Goal: Task Accomplishment & Management: Complete application form

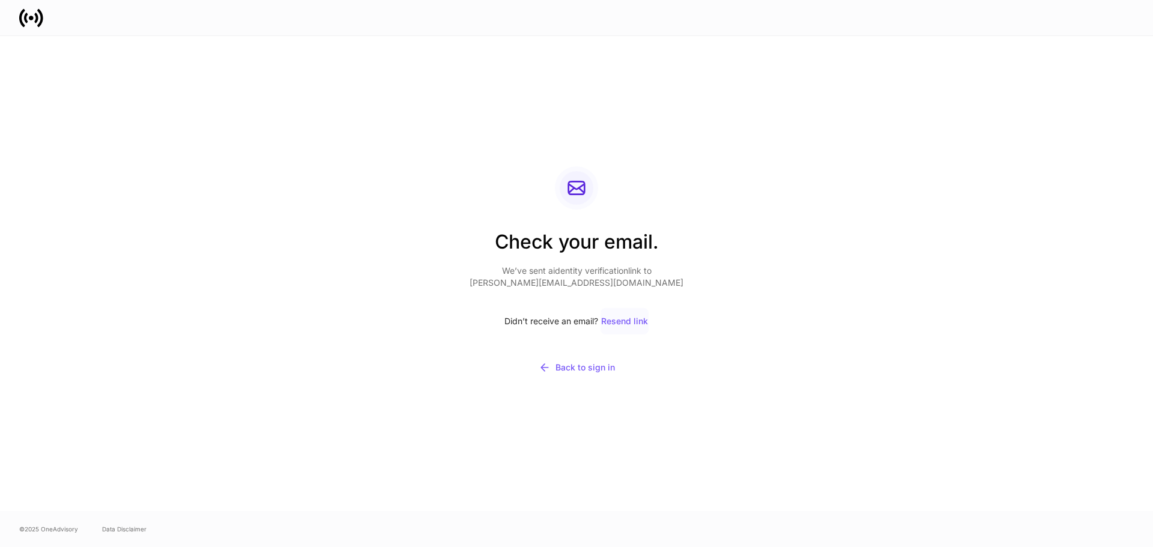
click at [627, 320] on div "Resend link" at bounding box center [624, 321] width 47 height 8
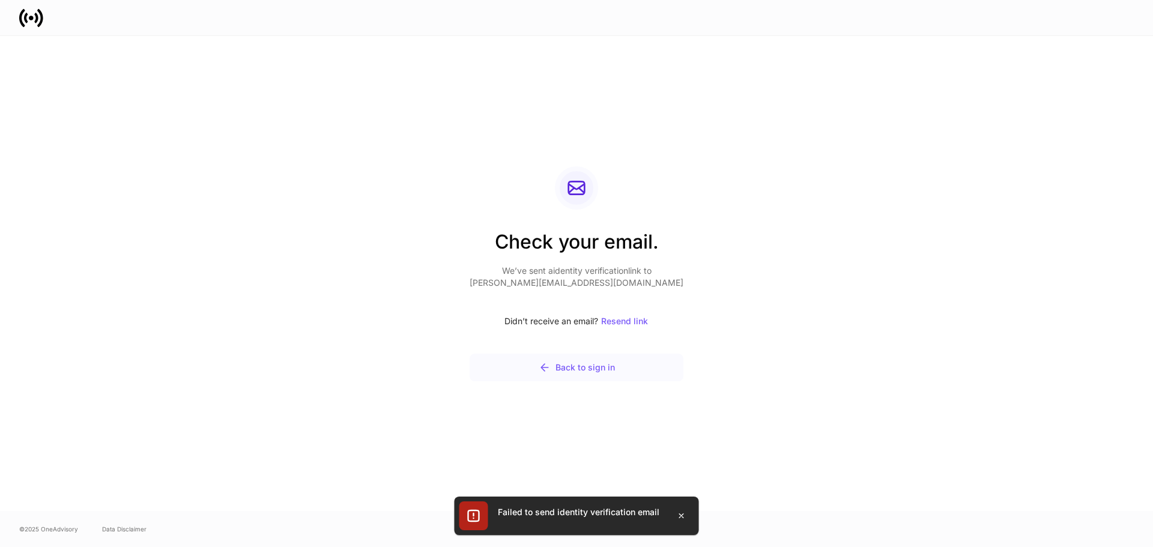
click at [595, 363] on div "Back to sign in" at bounding box center [577, 368] width 76 height 12
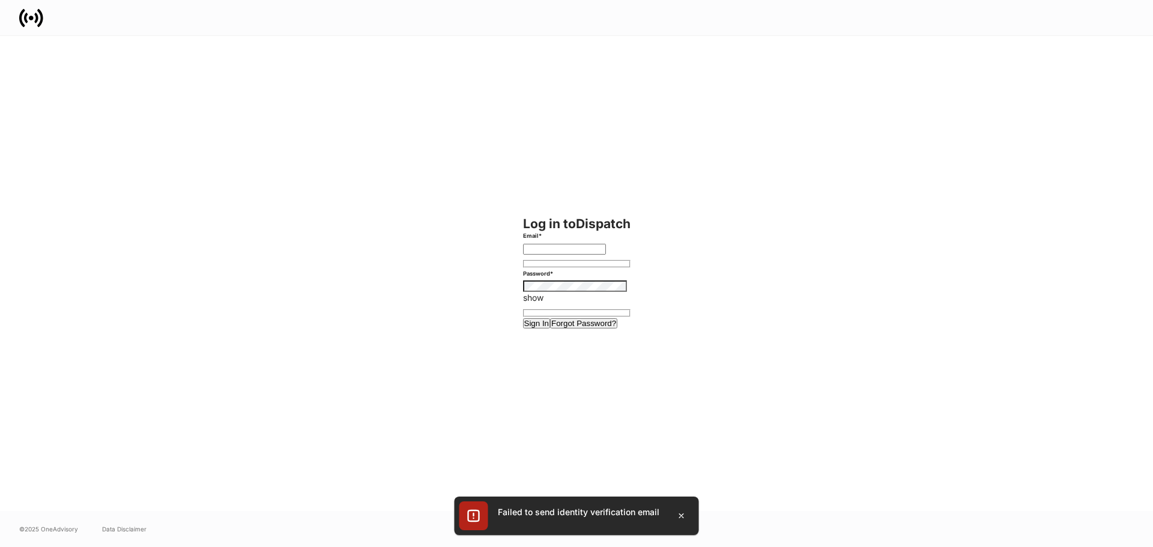
type input "**********"
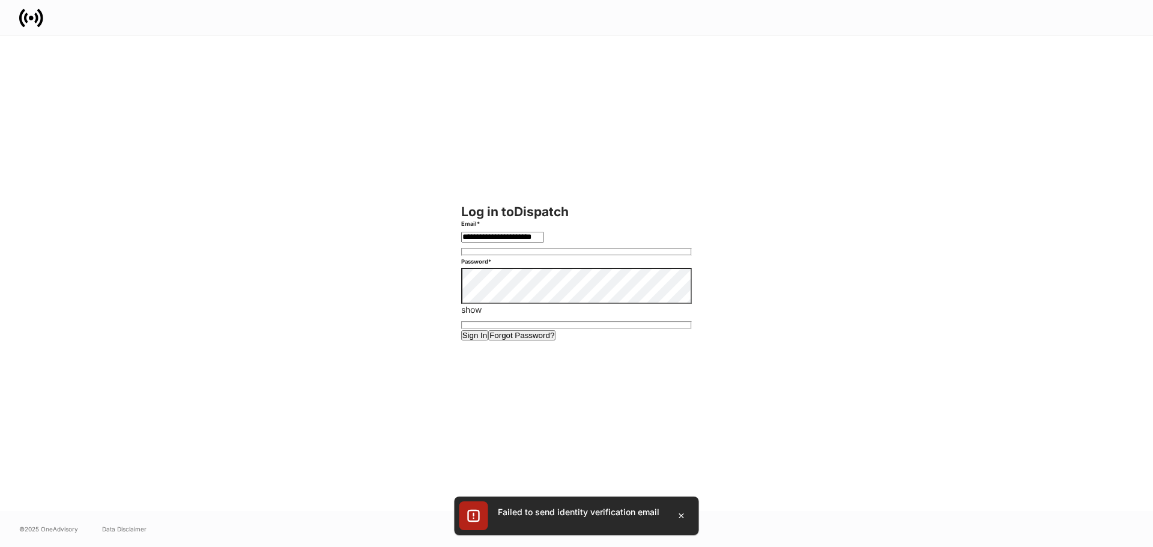
click at [461, 330] on button "Sign In" at bounding box center [475, 335] width 28 height 10
click at [489, 341] on button "Sign In" at bounding box center [475, 335] width 28 height 10
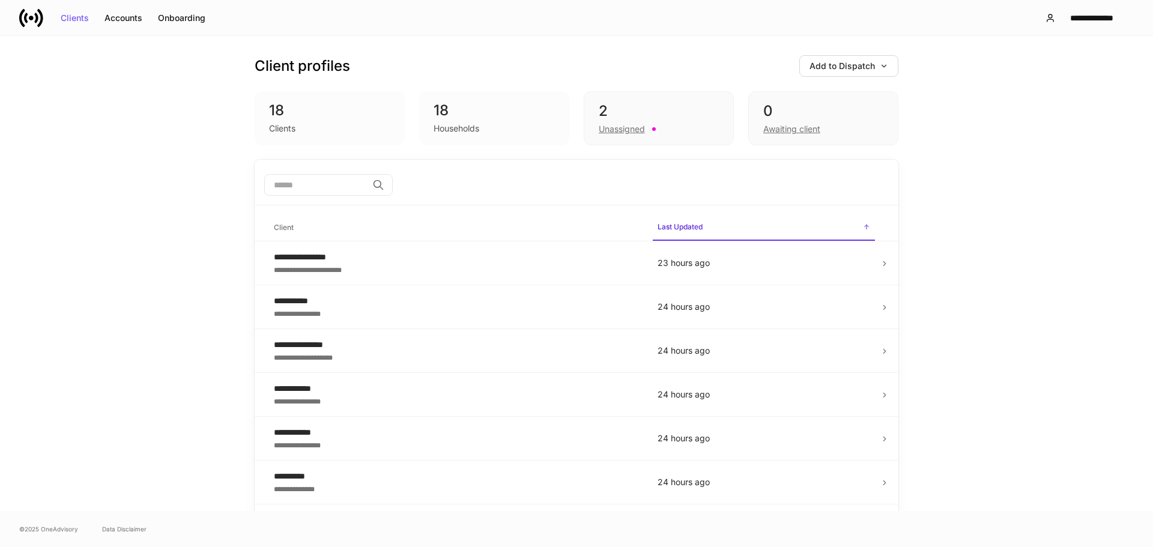
click at [529, 119] on div "18" at bounding box center [494, 110] width 121 height 19
drag, startPoint x: 519, startPoint y: 114, endPoint x: 509, endPoint y: 111, distance: 10.1
click at [518, 114] on div "18" at bounding box center [494, 110] width 121 height 19
click at [501, 109] on div "18" at bounding box center [494, 110] width 121 height 19
click at [672, 120] on div "2" at bounding box center [659, 111] width 120 height 19
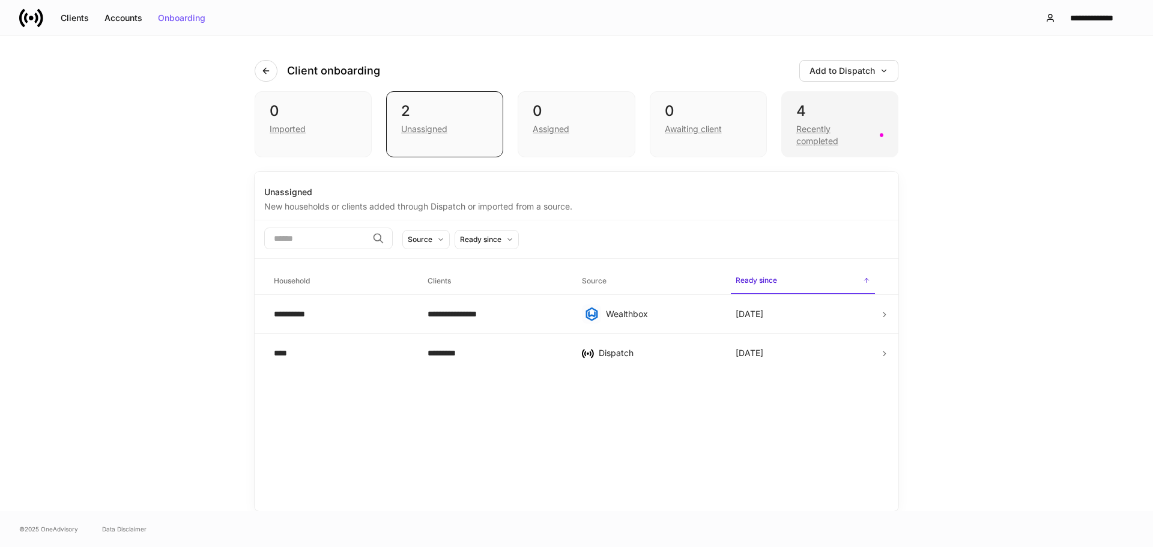
click at [819, 124] on div "Recently completed" at bounding box center [834, 135] width 76 height 24
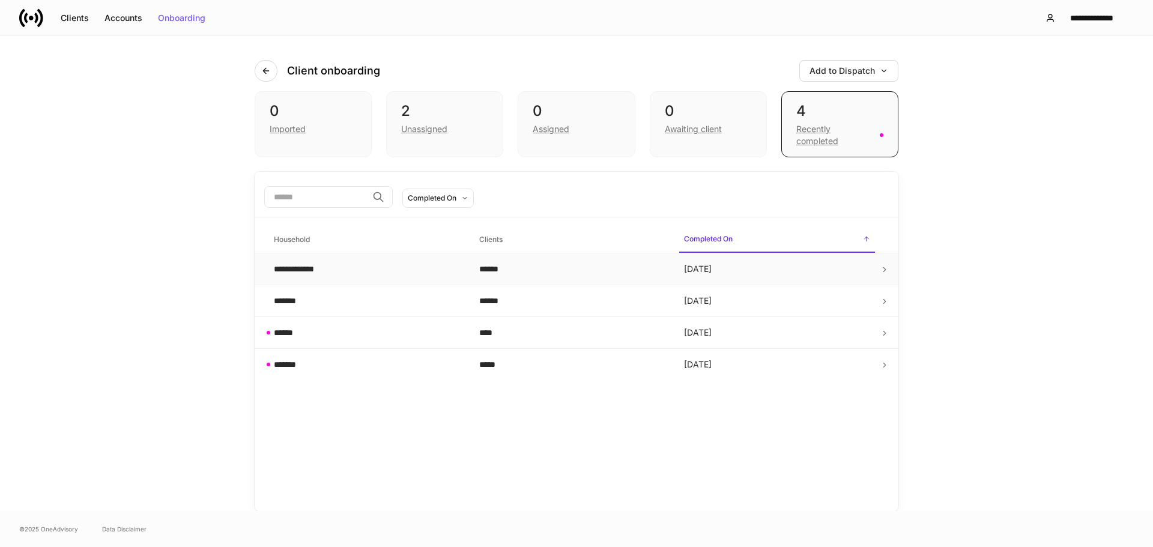
click at [619, 273] on div "******" at bounding box center [572, 269] width 186 height 12
click at [571, 114] on div "0" at bounding box center [576, 111] width 87 height 19
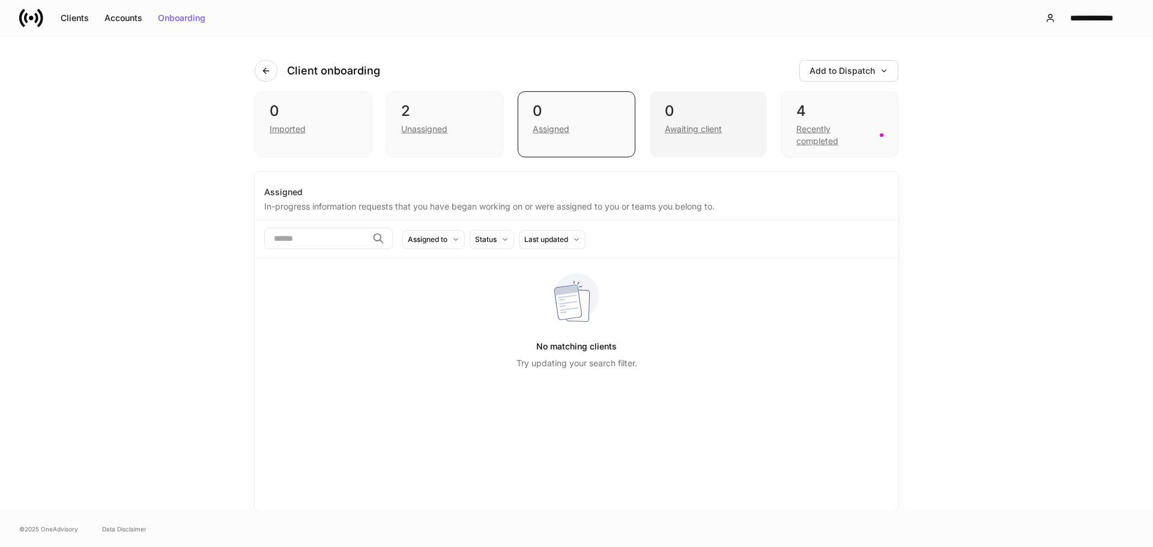
click at [686, 111] on div "0" at bounding box center [708, 111] width 87 height 19
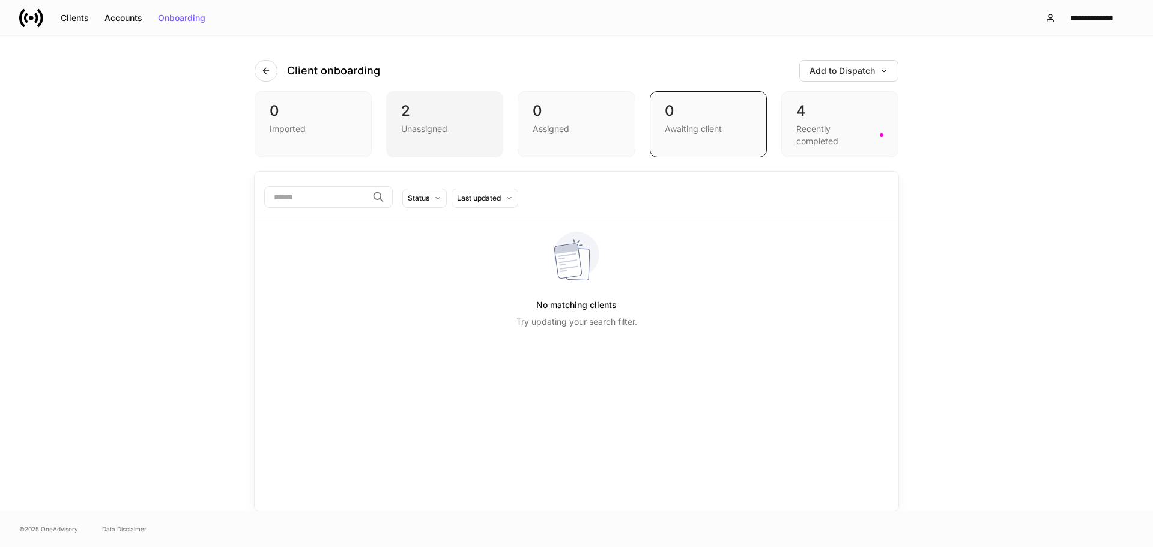
click at [484, 103] on div "2" at bounding box center [444, 111] width 87 height 19
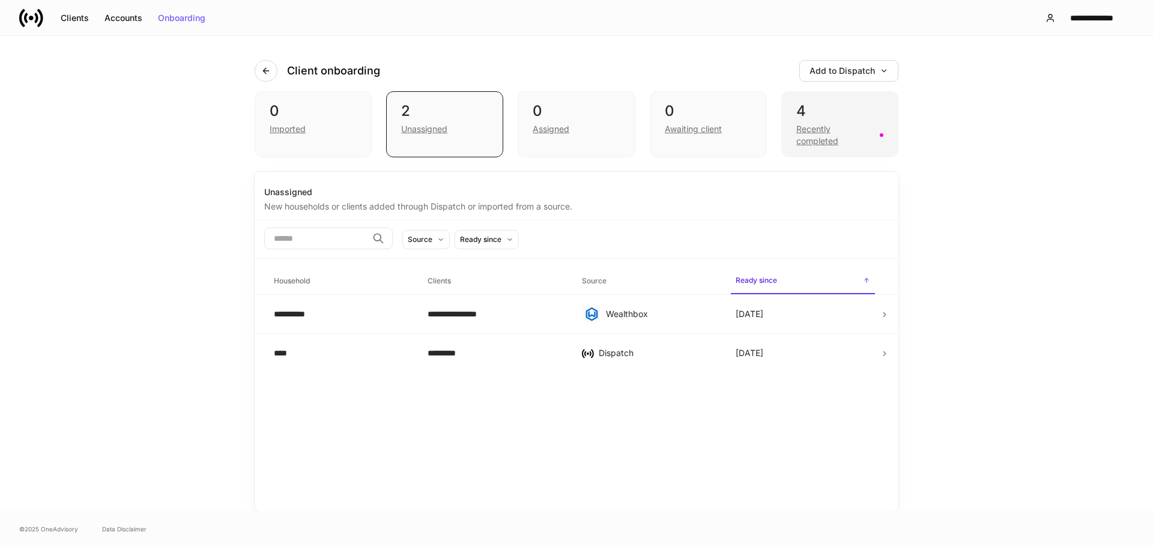
click at [867, 109] on div "4" at bounding box center [839, 111] width 87 height 19
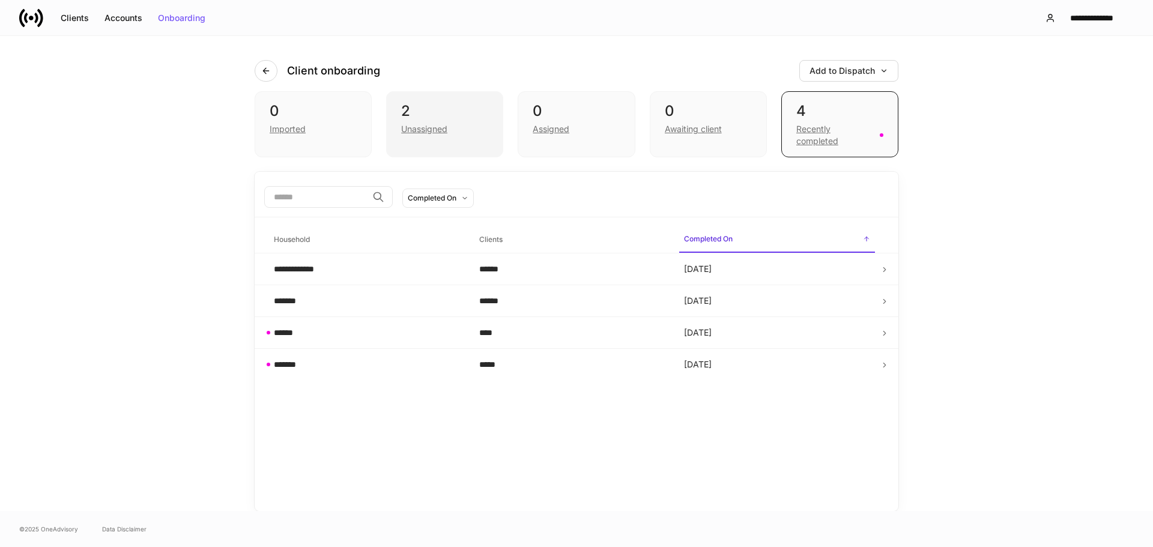
click at [474, 115] on div "2" at bounding box center [444, 111] width 87 height 19
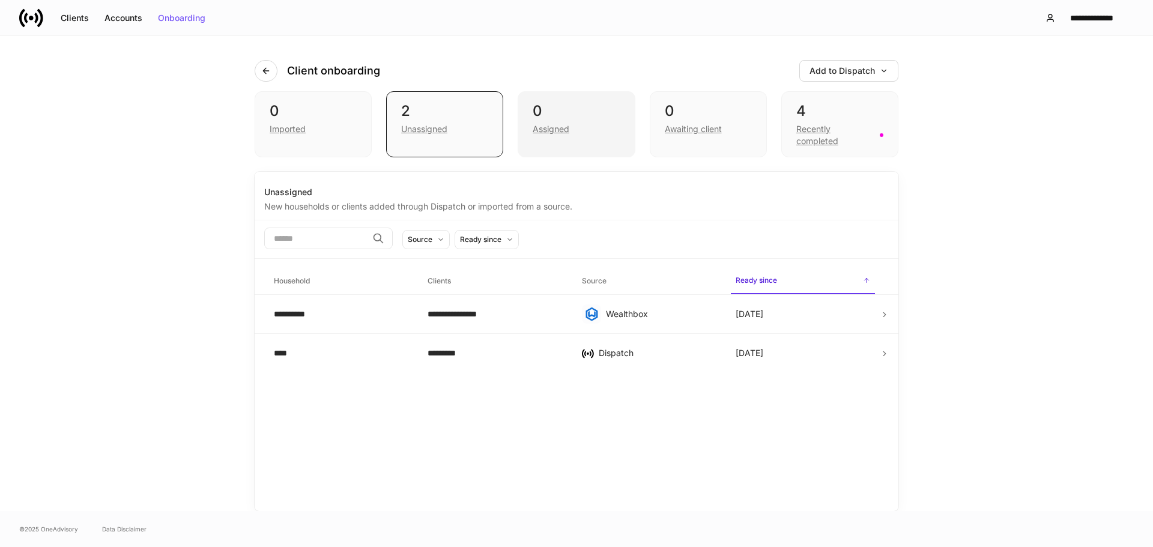
click at [619, 116] on div "0" at bounding box center [576, 111] width 87 height 19
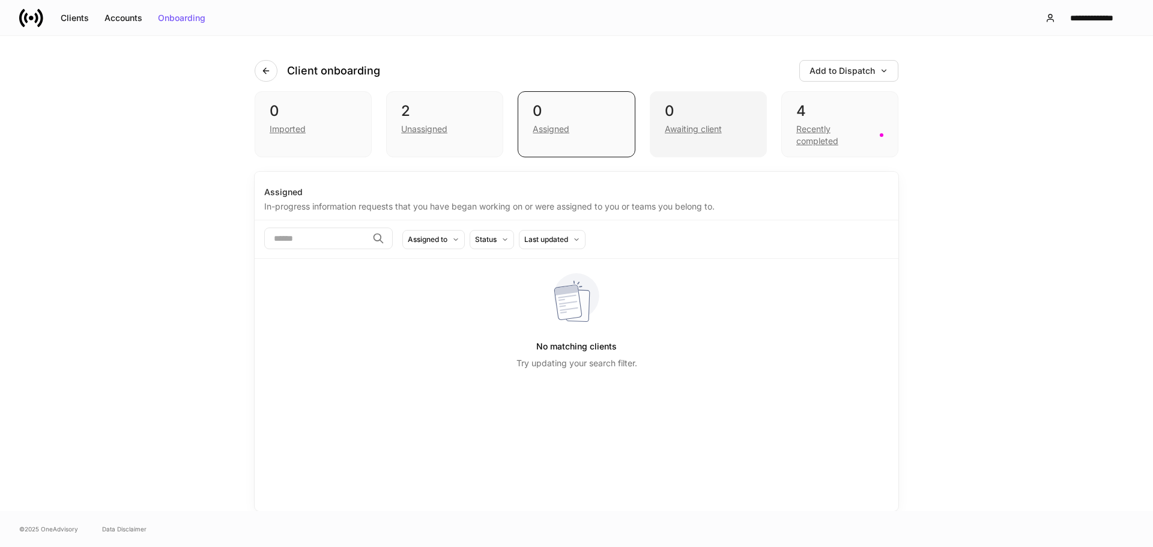
click at [693, 112] on div "0" at bounding box center [708, 111] width 87 height 19
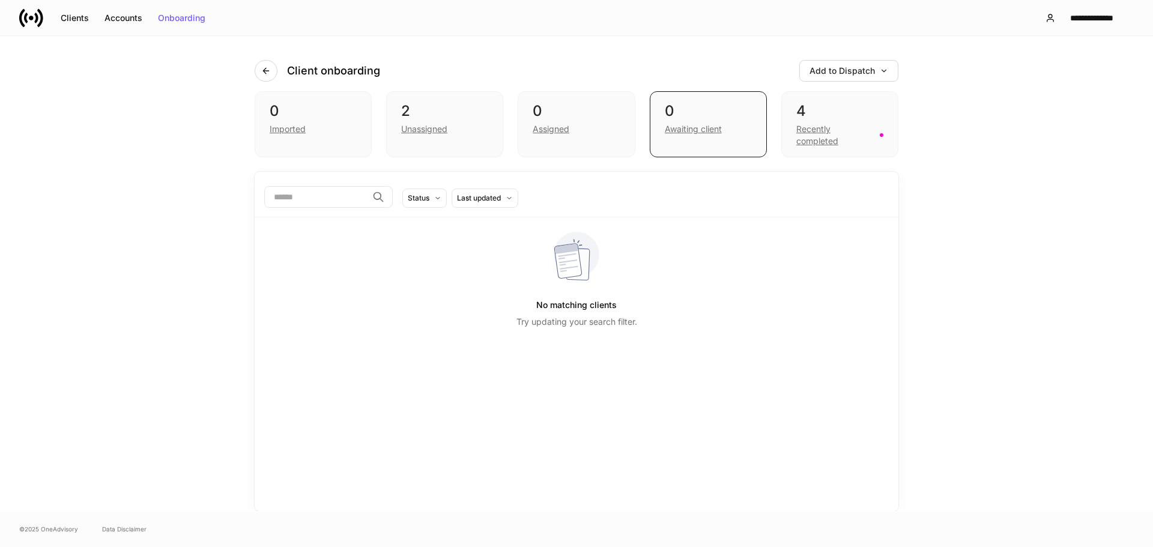
drag, startPoint x: 384, startPoint y: 88, endPoint x: 179, endPoint y: 199, distance: 233.6
click at [180, 199] on div "Client onboarding Add to Dispatch 0 Imported 2 Unassigned 0 Assigned 0 Awaiting…" at bounding box center [576, 273] width 1153 height 475
click at [593, 124] on div "Assigned" at bounding box center [576, 128] width 87 height 14
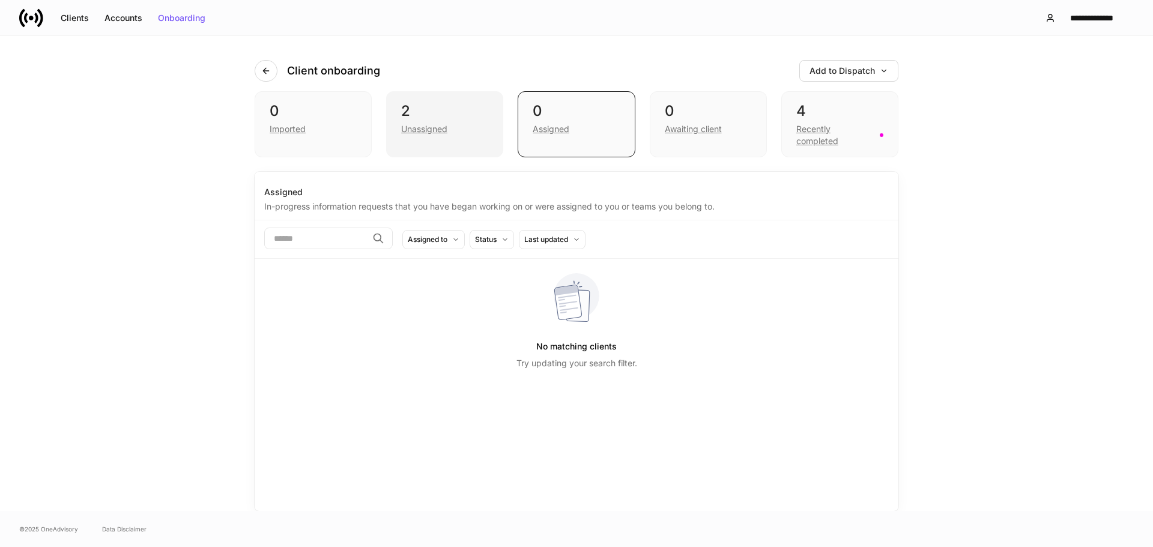
click at [488, 128] on div "Unassigned" at bounding box center [444, 128] width 87 height 14
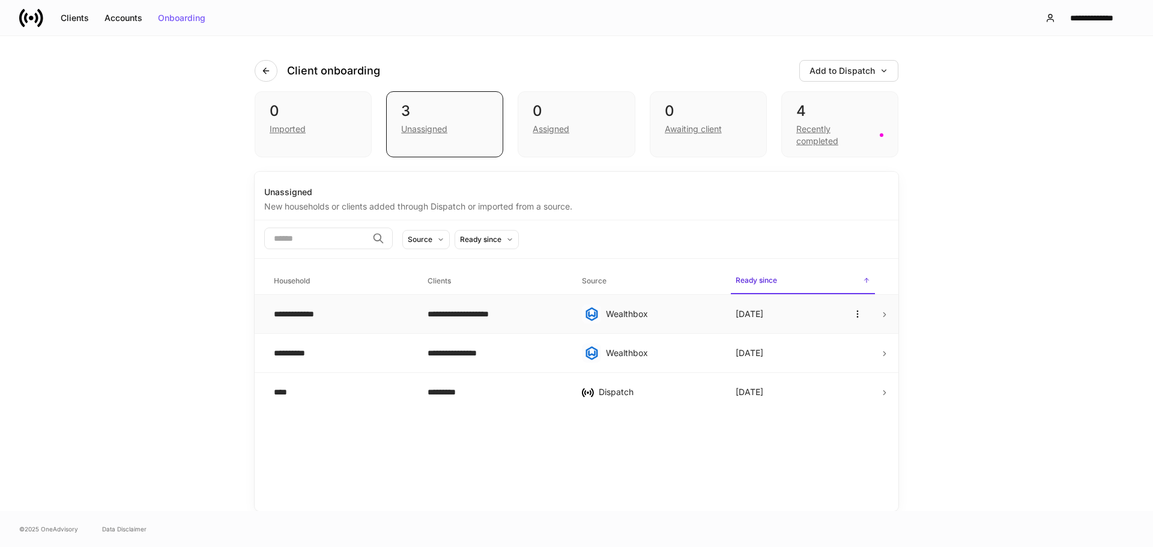
click at [384, 333] on td "**********" at bounding box center [341, 314] width 154 height 39
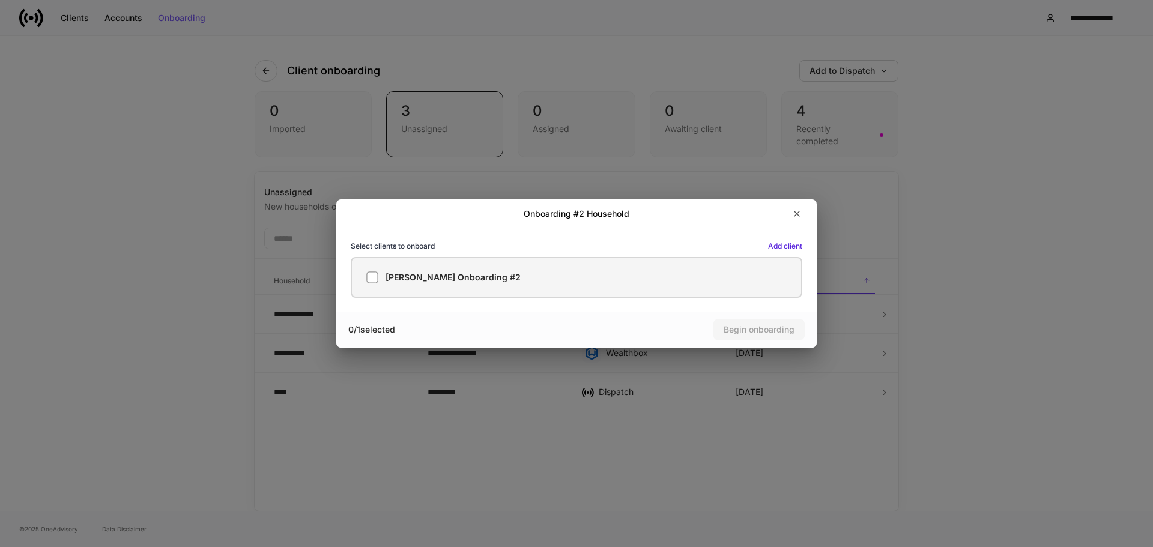
click at [401, 276] on h5 "Andrew Onboarding #2" at bounding box center [453, 278] width 135 height 12
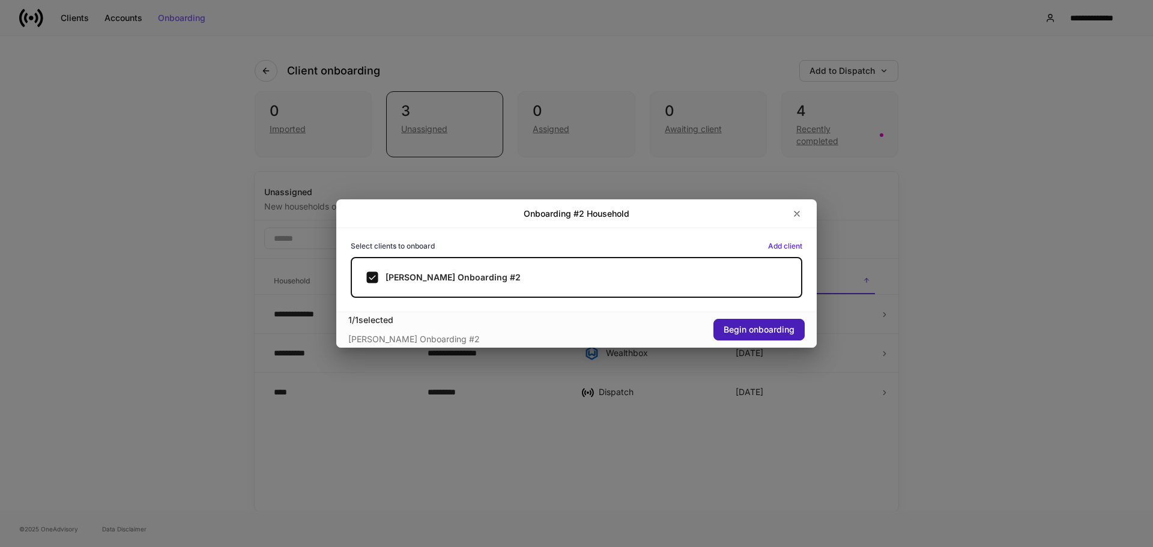
click at [740, 322] on button "Begin onboarding" at bounding box center [759, 330] width 91 height 22
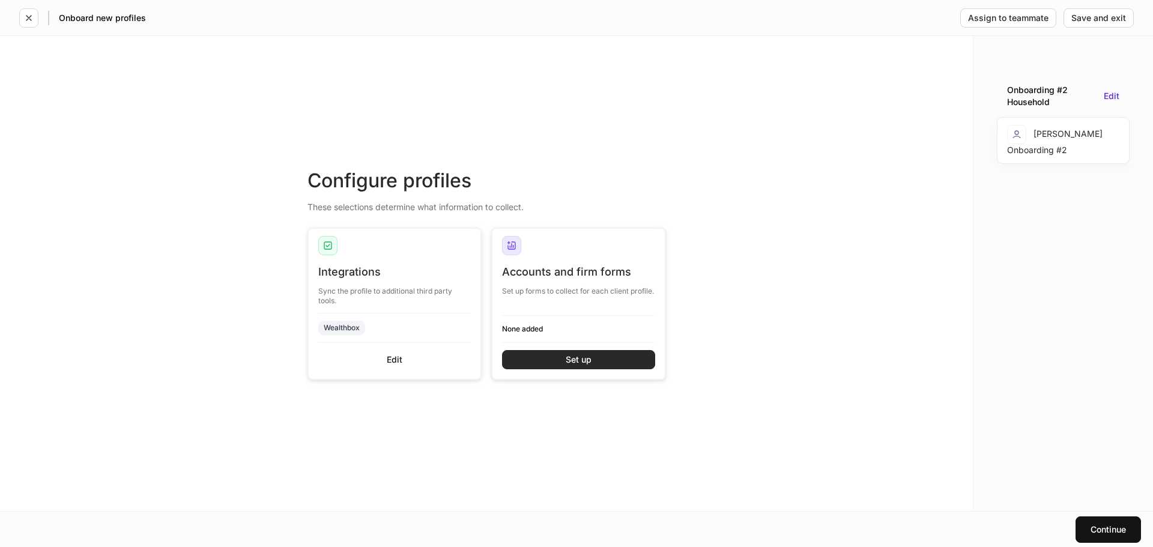
click at [572, 357] on div "Set up" at bounding box center [579, 360] width 26 height 8
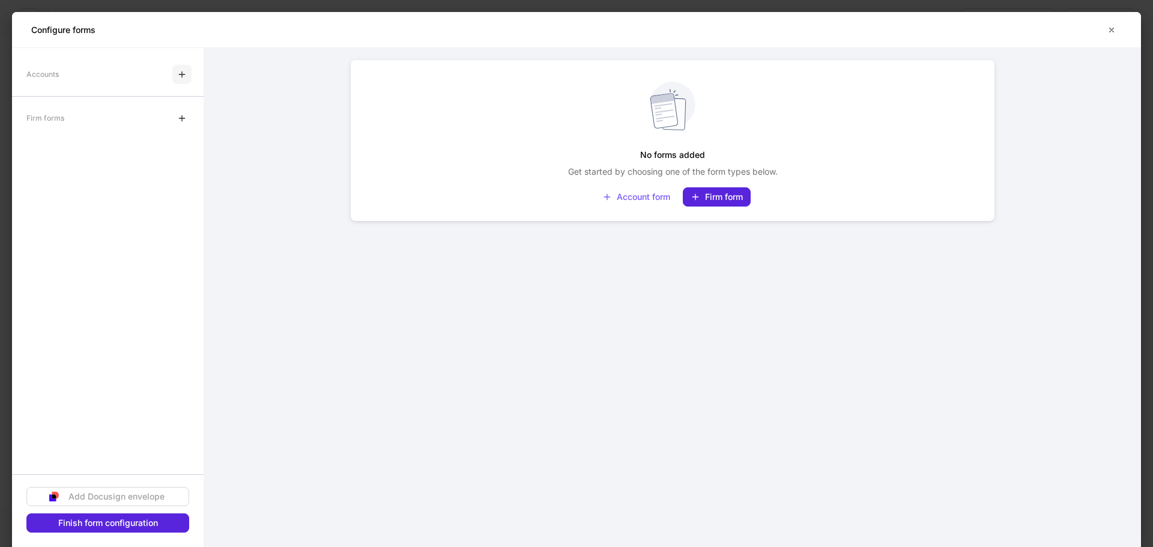
click at [186, 76] on icon "button" at bounding box center [182, 75] width 10 height 10
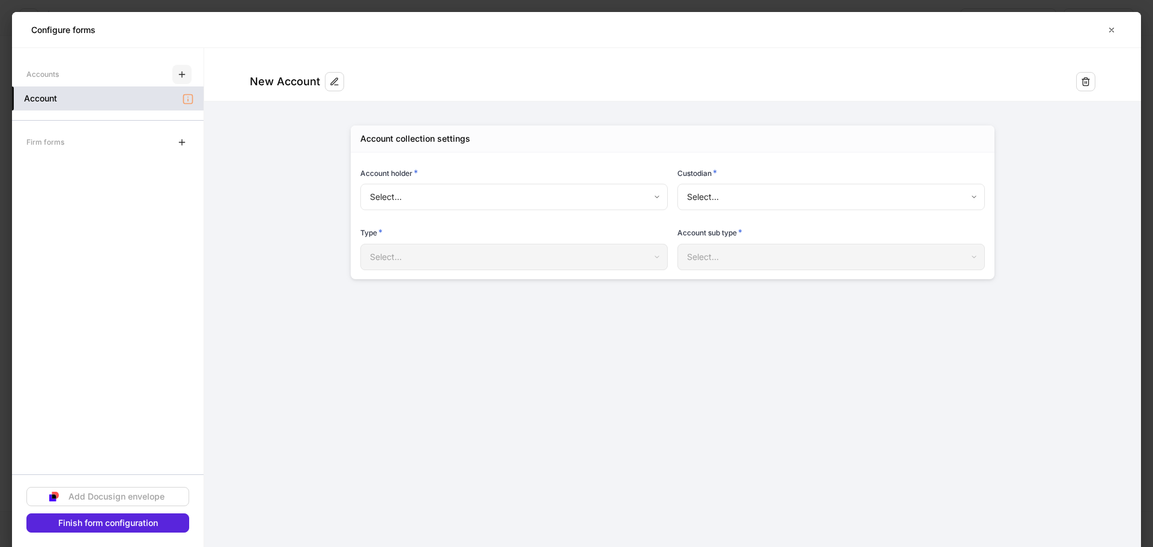
type input "**********"
click at [181, 138] on icon "button" at bounding box center [182, 143] width 10 height 10
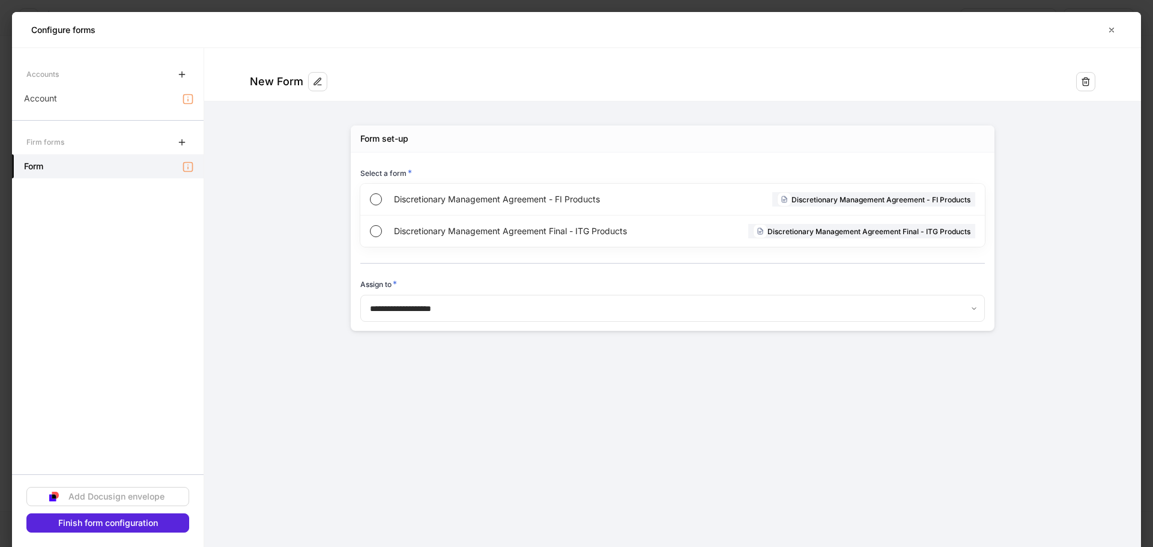
drag, startPoint x: 404, startPoint y: 206, endPoint x: 330, endPoint y: 279, distance: 103.6
click at [330, 280] on div "**********" at bounding box center [672, 228] width 721 height 253
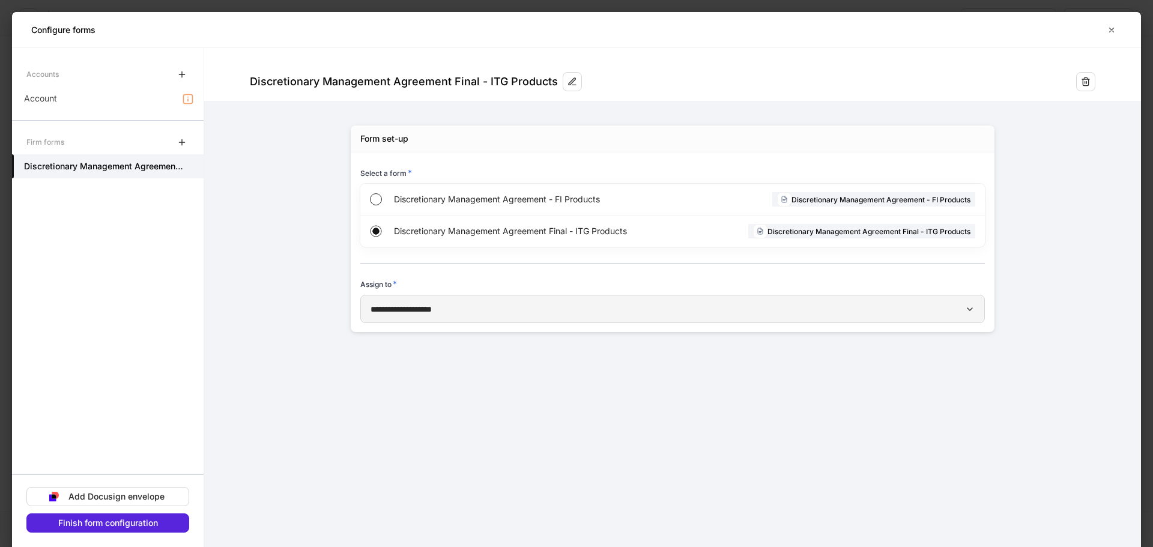
click at [432, 314] on p "**********" at bounding box center [401, 309] width 61 height 13
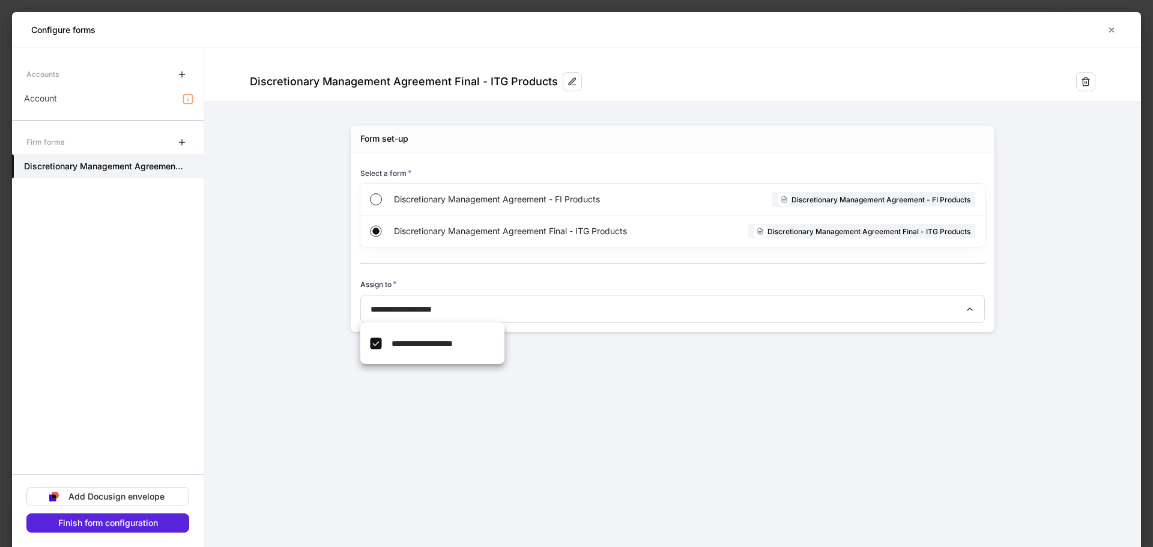
click at [457, 311] on div at bounding box center [576, 273] width 1153 height 547
click at [156, 75] on div "Accounts" at bounding box center [108, 74] width 192 height 24
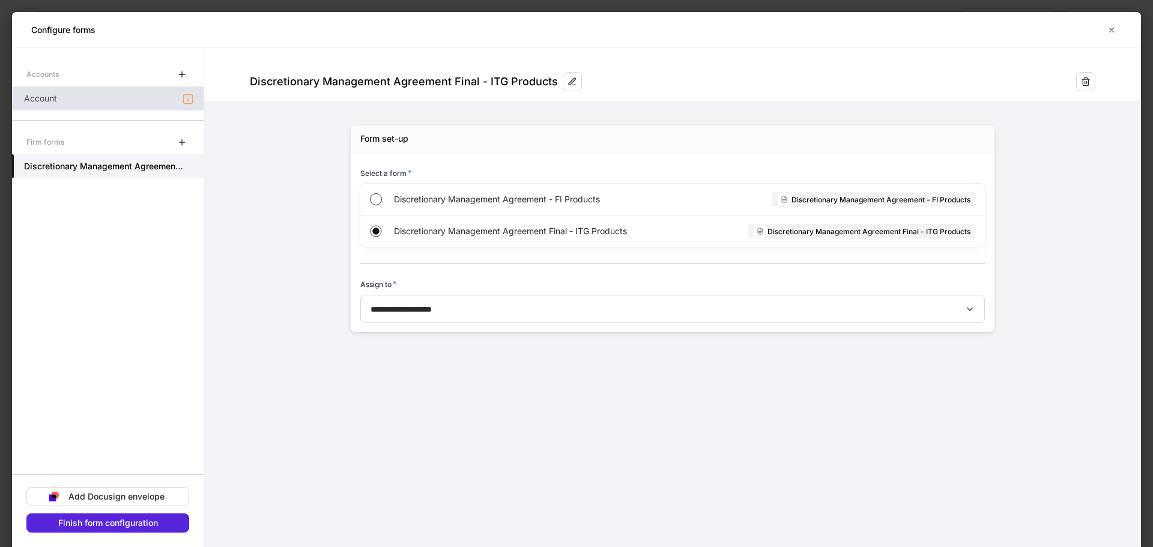
click at [154, 97] on div "Account" at bounding box center [108, 98] width 192 height 24
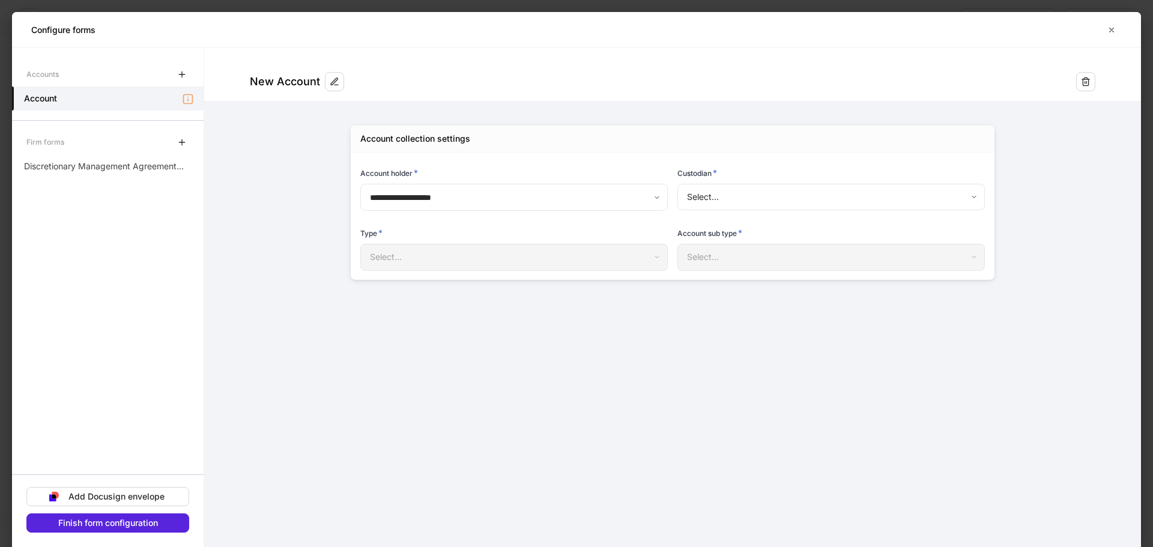
click at [751, 202] on body "**********" at bounding box center [576, 273] width 1153 height 547
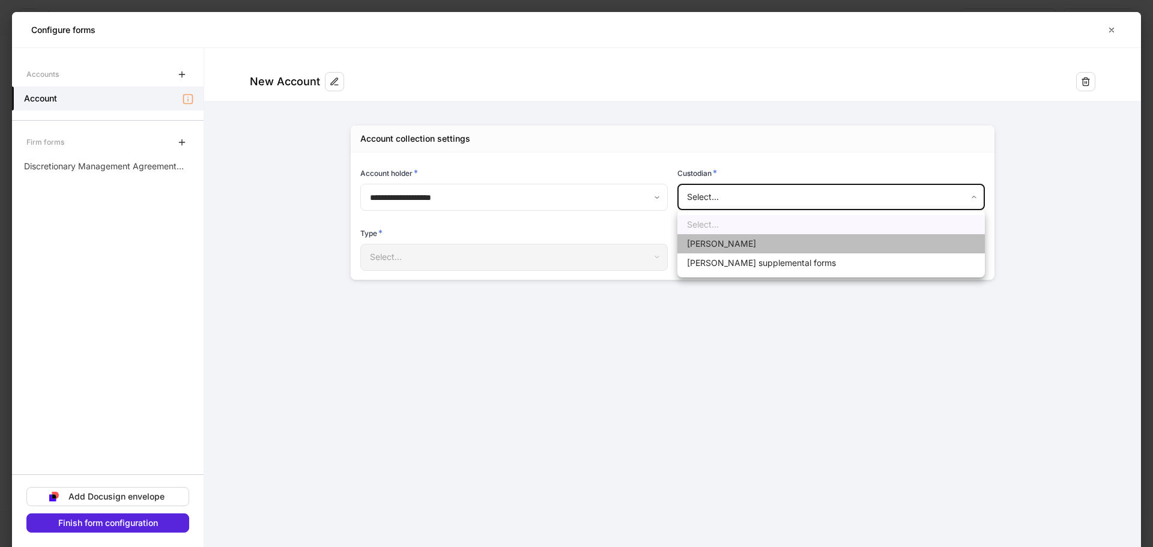
click at [769, 243] on li "Schwab" at bounding box center [832, 243] width 308 height 19
type input "******"
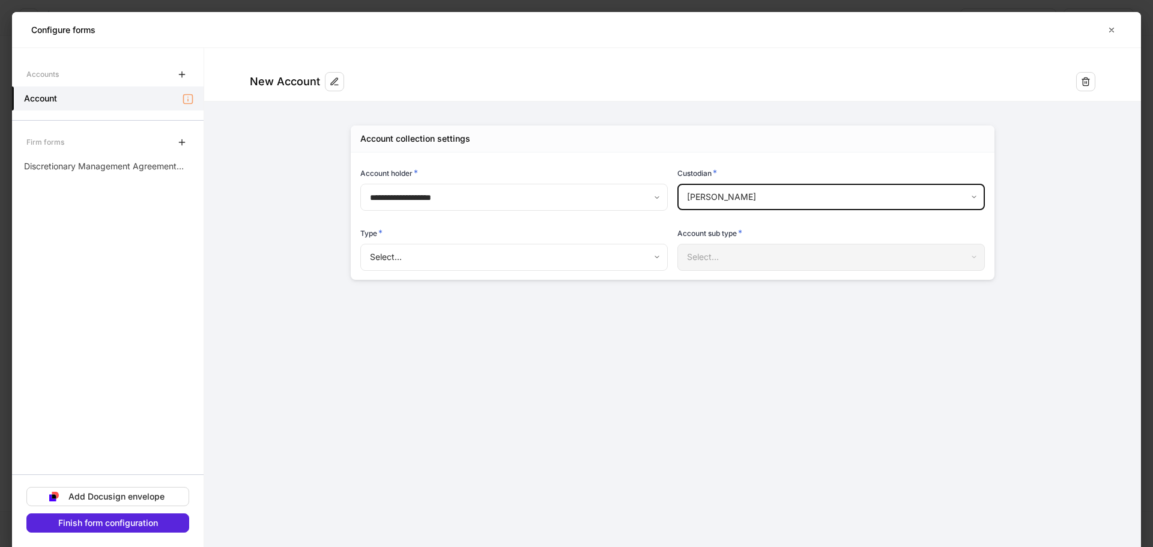
click at [580, 251] on body "**********" at bounding box center [576, 273] width 1153 height 547
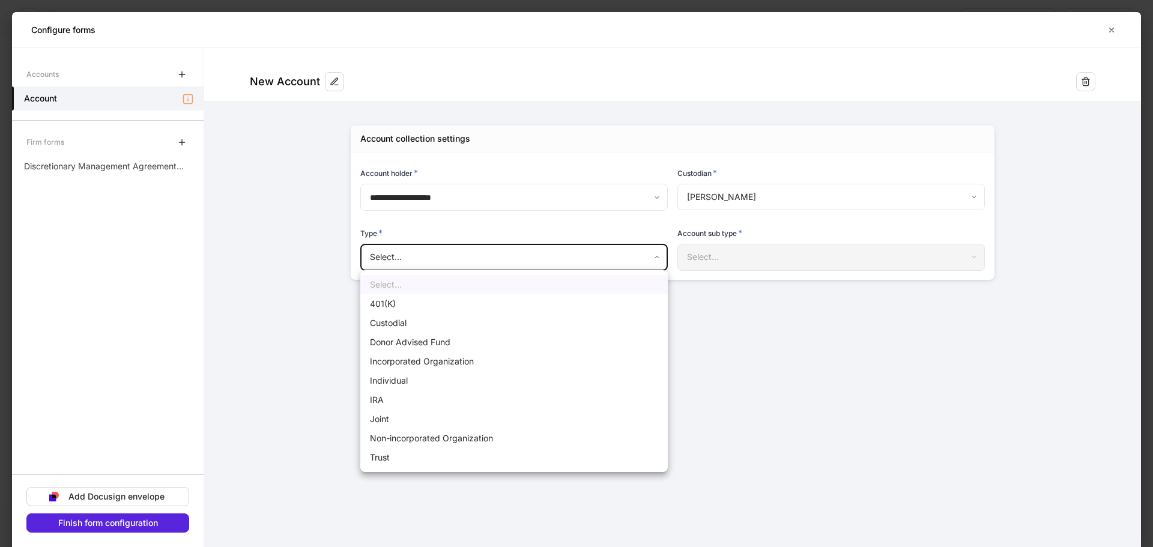
click at [449, 381] on li "Individual" at bounding box center [514, 380] width 308 height 19
type input "**********"
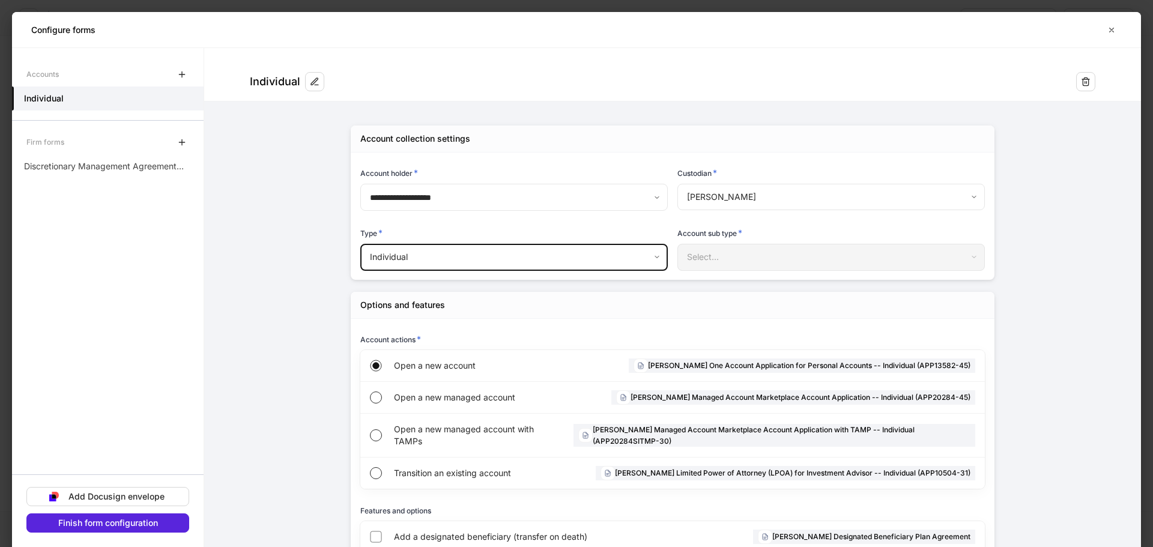
click at [716, 252] on div "Select..." at bounding box center [831, 257] width 307 height 26
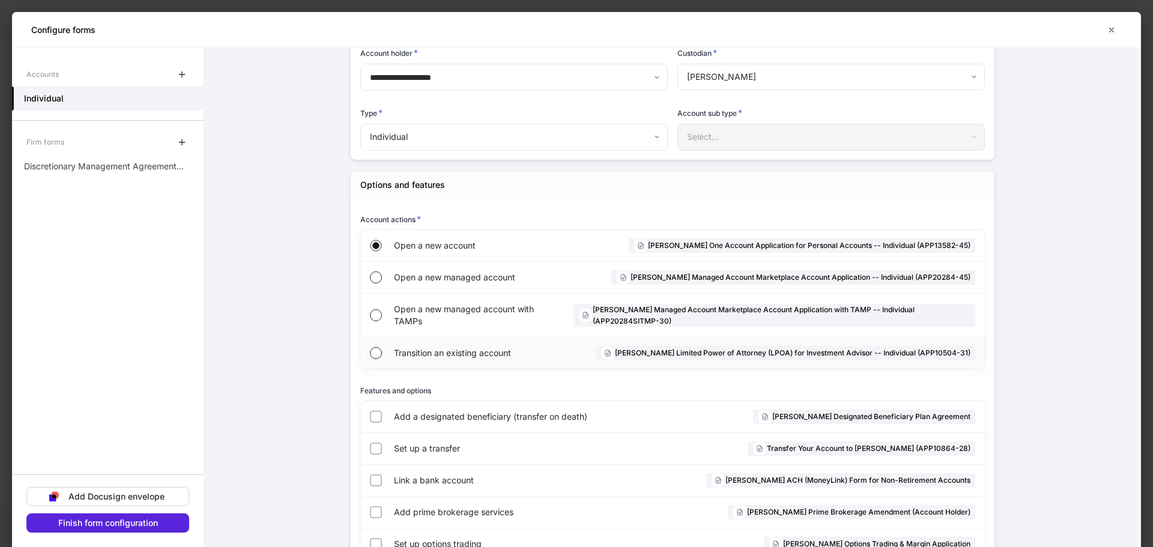
scroll to position [165, 0]
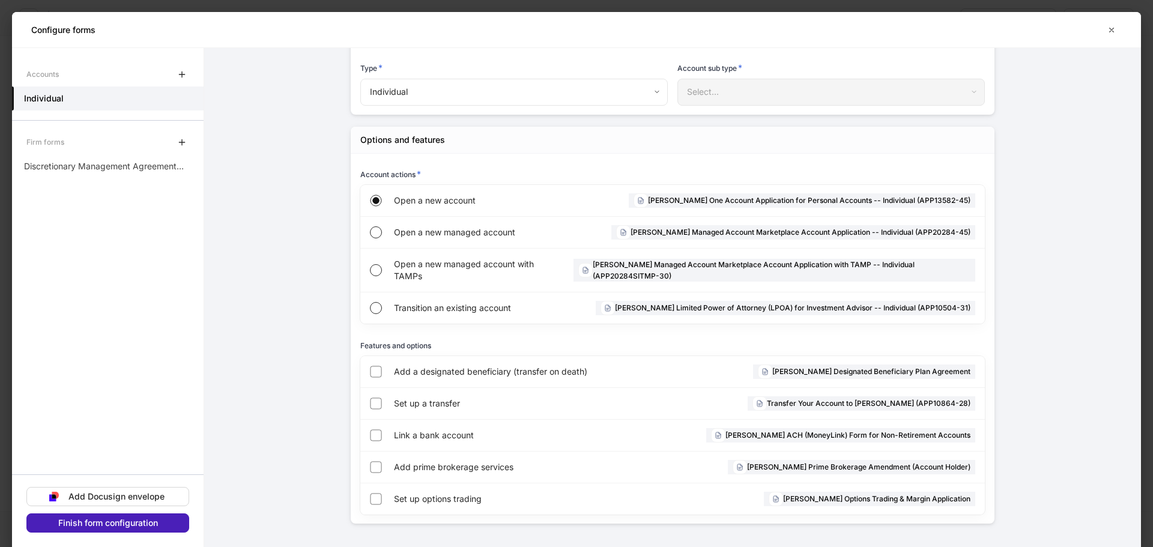
click at [137, 529] on button "Finish form configuration" at bounding box center [107, 523] width 163 height 19
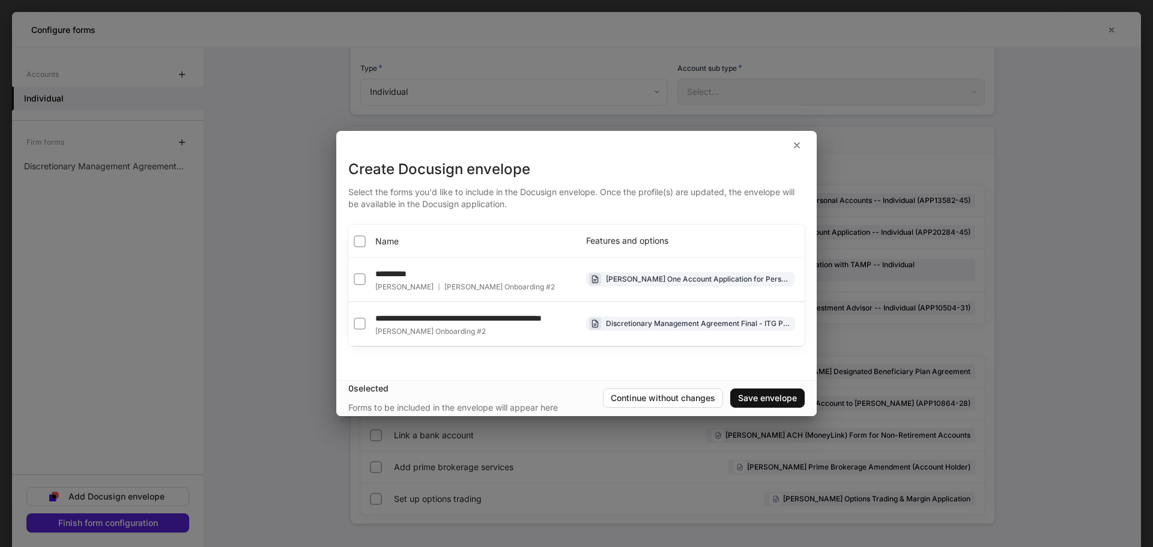
click at [387, 238] on span "Name" at bounding box center [386, 241] width 23 height 12
click at [788, 393] on button "Save envelope" at bounding box center [767, 398] width 74 height 19
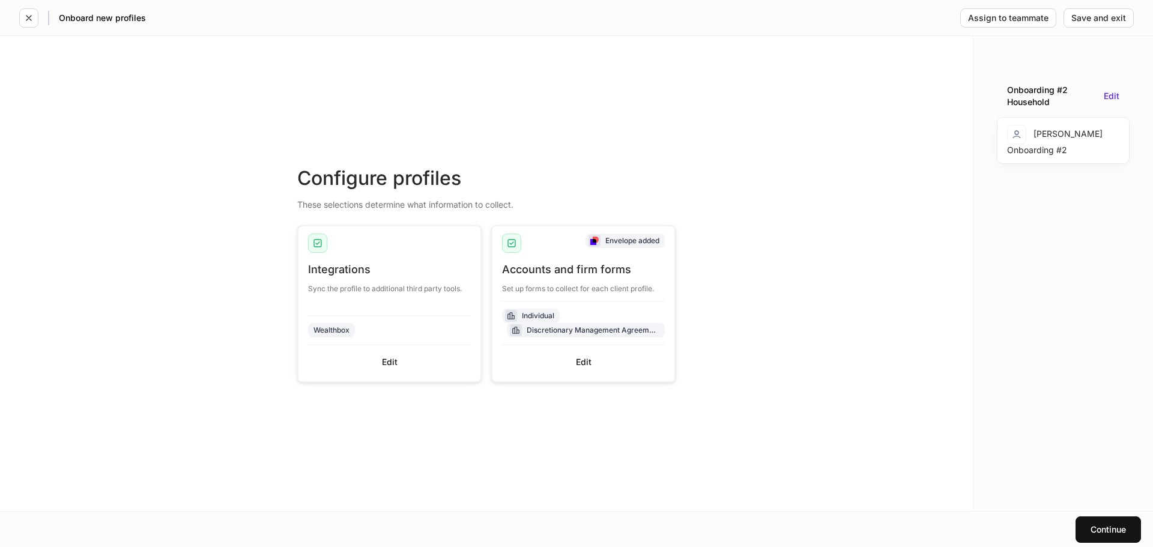
click at [1115, 515] on div "Continue" at bounding box center [576, 529] width 1153 height 36
click at [1104, 526] on div "Continue" at bounding box center [1108, 530] width 35 height 8
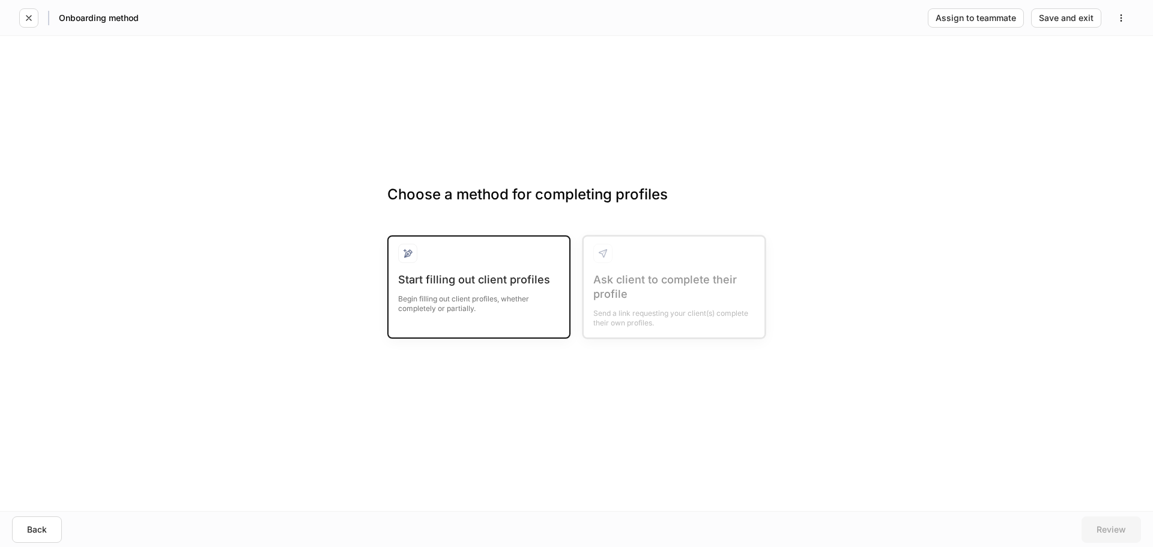
click at [441, 282] on div "Start filling out client profiles" at bounding box center [479, 280] width 162 height 14
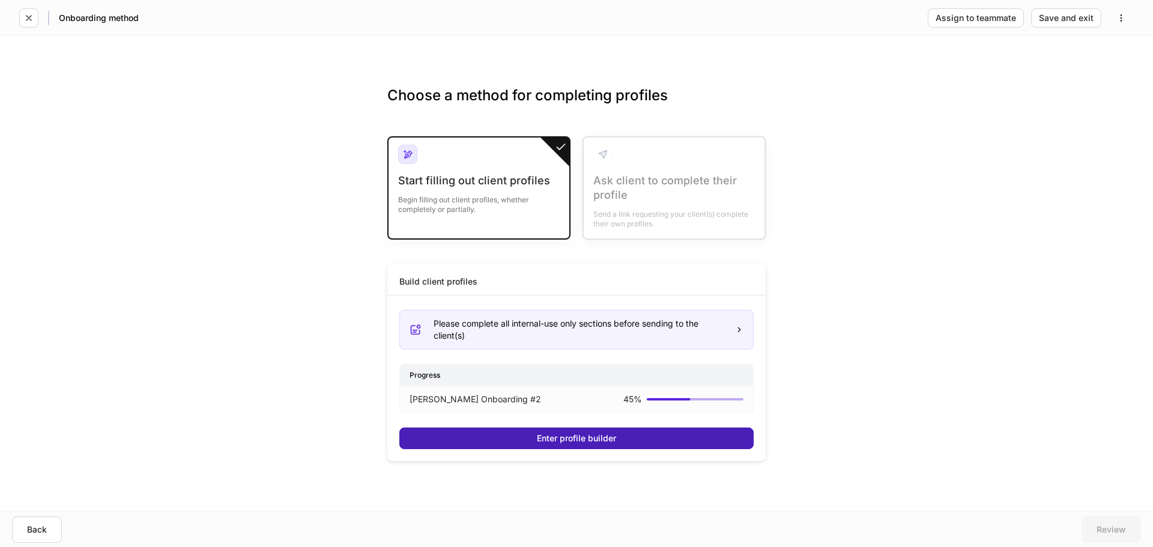
click at [583, 438] on div "Enter profile builder" at bounding box center [576, 438] width 79 height 8
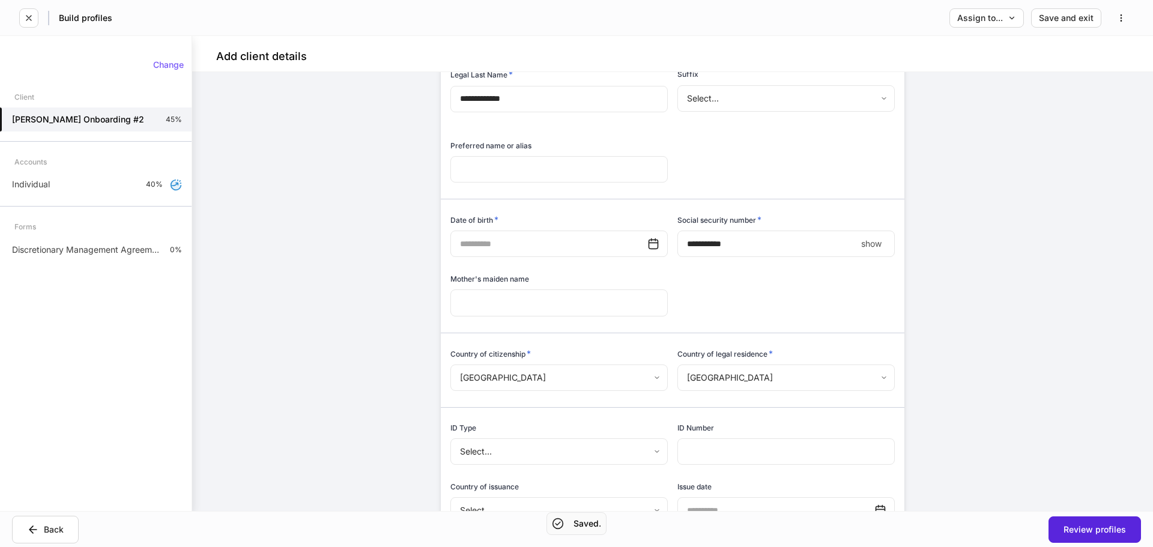
scroll to position [240, 0]
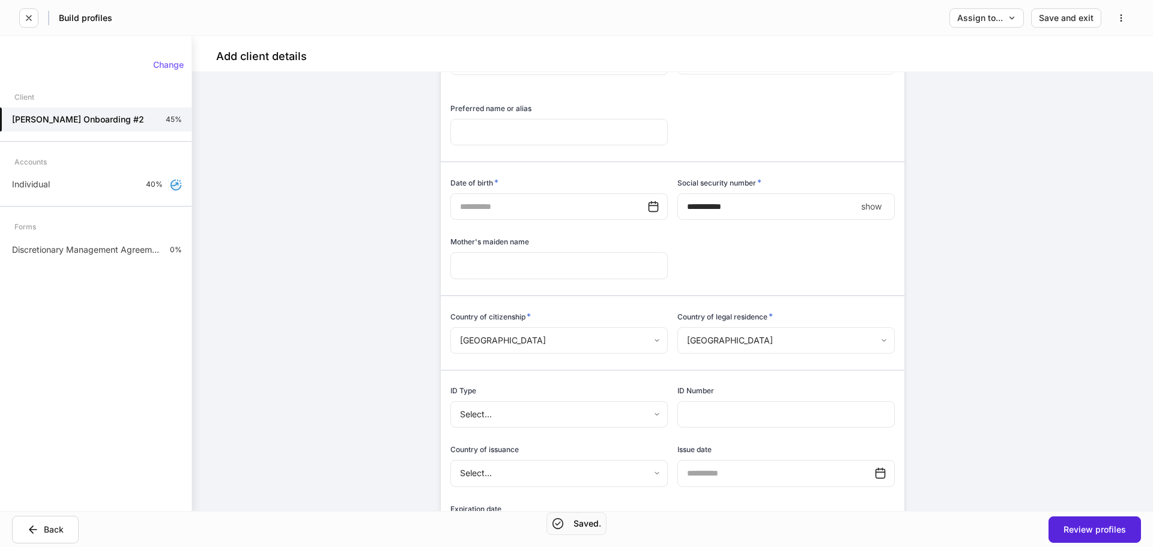
click at [629, 337] on body "**********" at bounding box center [576, 273] width 1153 height 547
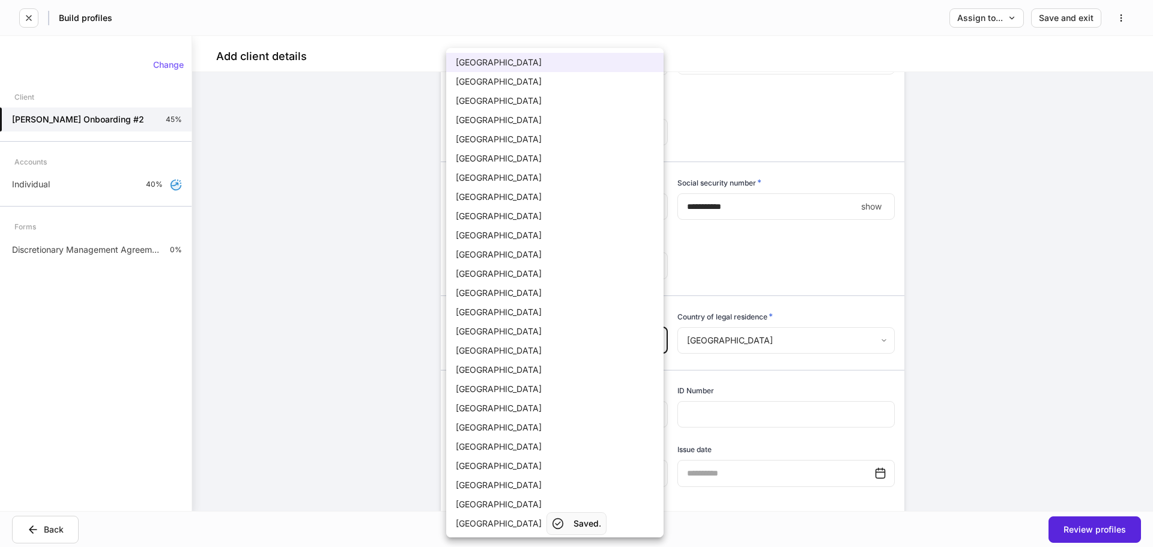
click at [915, 346] on div at bounding box center [576, 273] width 1153 height 547
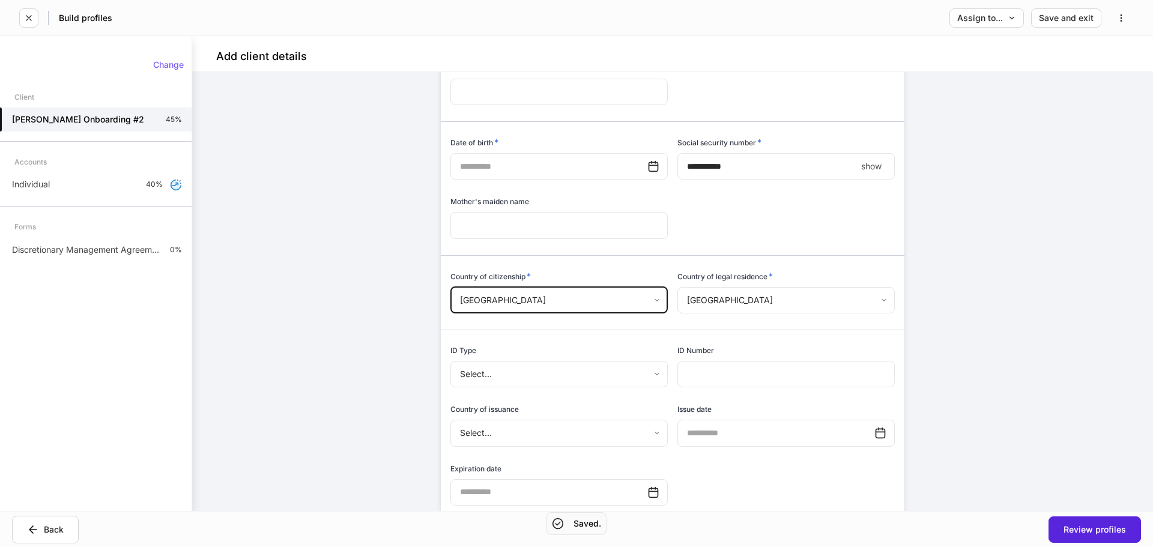
scroll to position [300, 0]
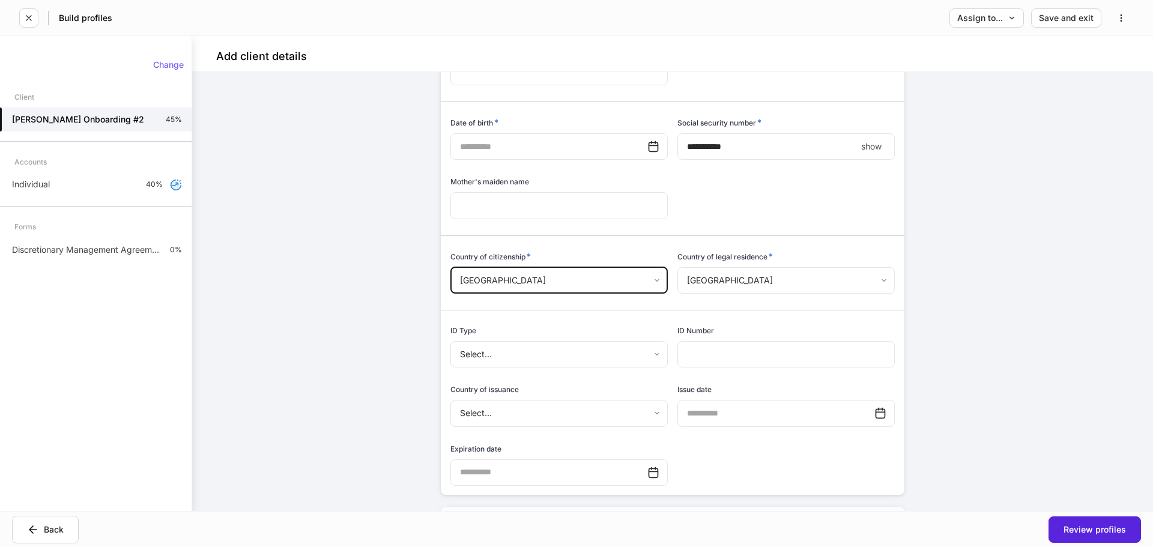
click at [624, 345] on body "**********" at bounding box center [576, 273] width 1153 height 547
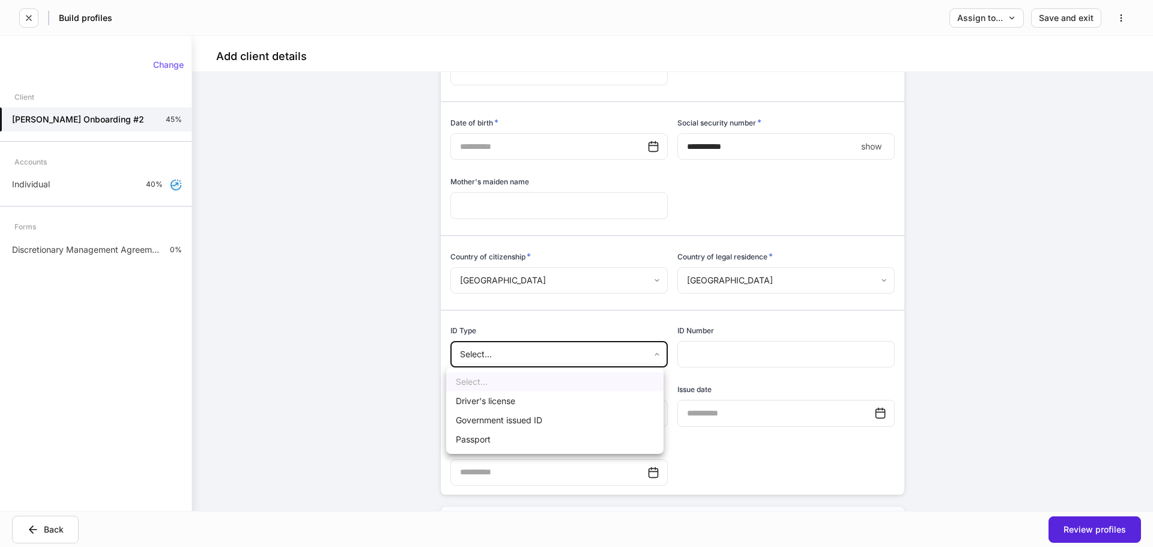
click at [636, 336] on div at bounding box center [576, 273] width 1153 height 547
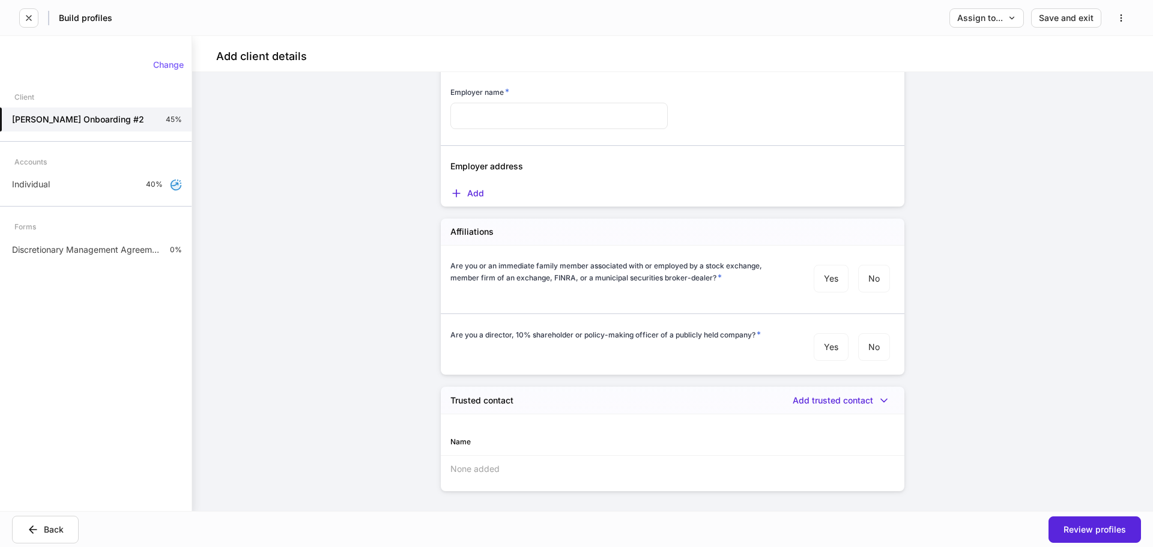
scroll to position [1314, 0]
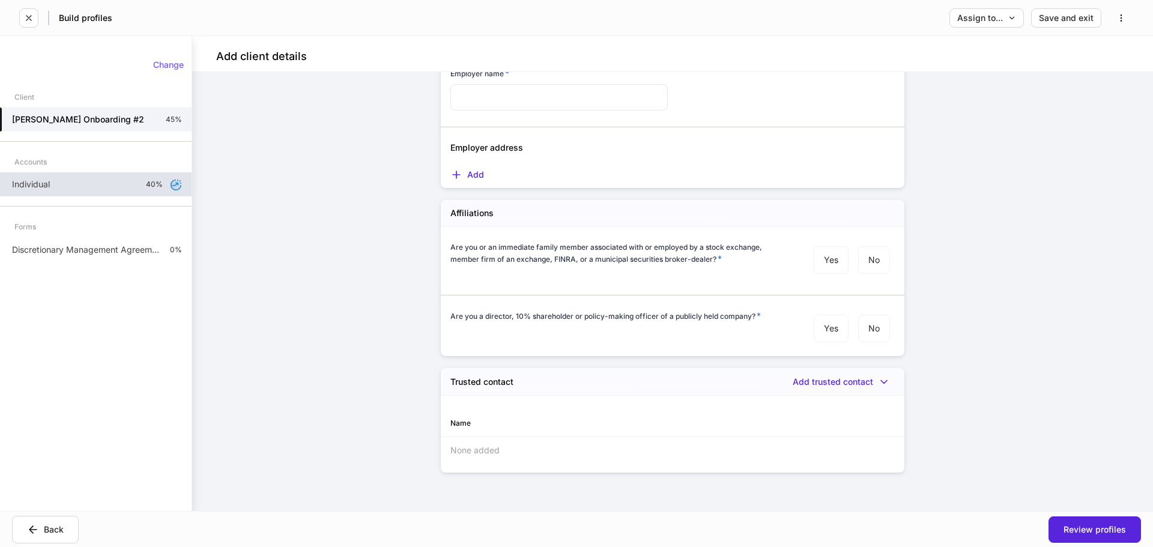
click at [86, 186] on div "Individual 40%" at bounding box center [96, 184] width 192 height 24
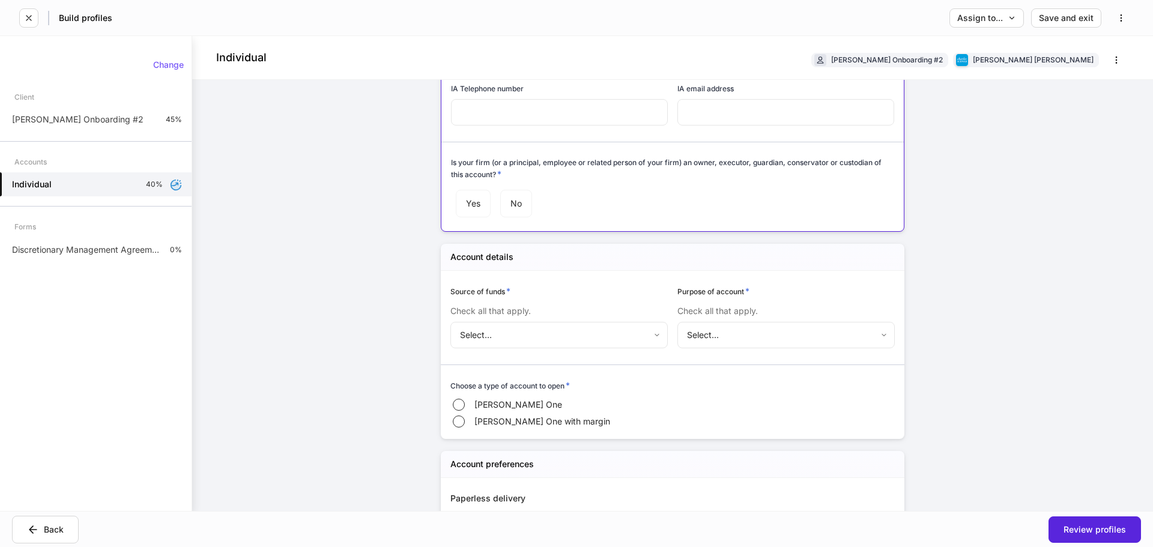
scroll to position [240, 0]
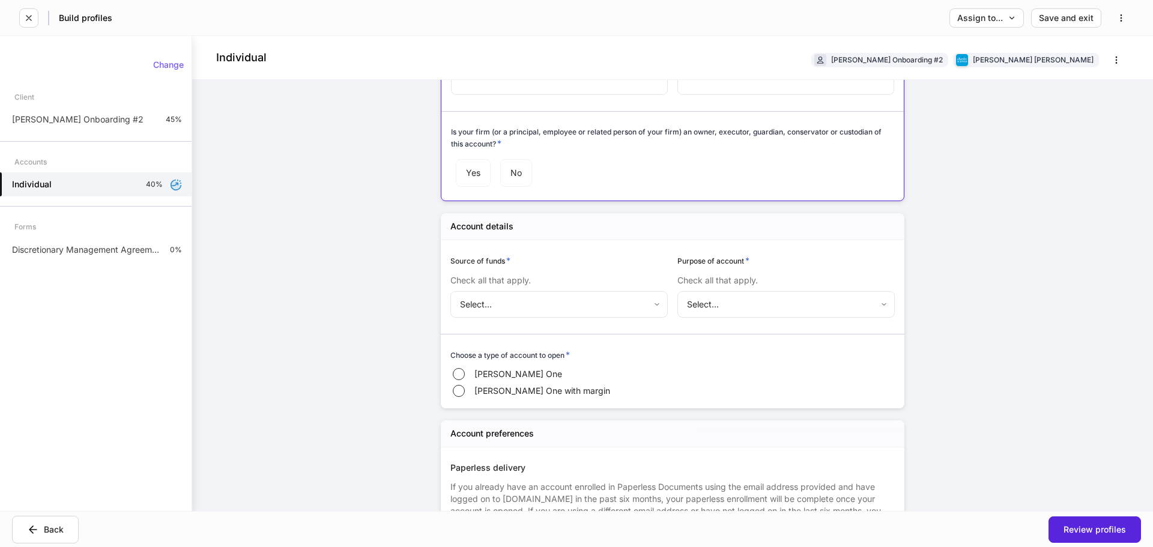
click at [517, 294] on body "Build profiles Assign to... Save and exit Individual Andrew Onboarding #2 Charl…" at bounding box center [576, 273] width 1153 height 547
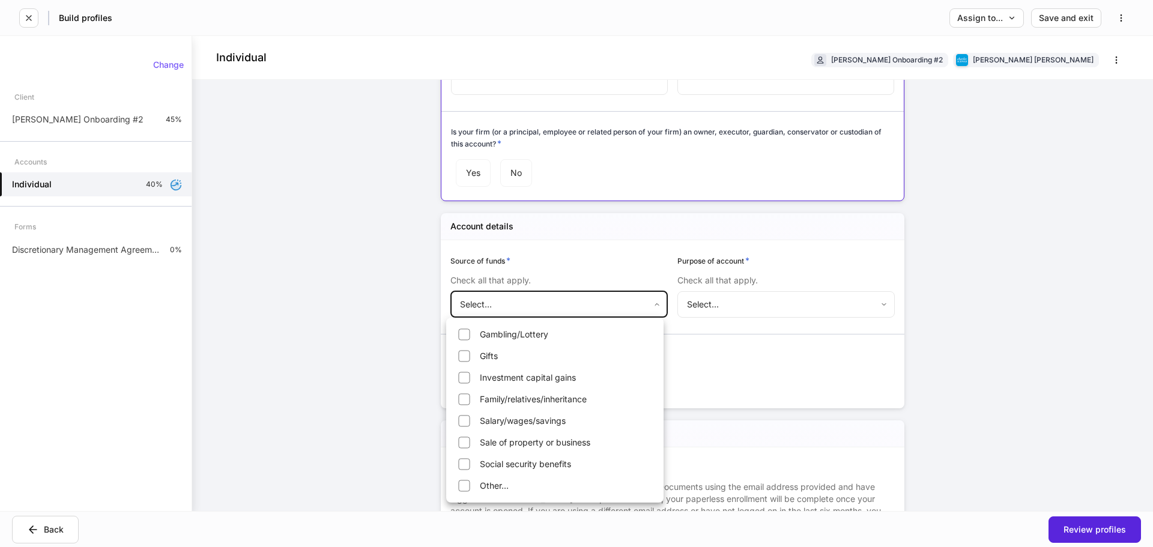
click at [552, 258] on div at bounding box center [576, 273] width 1153 height 547
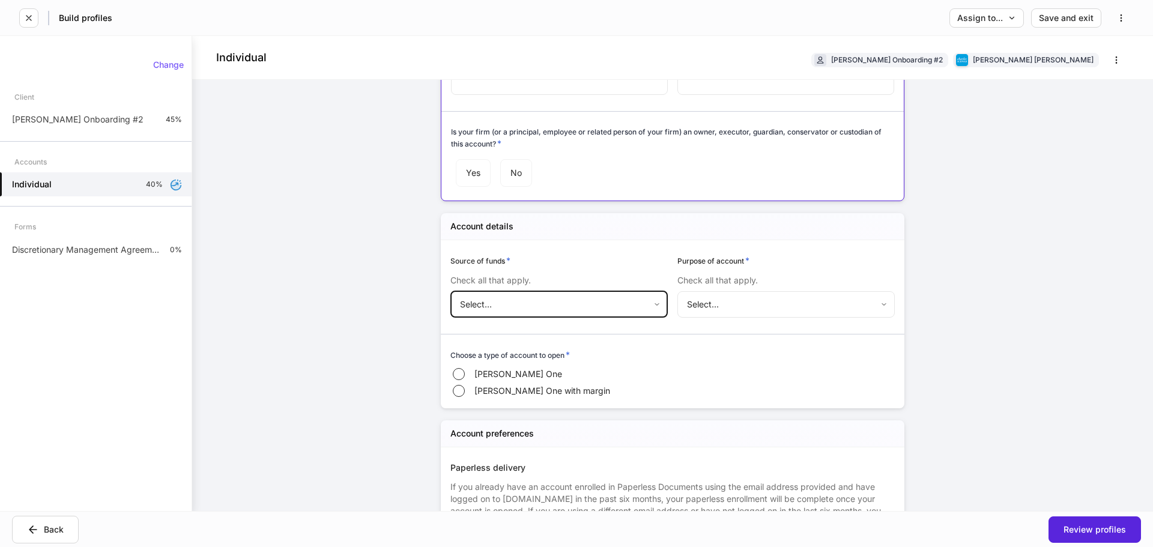
click at [798, 311] on body "Build profiles Assign to... Save and exit Individual Andrew Onboarding #2 Charl…" at bounding box center [576, 273] width 1153 height 547
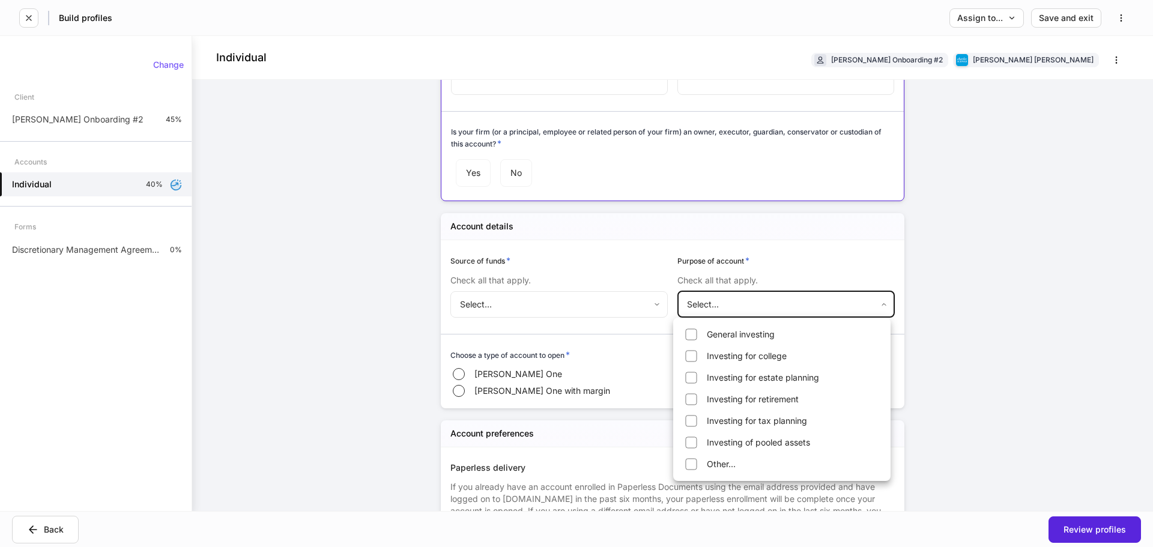
click at [789, 290] on div at bounding box center [576, 273] width 1153 height 547
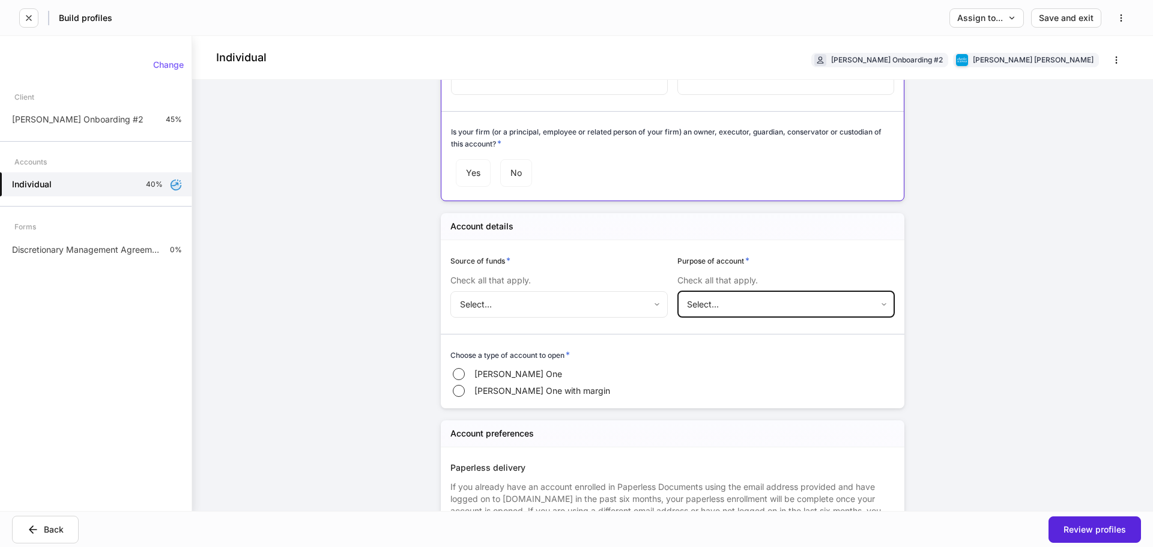
click at [607, 307] on body "Build profiles Assign to... Save and exit Individual Andrew Onboarding #2 Charl…" at bounding box center [576, 273] width 1153 height 547
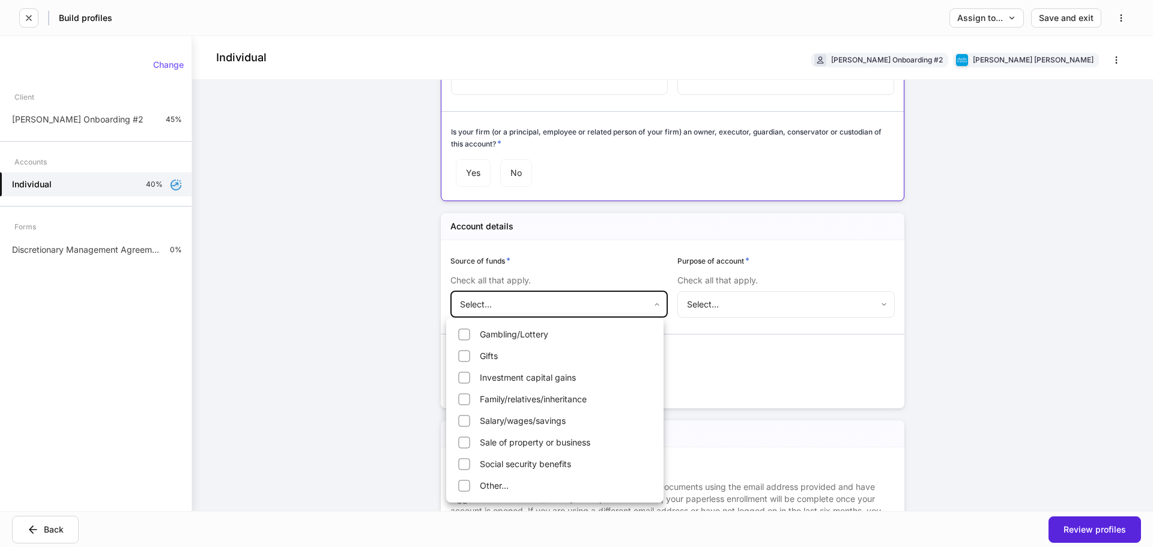
click at [611, 302] on div at bounding box center [576, 273] width 1153 height 547
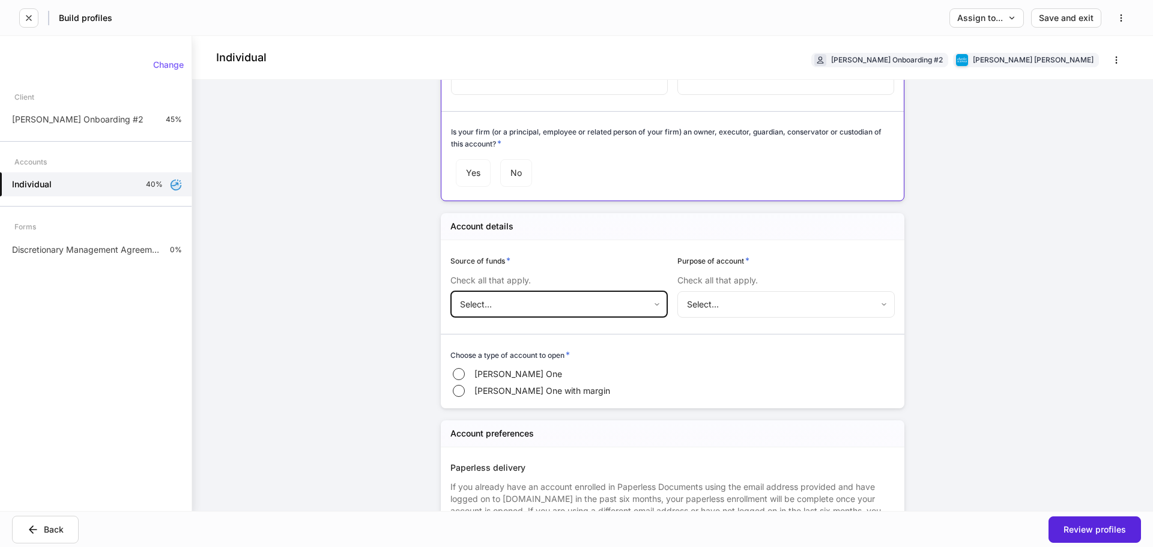
click at [511, 374] on span "Schwab One" at bounding box center [519, 374] width 88 height 12
click at [549, 296] on body "Build profiles Assign to... Save and exit Individual Andrew Onboarding #2 Charl…" at bounding box center [576, 273] width 1153 height 547
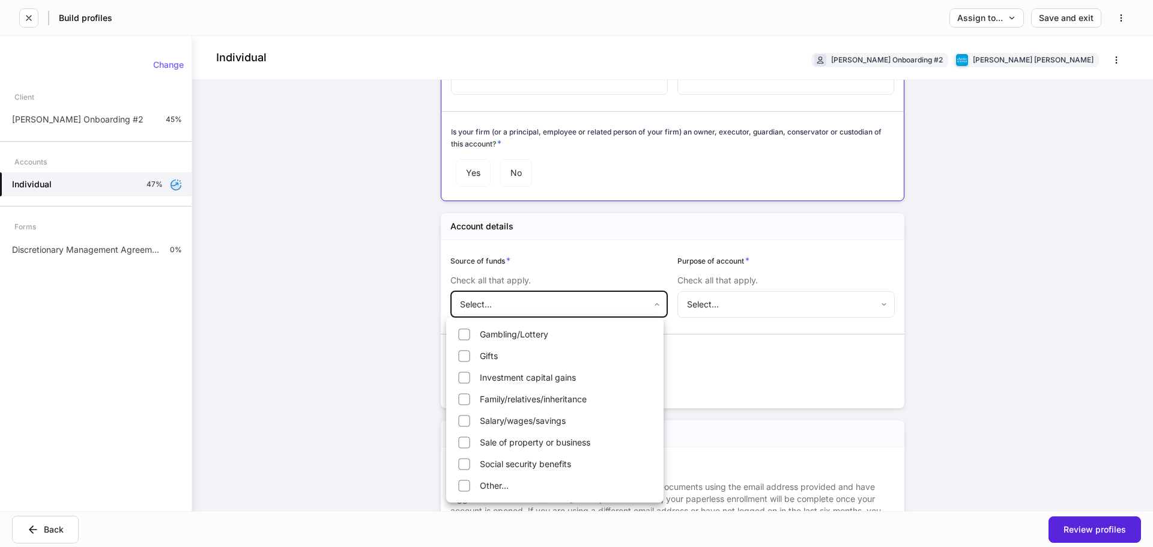
click at [530, 338] on li "Gambling/Lottery" at bounding box center [555, 334] width 213 height 19
type input "**********"
click at [762, 293] on div at bounding box center [576, 273] width 1153 height 547
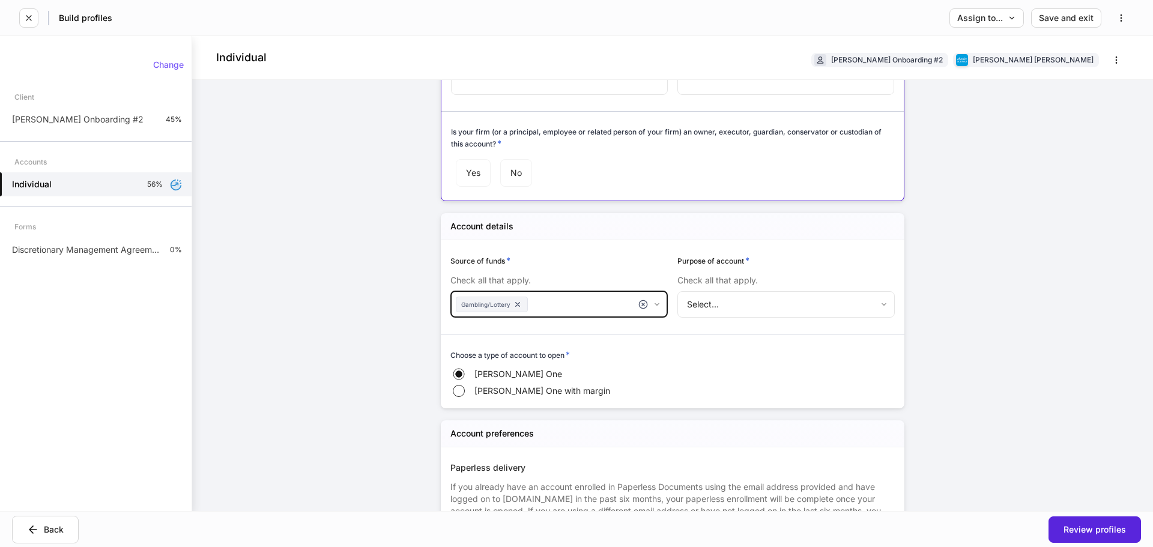
click at [760, 296] on body "**********" at bounding box center [576, 273] width 1153 height 547
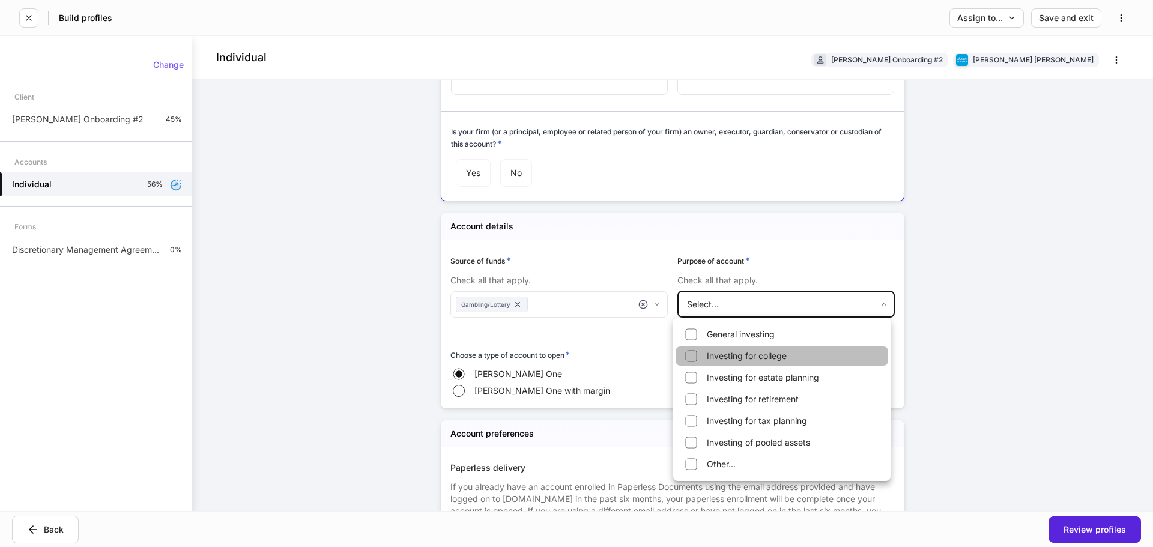
click at [745, 362] on li "Investing for college" at bounding box center [782, 356] width 213 height 19
type input "**********"
click at [634, 353] on div at bounding box center [576, 273] width 1153 height 547
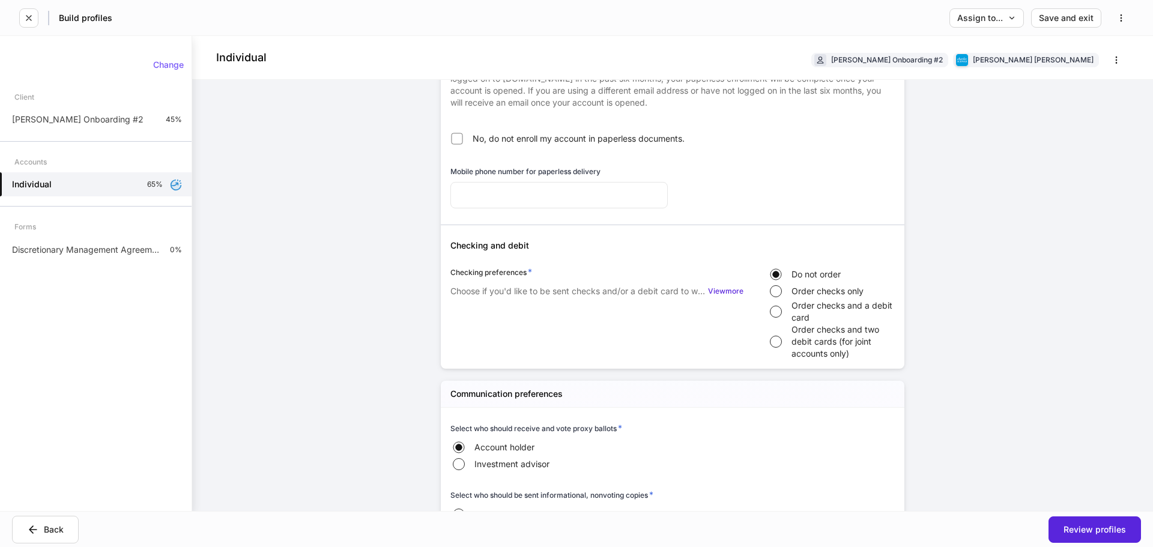
scroll to position [601, 0]
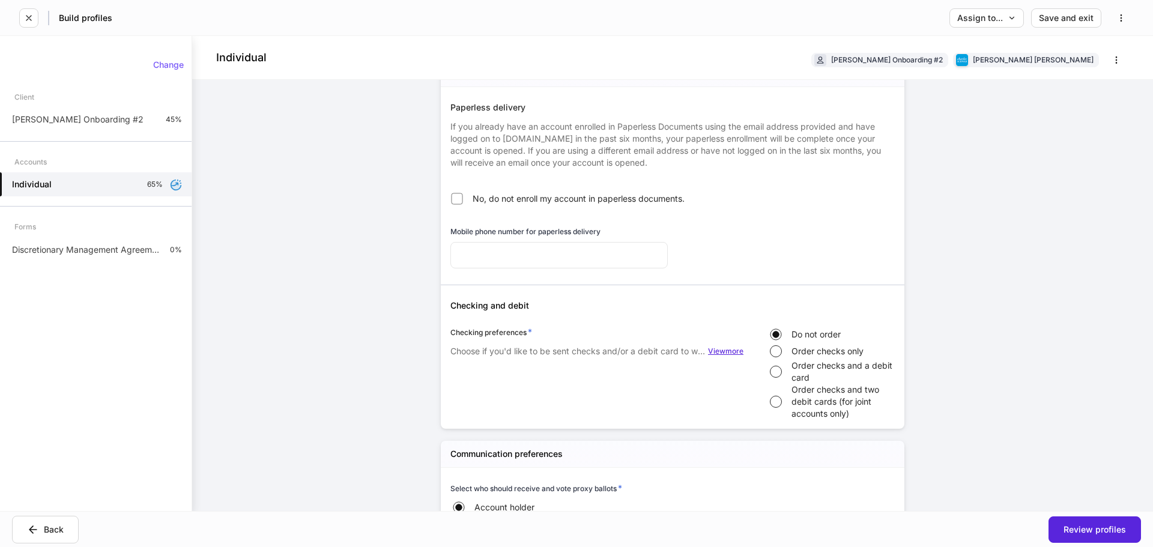
click at [723, 348] on div "View more" at bounding box center [725, 351] width 35 height 7
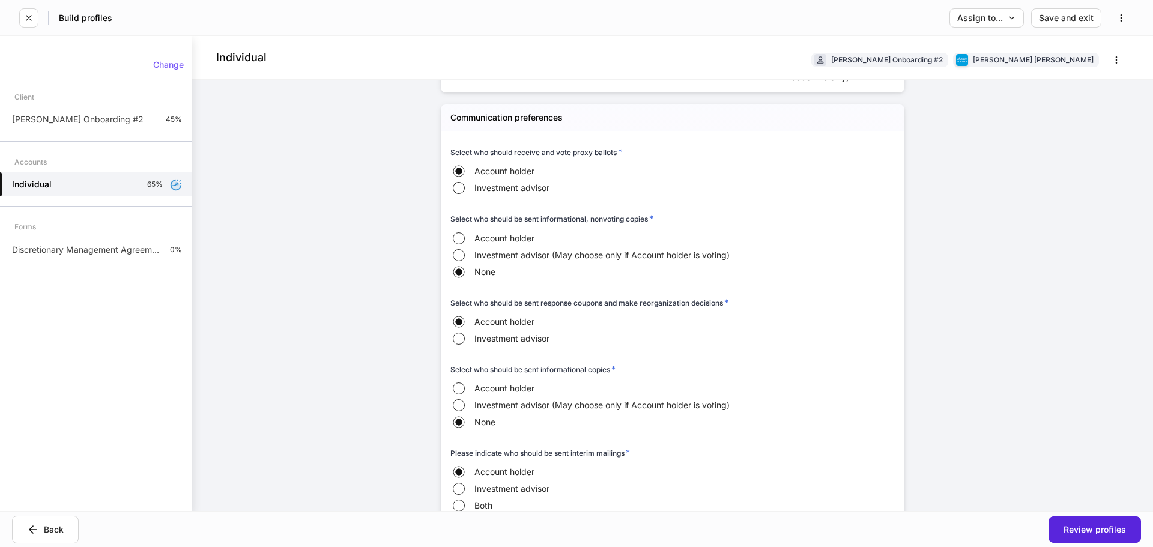
scroll to position [901, 0]
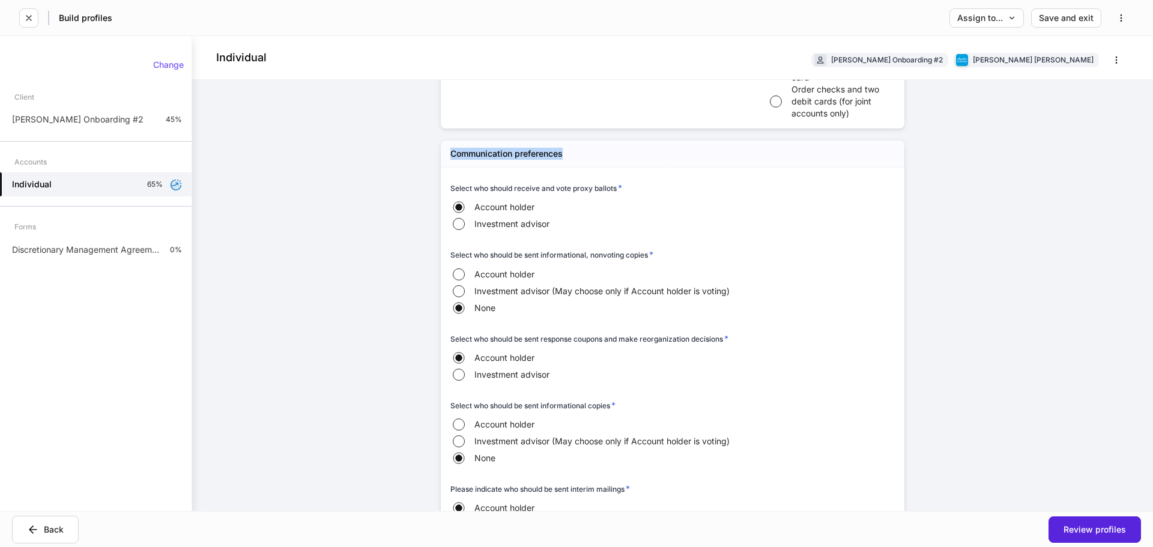
drag, startPoint x: 575, startPoint y: 153, endPoint x: 423, endPoint y: 153, distance: 152.0
click at [429, 157] on div "**********" at bounding box center [672, 28] width 541 height 1698
copy h5 "Communication preferences"
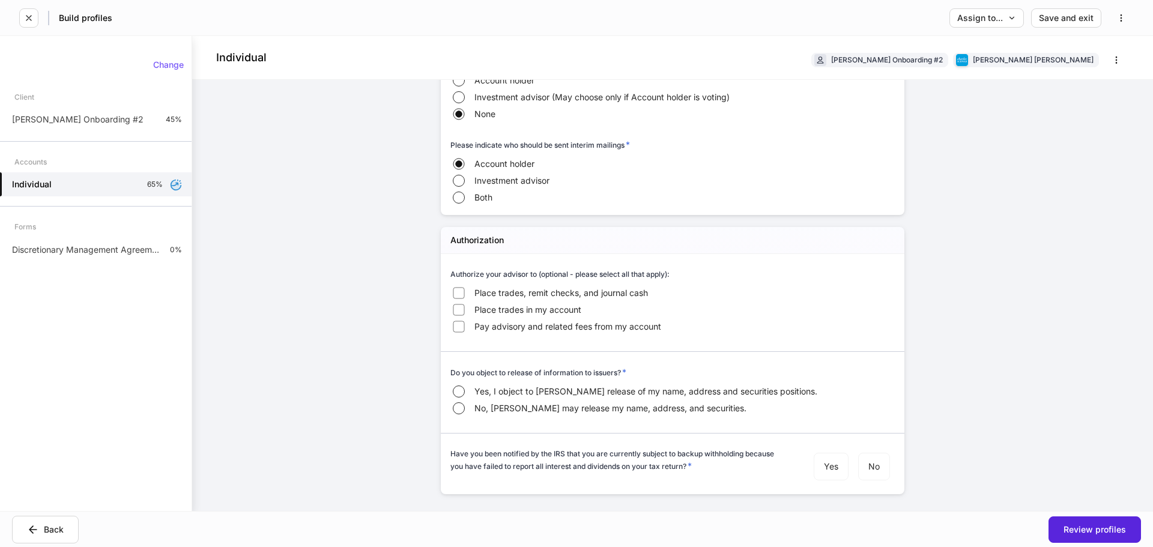
scroll to position [1267, 0]
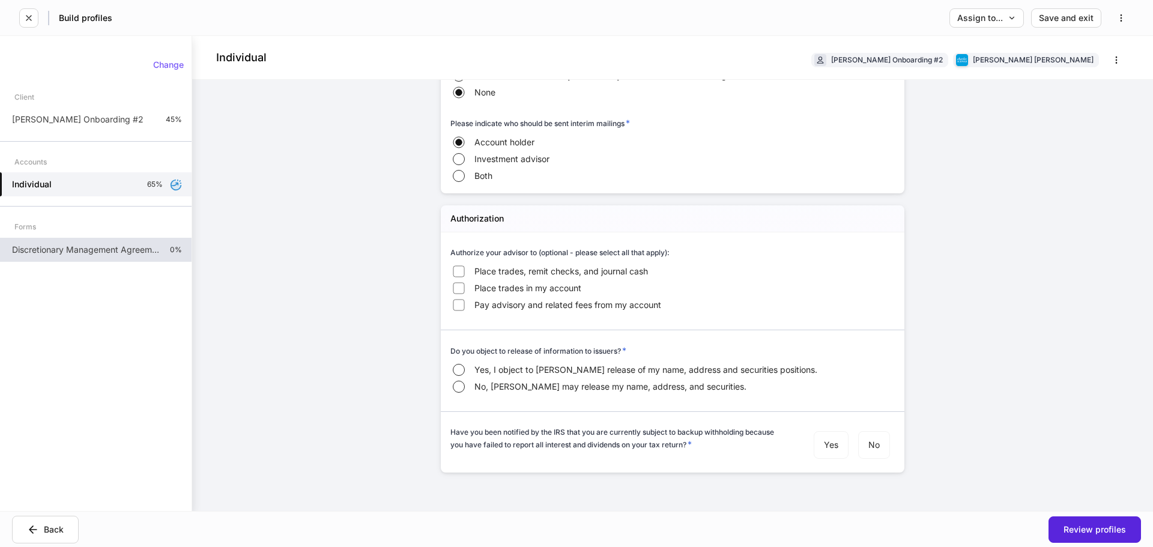
click at [61, 249] on p "Discretionary Management Agreement Final - ITG Products" at bounding box center [86, 250] width 148 height 12
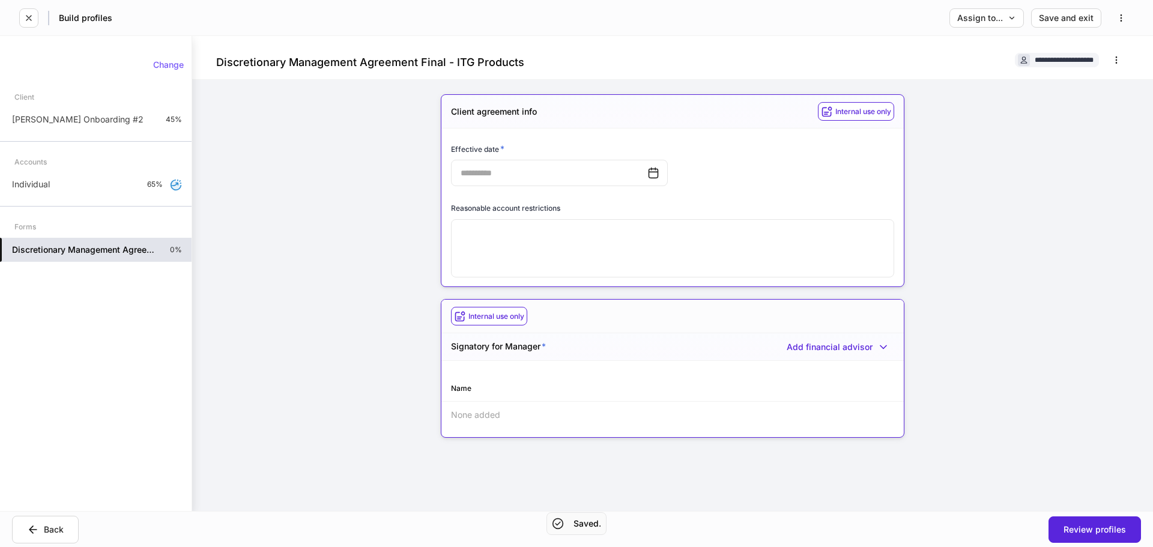
click at [649, 171] on icon at bounding box center [654, 173] width 12 height 12
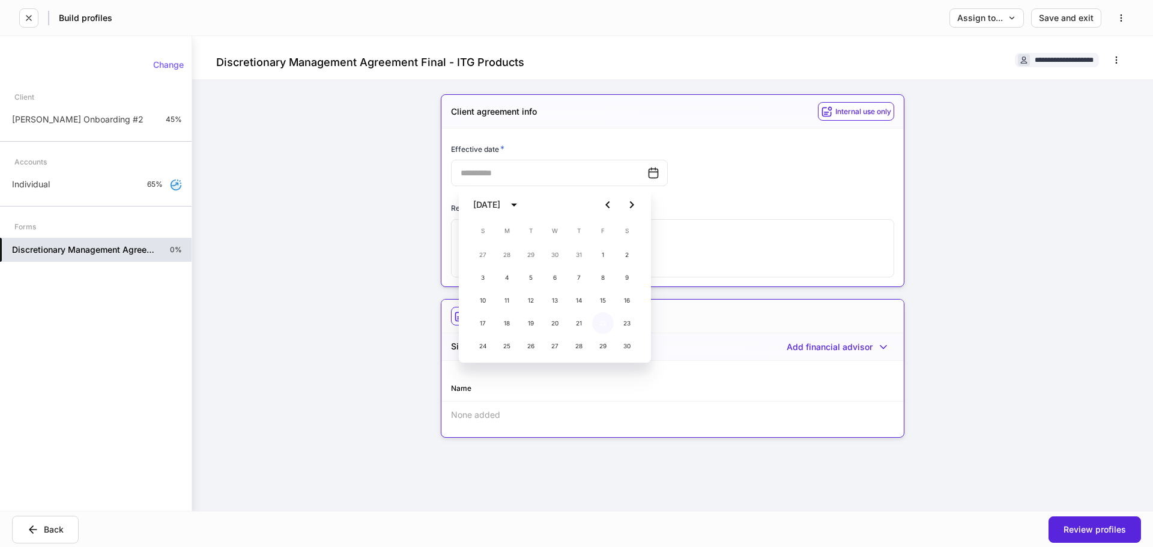
click at [601, 320] on button "22" at bounding box center [603, 323] width 22 height 22
type input "**********"
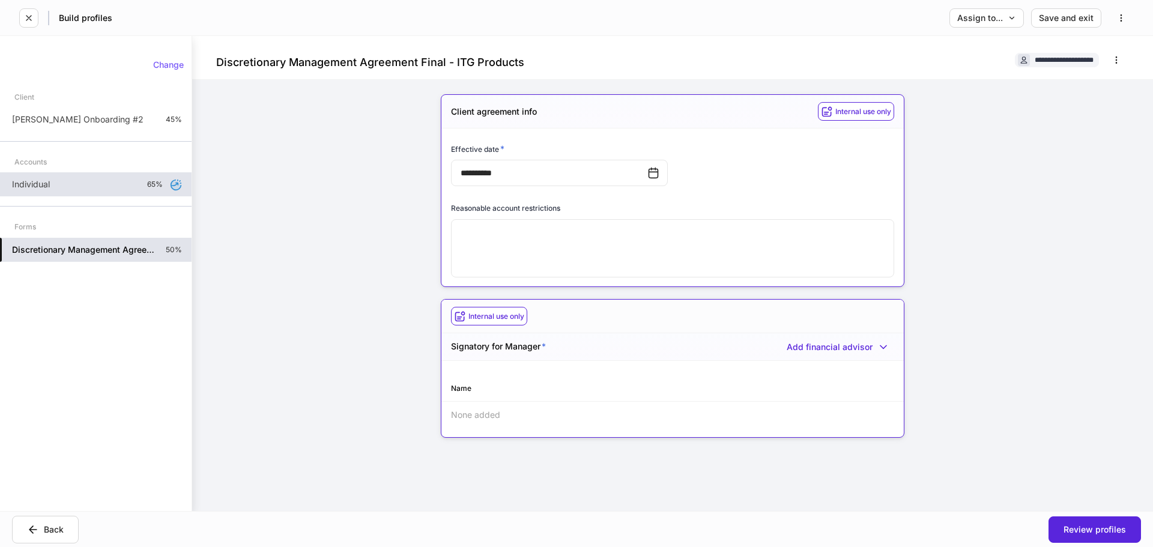
click at [96, 177] on div "Individual 65%" at bounding box center [96, 184] width 192 height 24
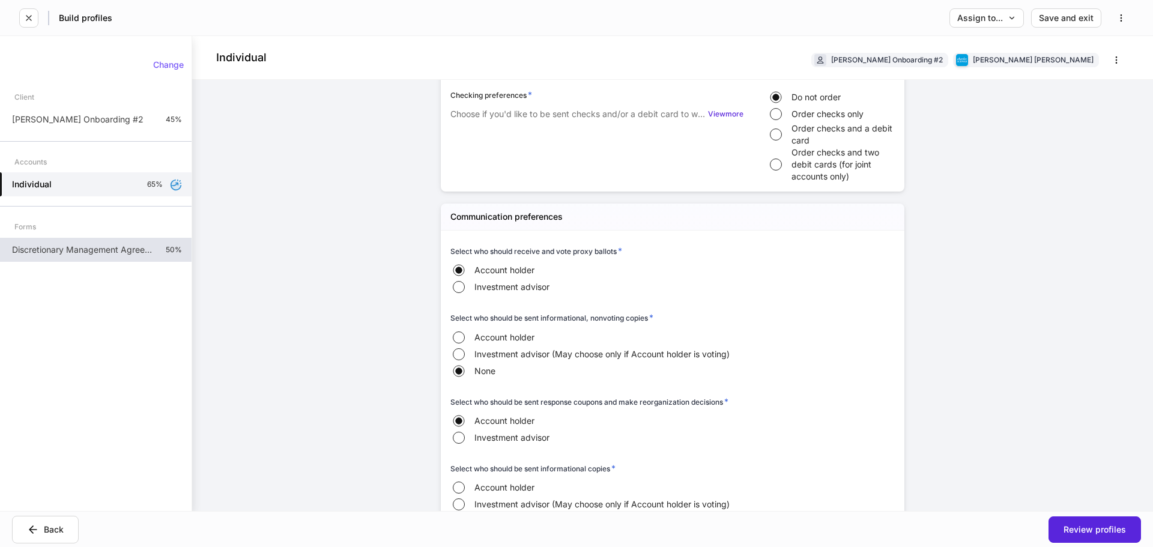
scroll to position [841, 0]
click at [70, 249] on p "Discretionary Management Agreement Final - ITG Products" at bounding box center [84, 250] width 144 height 12
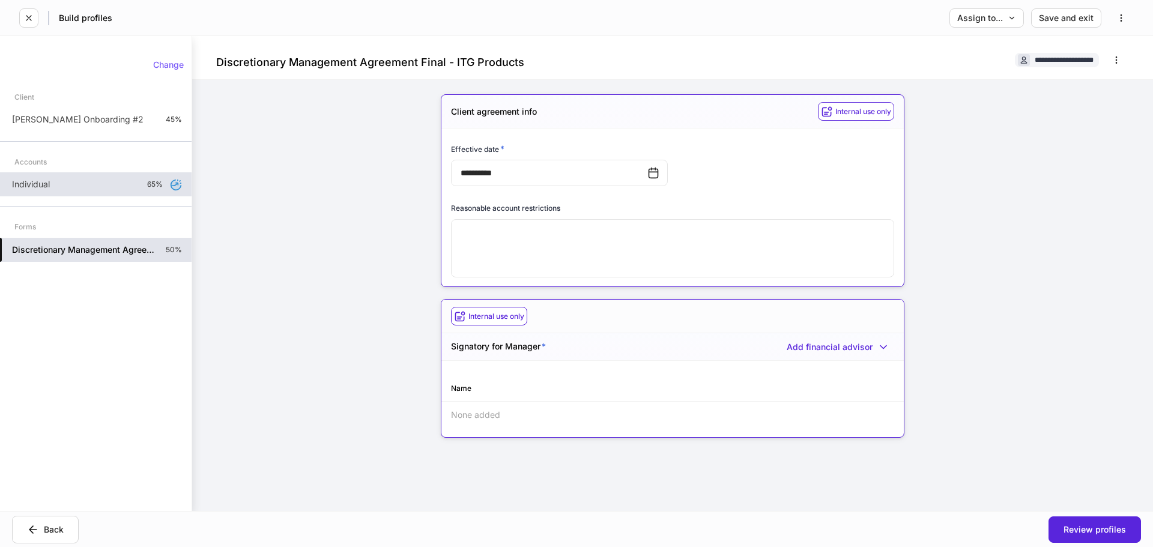
click at [96, 192] on div "Individual 65%" at bounding box center [96, 184] width 192 height 24
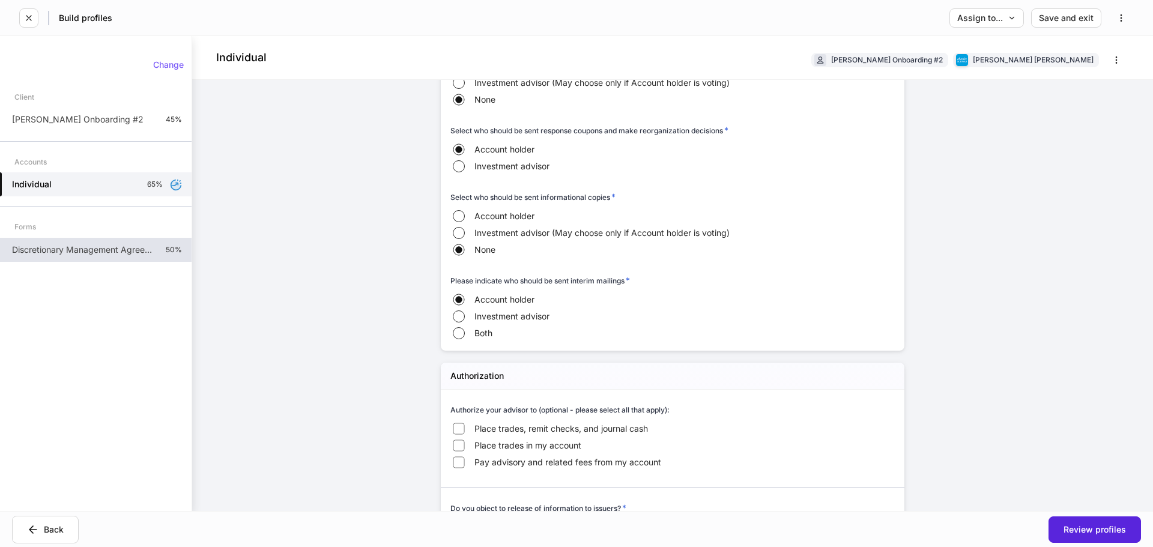
scroll to position [1141, 0]
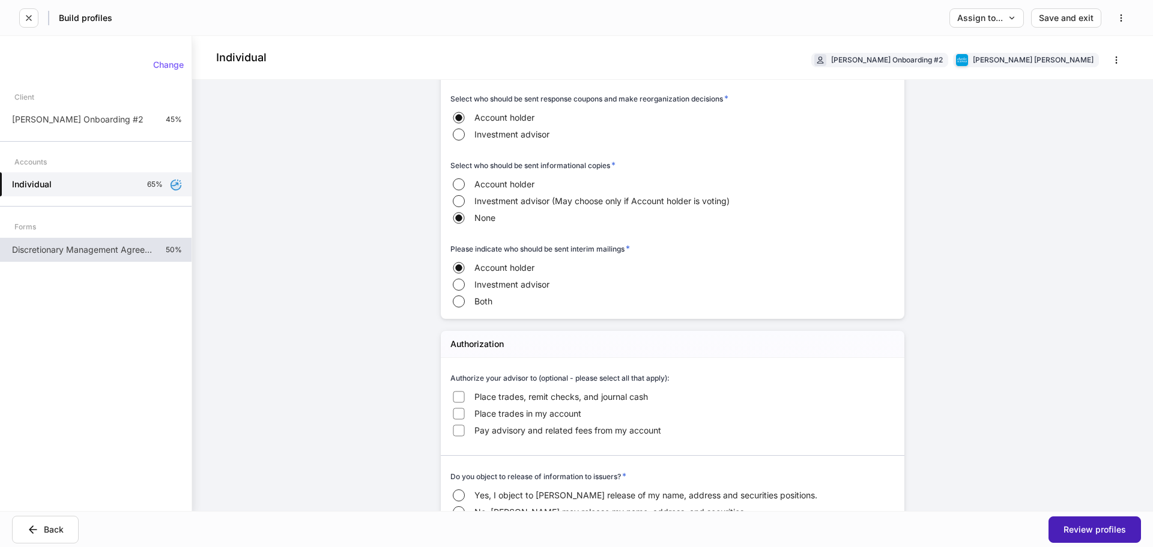
click at [1087, 535] on button "Review profiles" at bounding box center [1095, 530] width 93 height 26
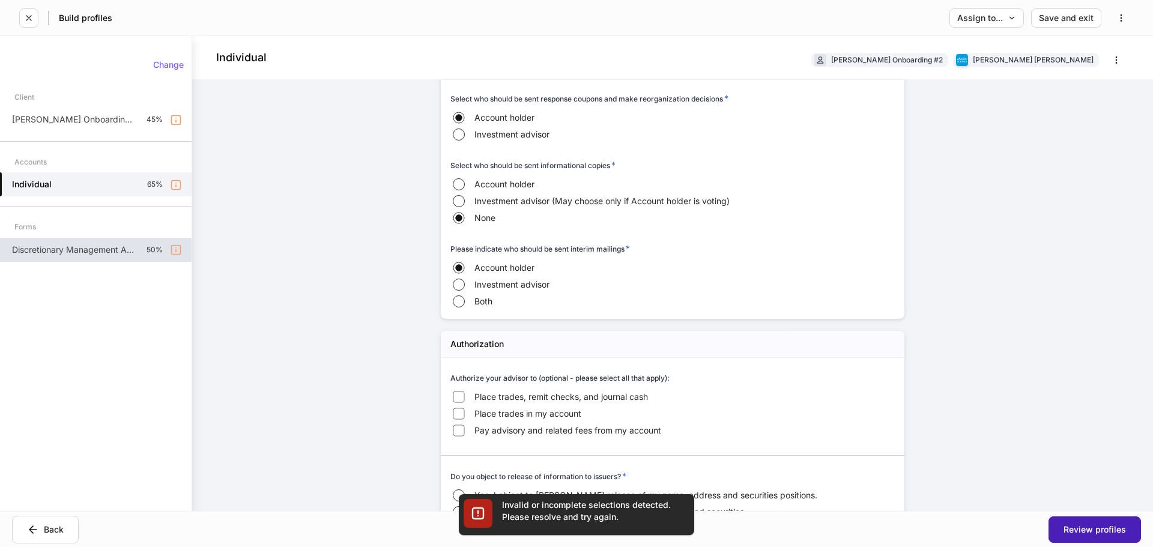
scroll to position [0, 0]
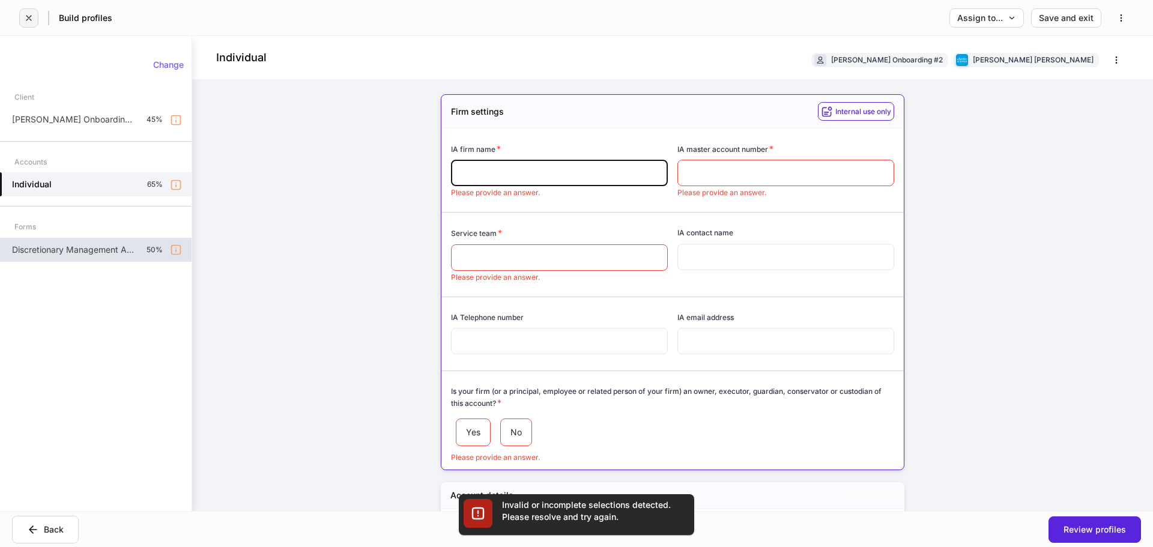
click at [28, 23] on button "button" at bounding box center [28, 17] width 19 height 19
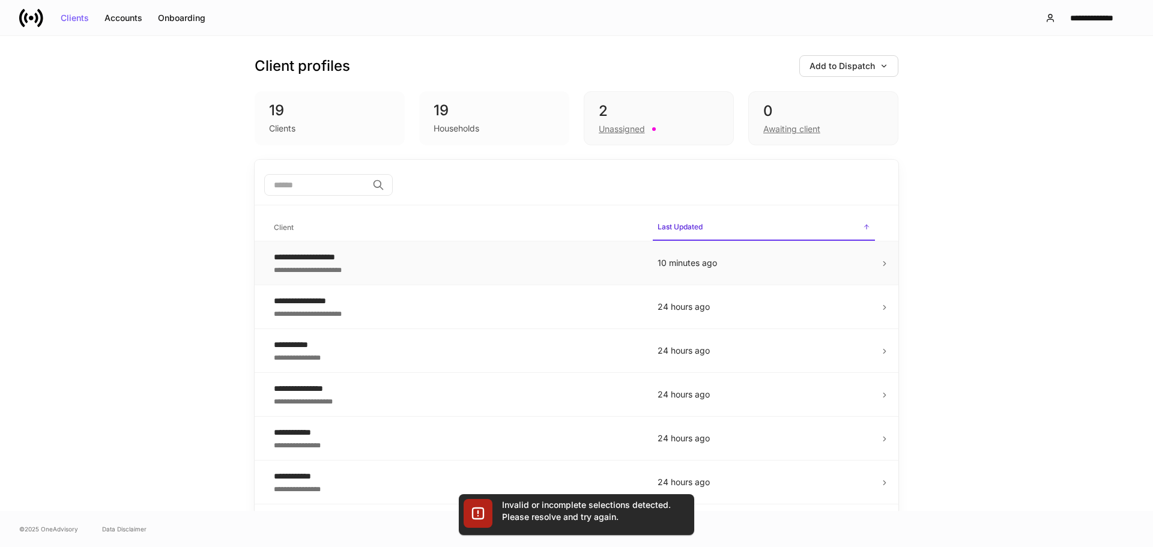
click at [518, 265] on div "**********" at bounding box center [456, 269] width 365 height 12
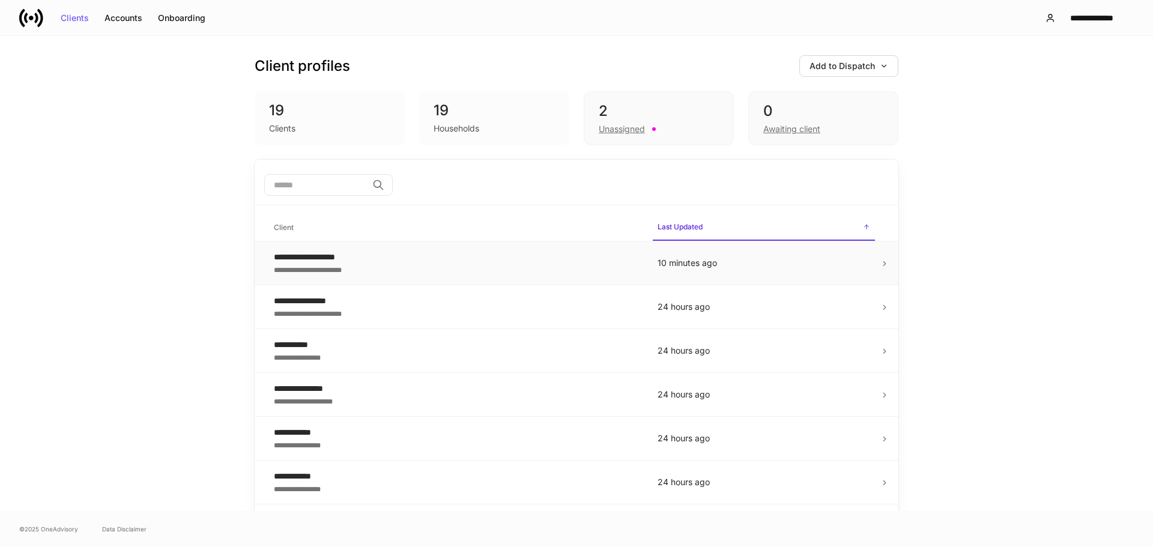
click at [410, 252] on div "**********" at bounding box center [456, 257] width 365 height 12
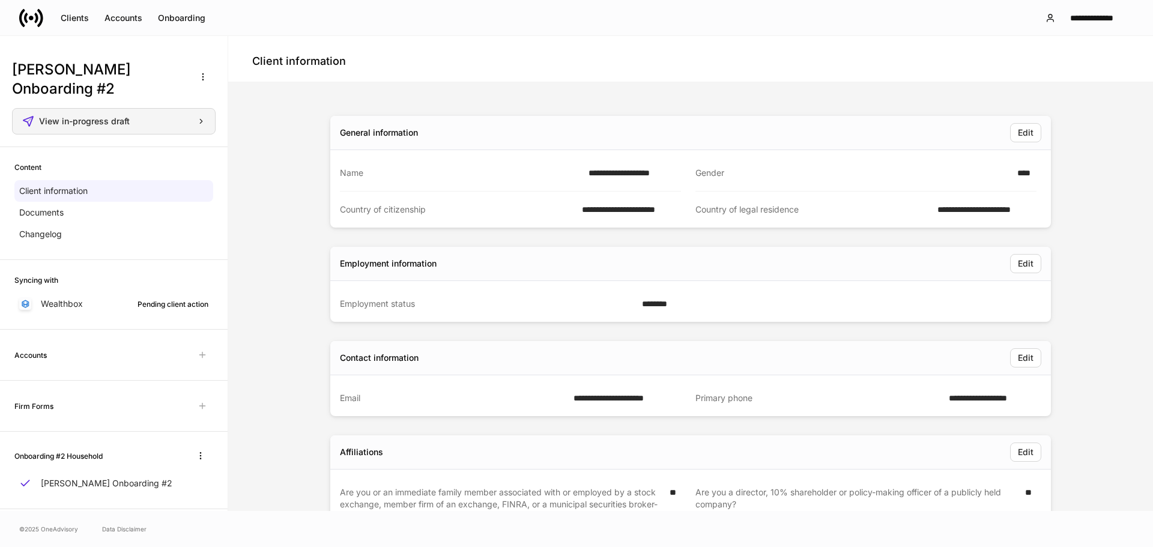
click at [111, 108] on button "View in-progress draft" at bounding box center [114, 121] width 204 height 26
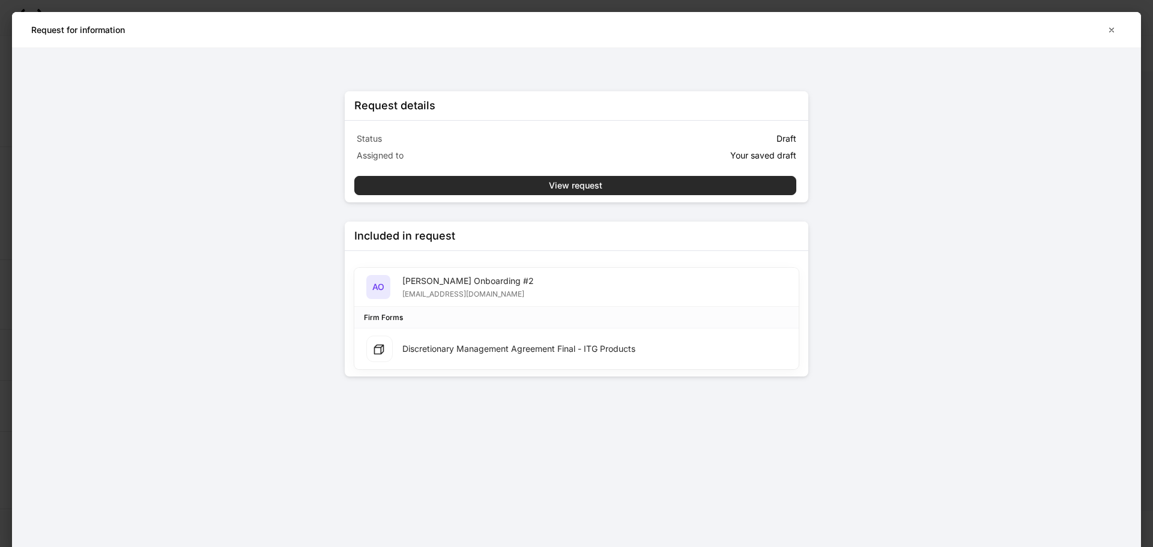
click at [567, 183] on div "View request" at bounding box center [575, 185] width 53 height 8
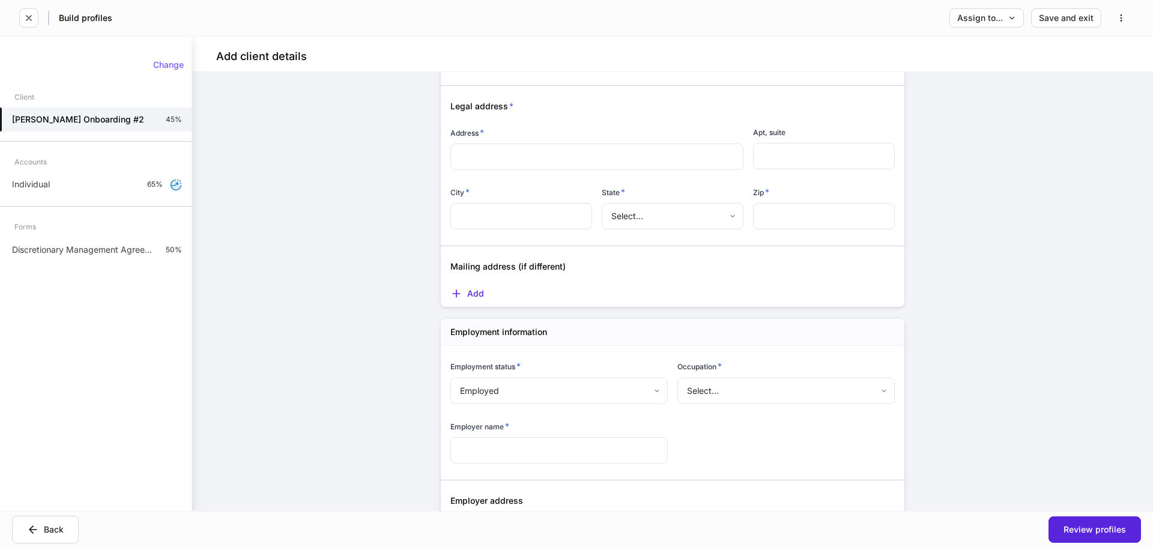
scroll to position [1021, 0]
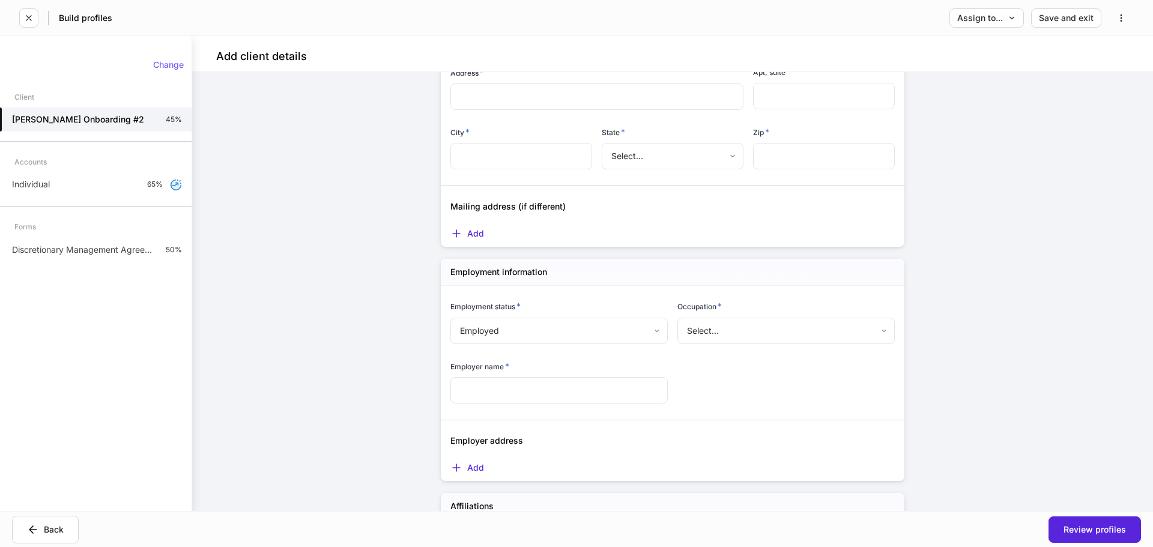
click at [714, 330] on body "**********" at bounding box center [576, 273] width 1153 height 547
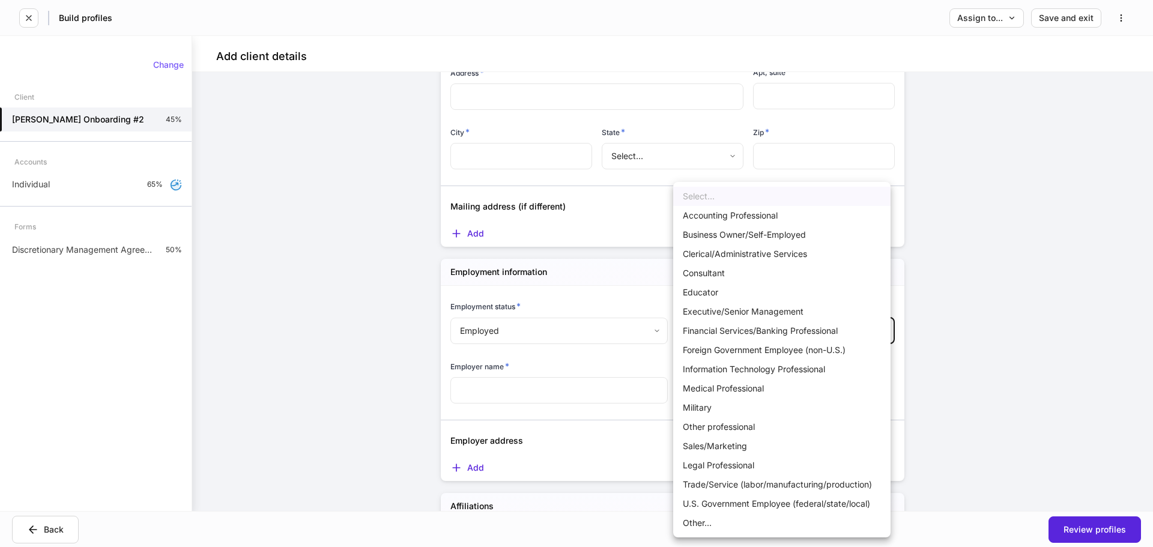
click at [300, 258] on div at bounding box center [576, 273] width 1153 height 547
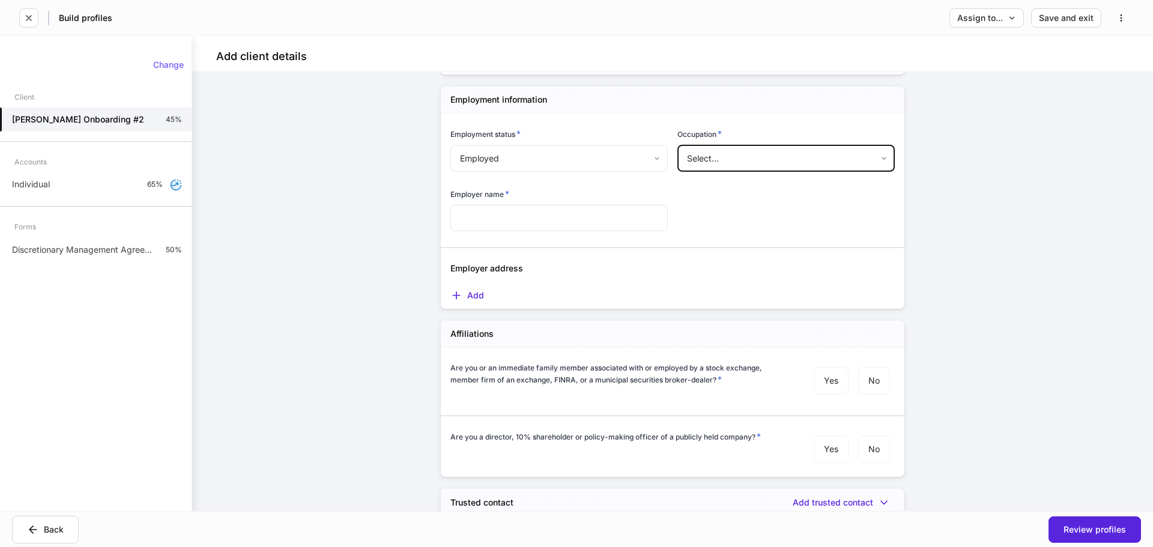
scroll to position [1201, 0]
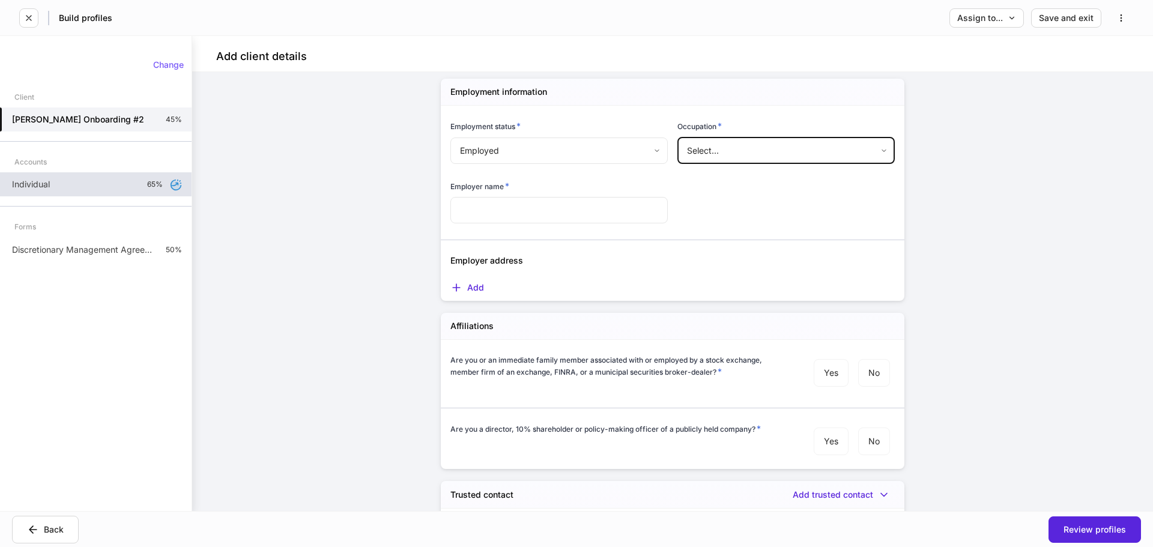
click at [79, 177] on div "Individual 65%" at bounding box center [96, 184] width 192 height 24
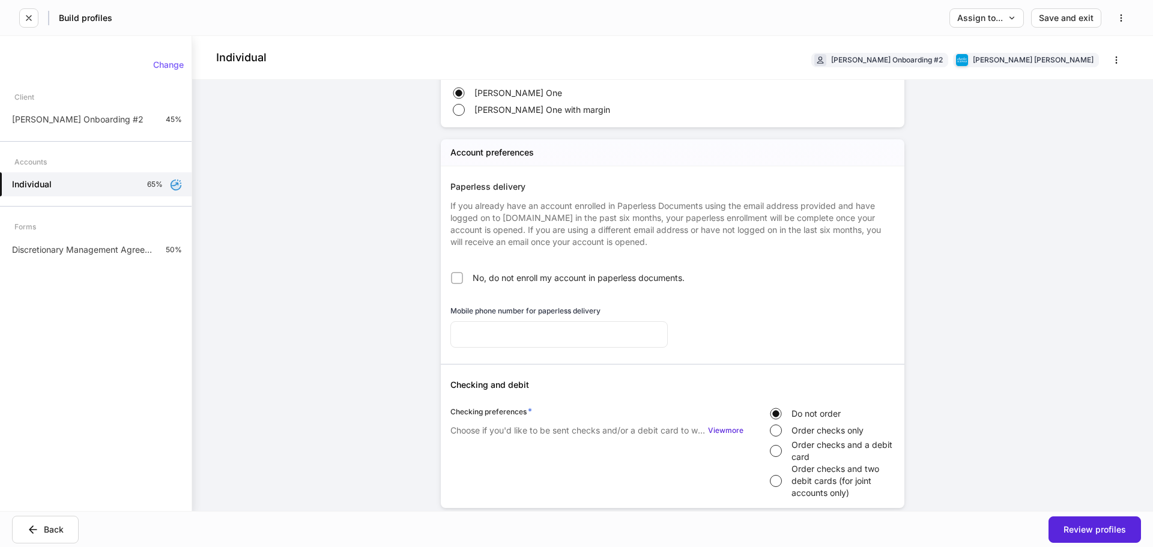
scroll to position [541, 0]
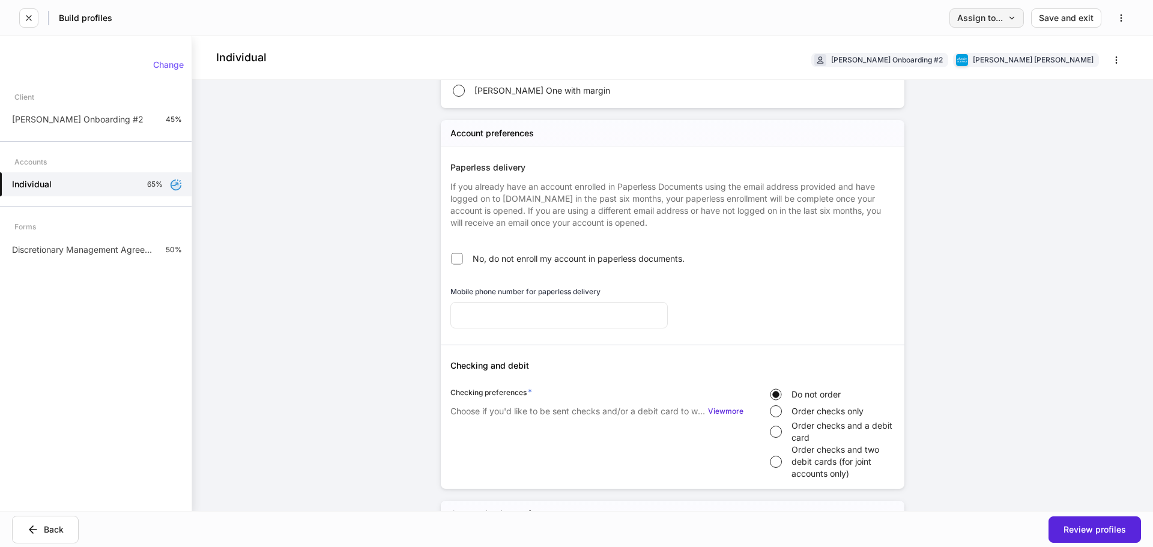
click at [990, 18] on div "Assign to..." at bounding box center [986, 18] width 59 height 8
click at [972, 186] on div at bounding box center [576, 273] width 1153 height 547
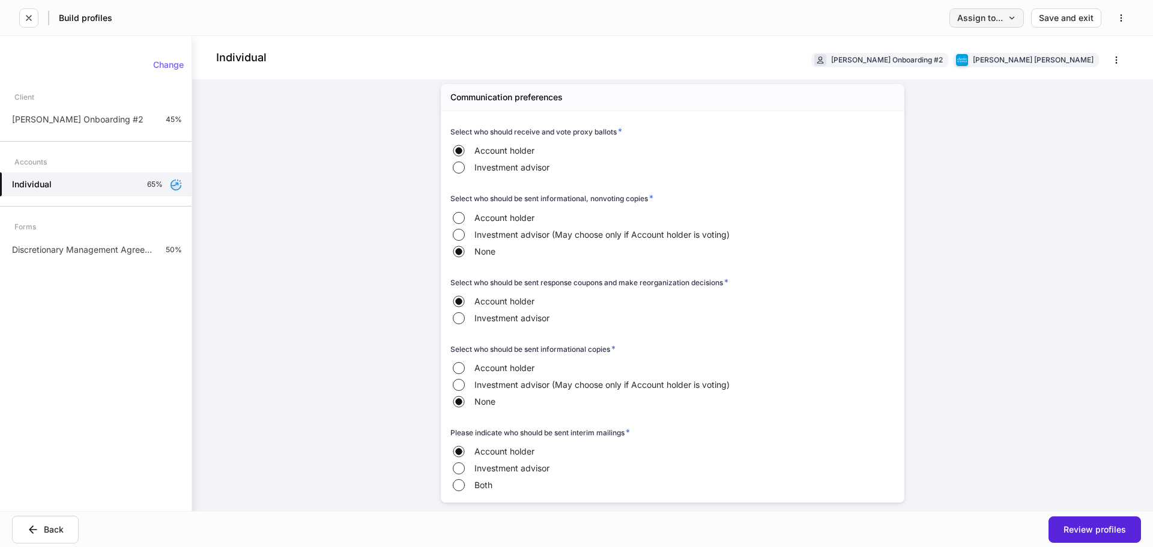
scroll to position [1021, 0]
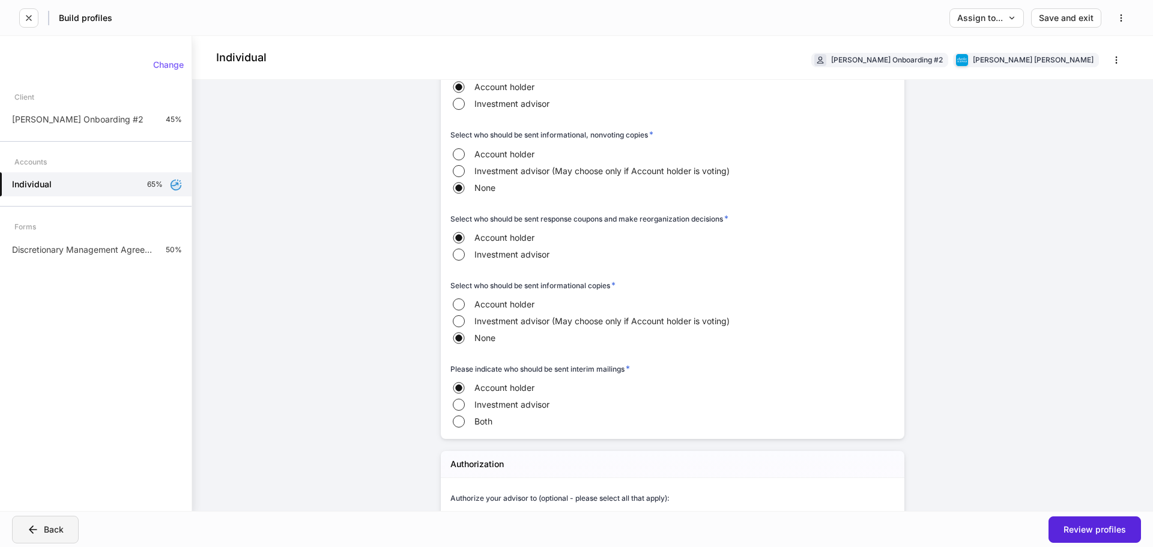
click at [34, 524] on icon "button" at bounding box center [33, 530] width 12 height 12
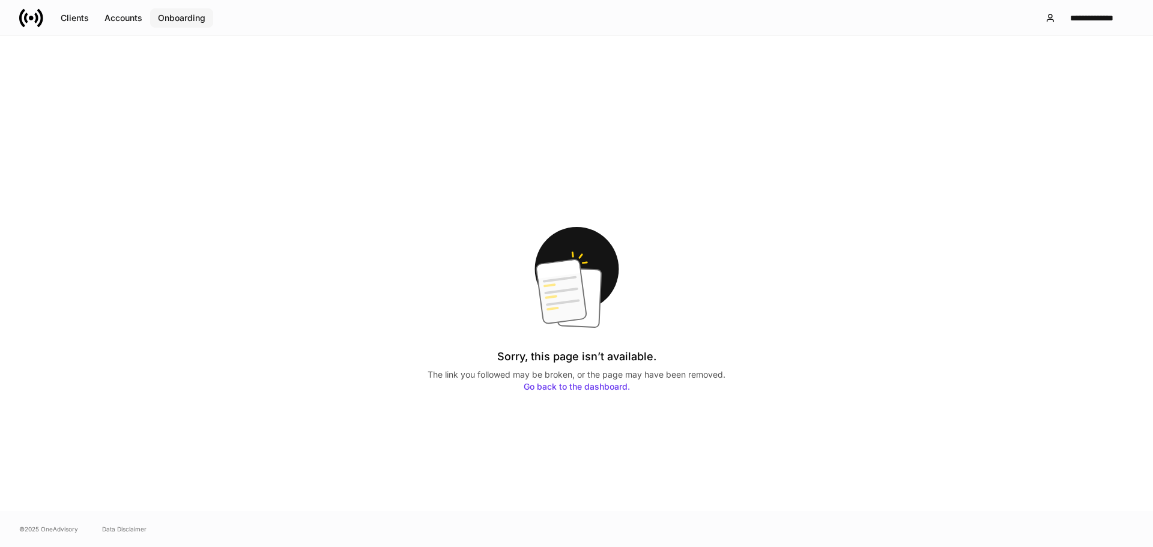
click at [202, 23] on button "Onboarding" at bounding box center [181, 17] width 63 height 19
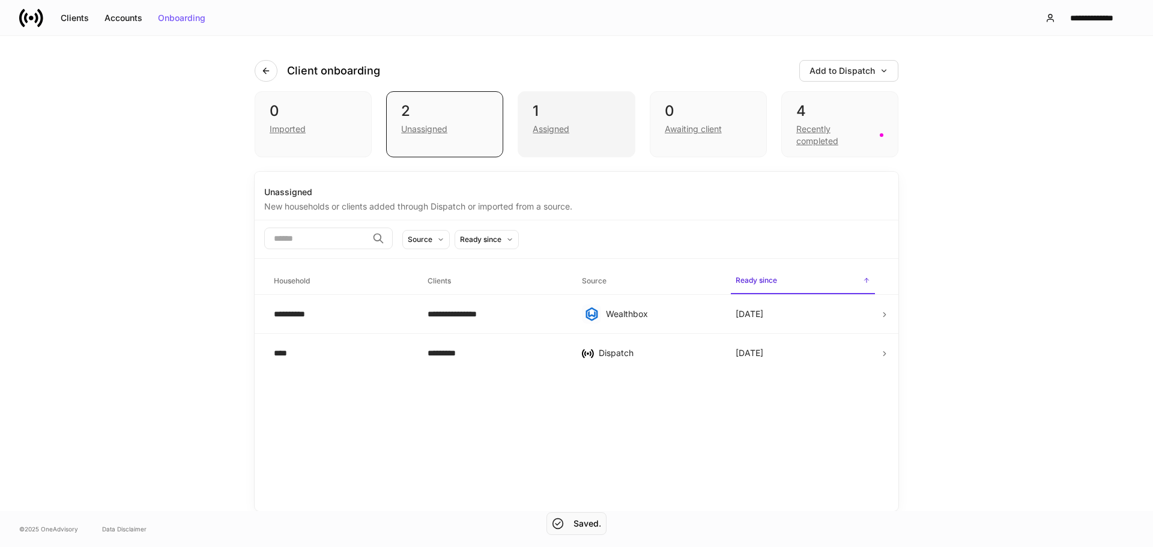
click at [570, 133] on div "Assigned" at bounding box center [576, 128] width 87 height 14
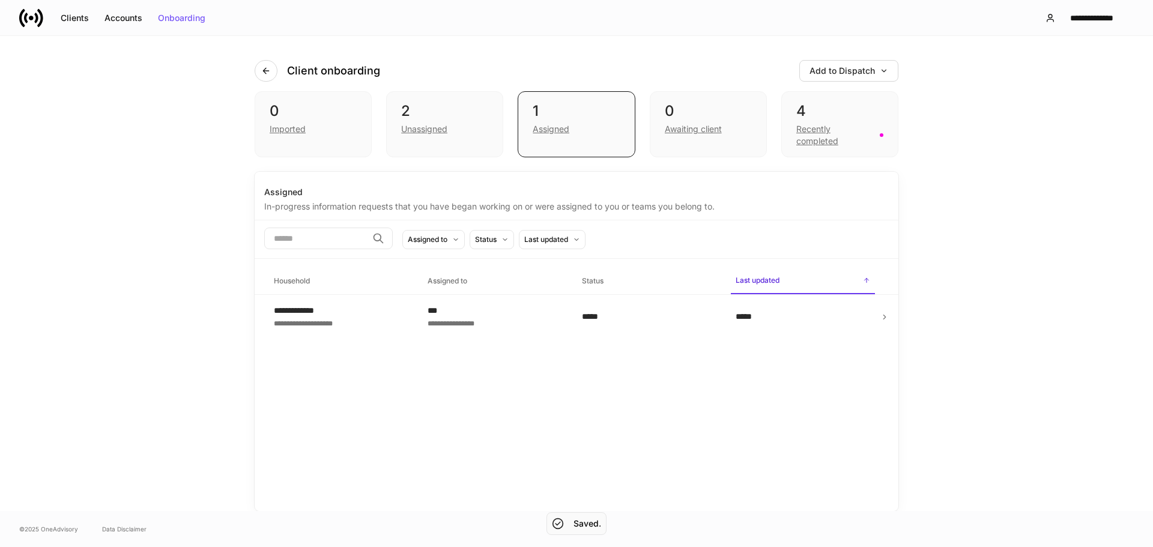
drag, startPoint x: 570, startPoint y: 133, endPoint x: 646, endPoint y: 104, distance: 81.6
click at [611, 115] on div "1" at bounding box center [576, 111] width 87 height 19
click at [832, 111] on div "4" at bounding box center [839, 111] width 87 height 19
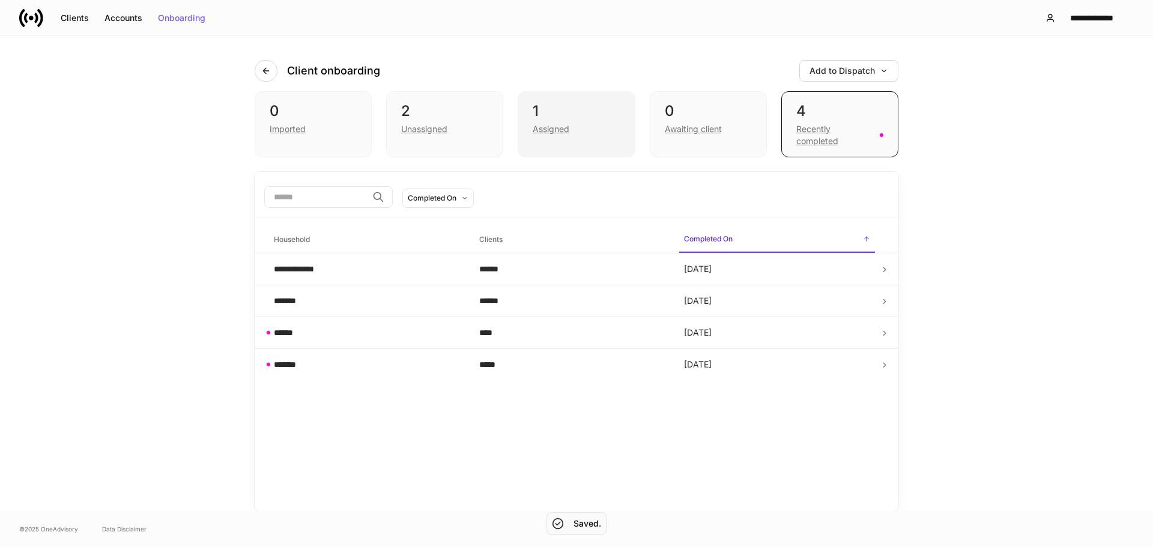
click at [602, 103] on div "1" at bounding box center [576, 111] width 87 height 19
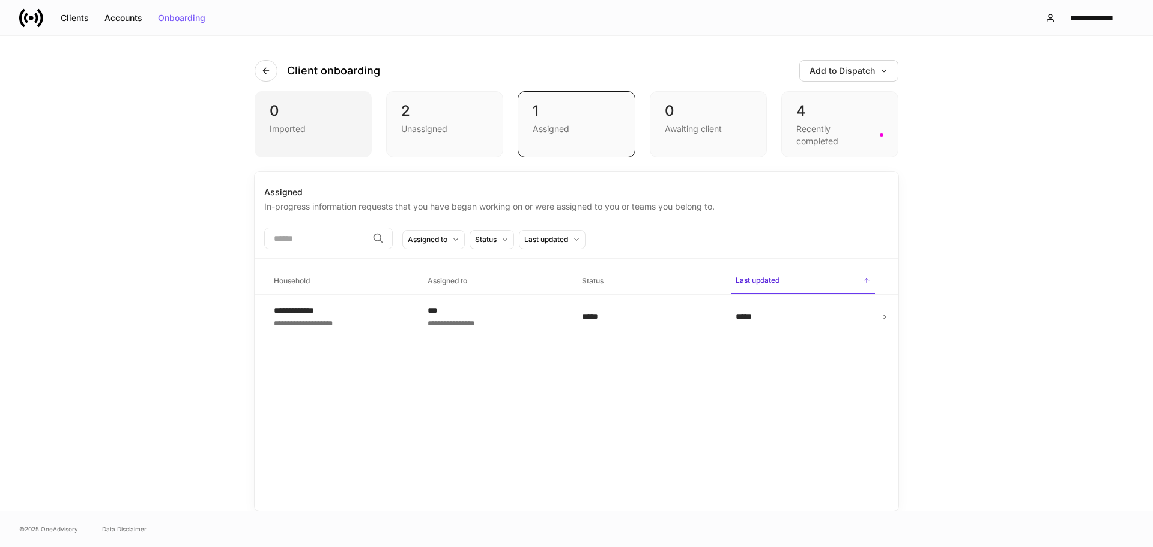
click at [340, 109] on div "0" at bounding box center [313, 111] width 87 height 19
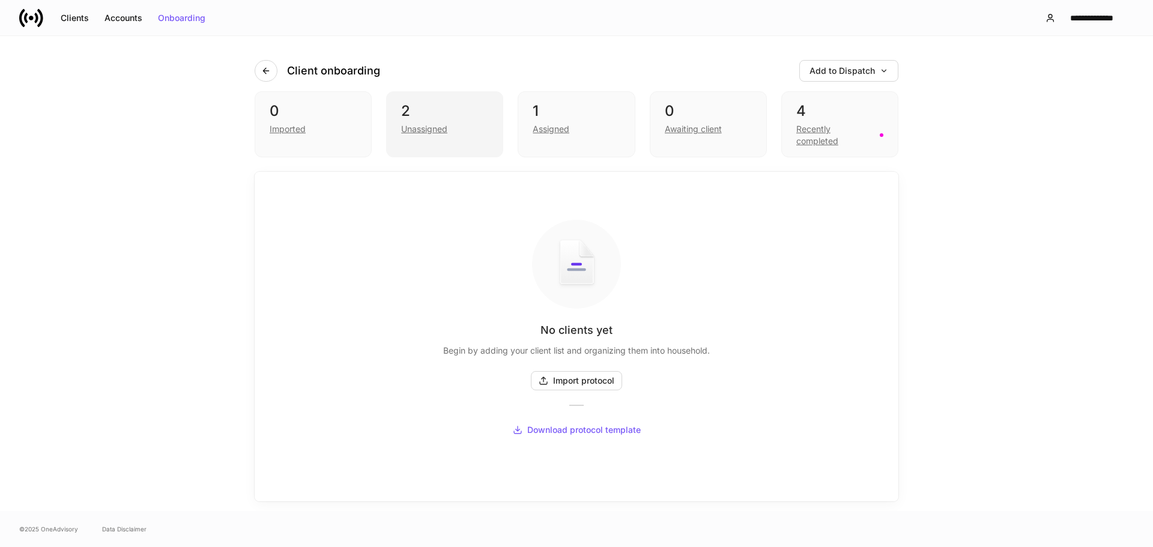
click at [456, 110] on div "2" at bounding box center [444, 111] width 87 height 19
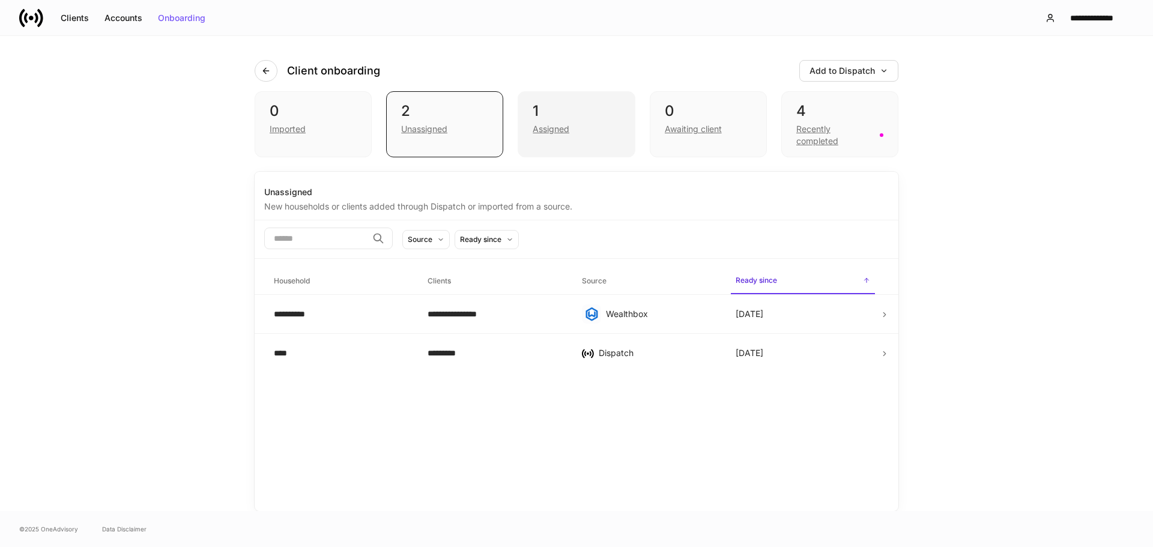
drag, startPoint x: 562, startPoint y: 111, endPoint x: 628, endPoint y: 111, distance: 66.1
click at [563, 111] on div "1" at bounding box center [576, 111] width 87 height 19
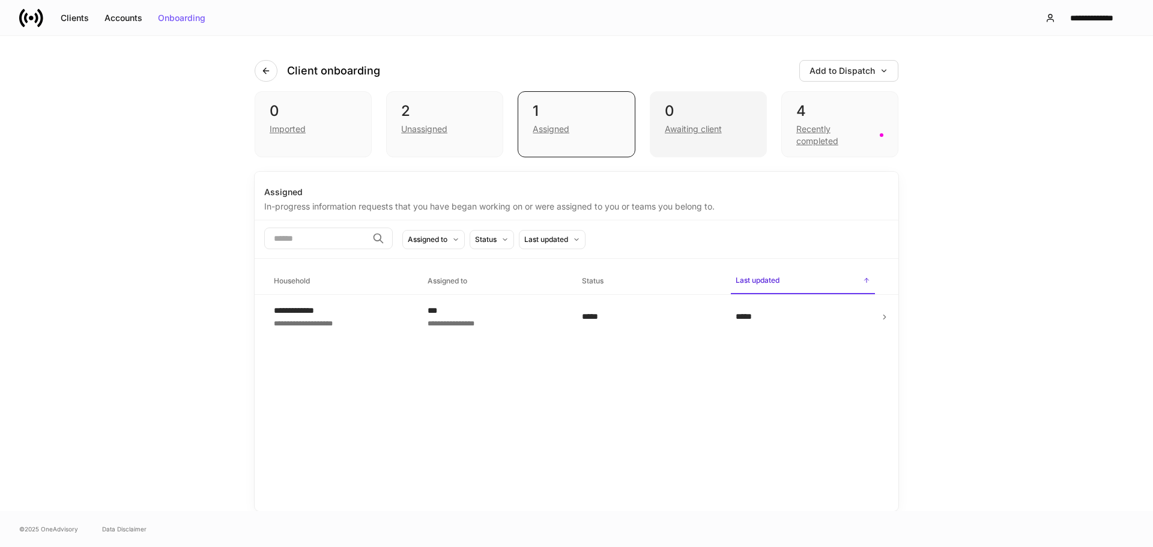
click at [687, 96] on div "0 Awaiting client" at bounding box center [708, 124] width 117 height 66
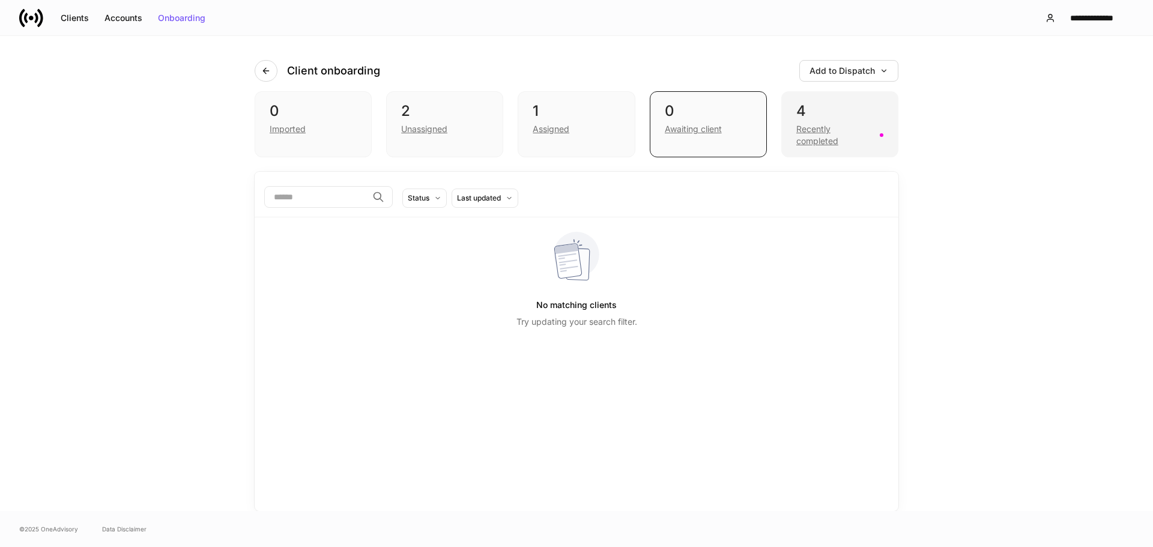
click at [828, 105] on div "4" at bounding box center [839, 111] width 87 height 19
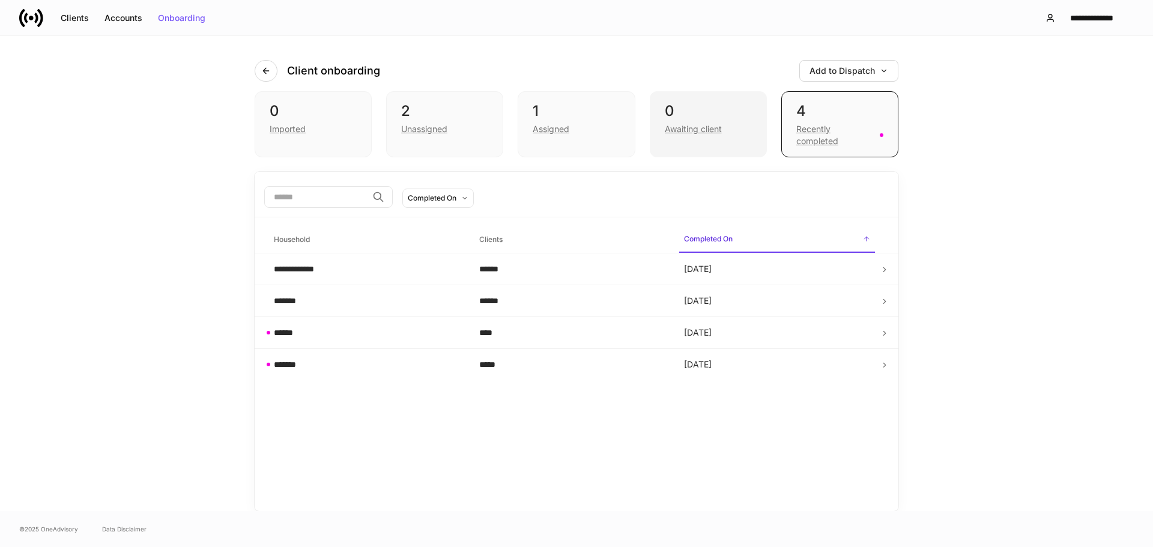
drag, startPoint x: 820, startPoint y: 109, endPoint x: 762, endPoint y: 108, distance: 57.7
click at [762, 108] on div "0 Awaiting client" at bounding box center [708, 124] width 117 height 66
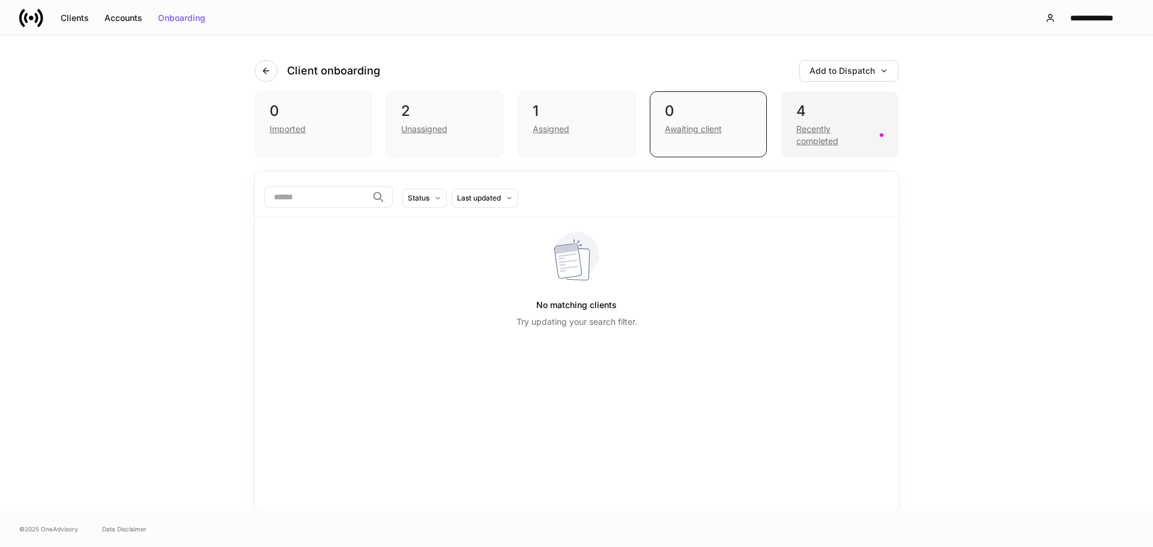
click at [800, 103] on div "4" at bounding box center [839, 111] width 87 height 19
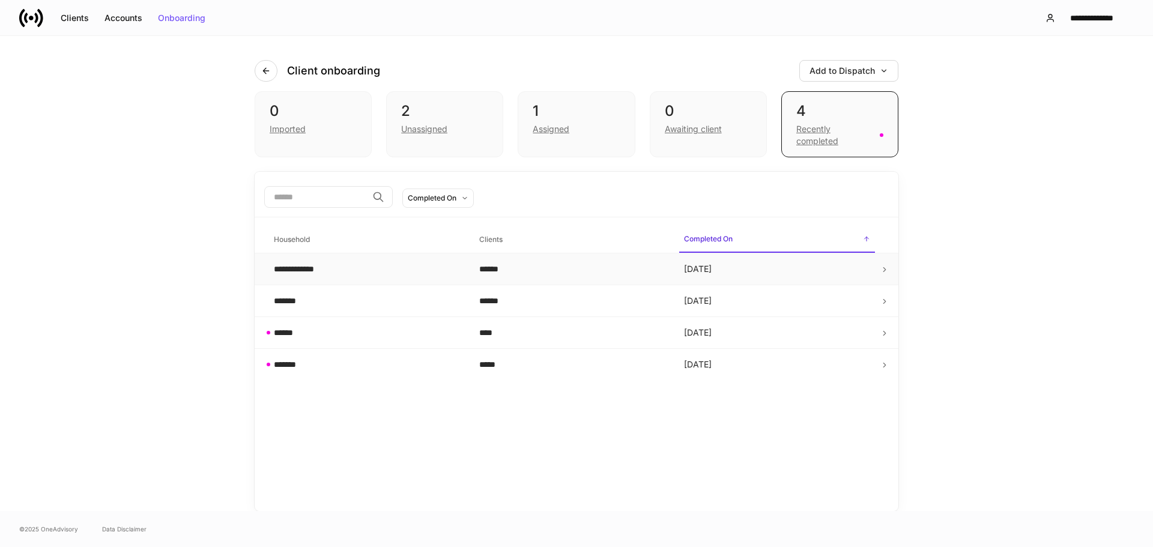
click at [787, 269] on td "Yesterday" at bounding box center [777, 269] width 205 height 32
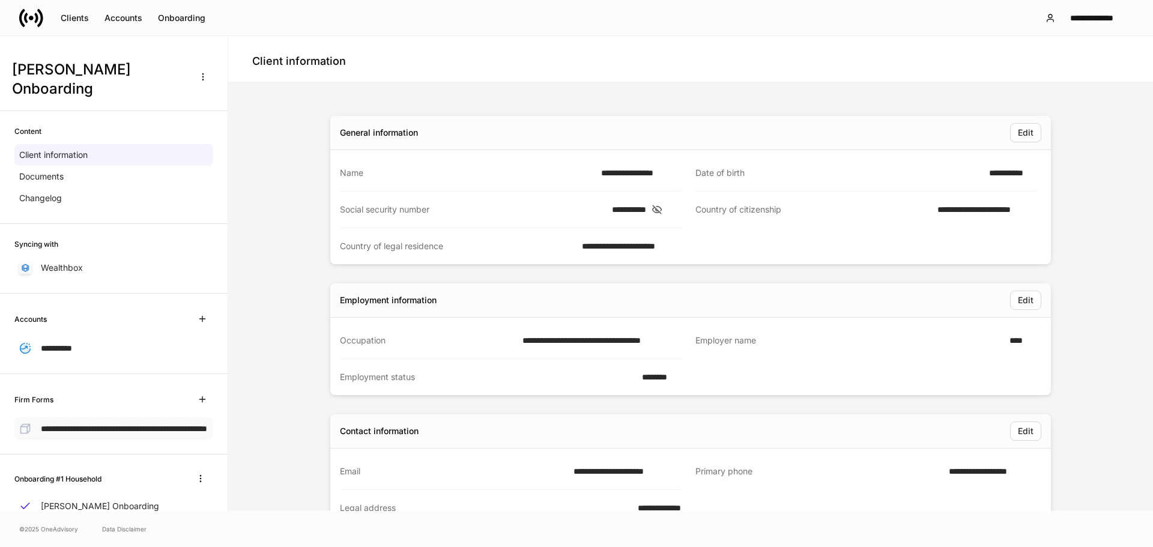
click at [80, 425] on span "**********" at bounding box center [124, 429] width 166 height 8
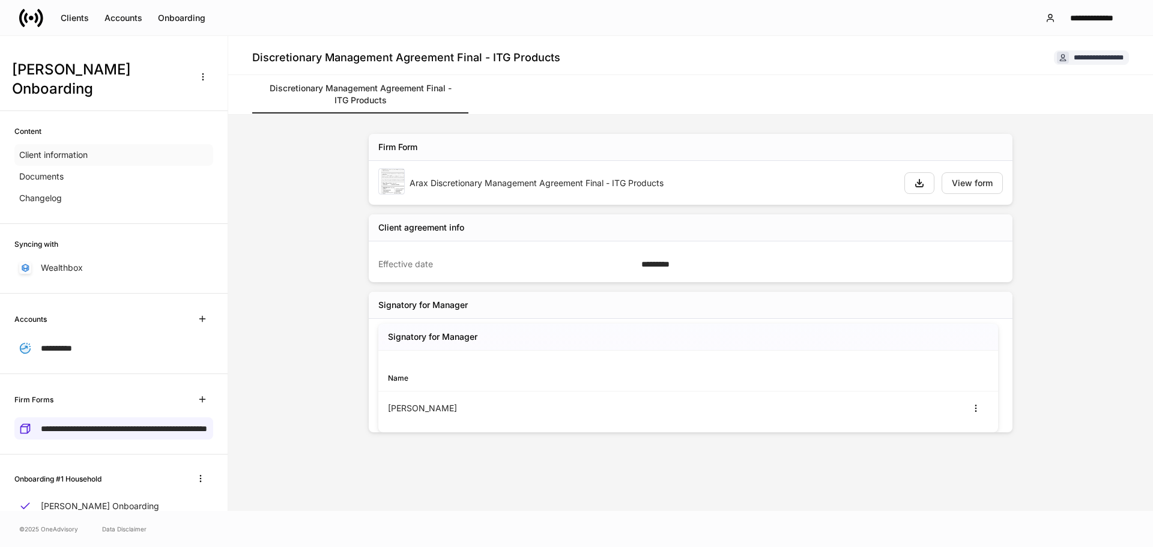
click at [135, 144] on div "Client information" at bounding box center [113, 155] width 199 height 22
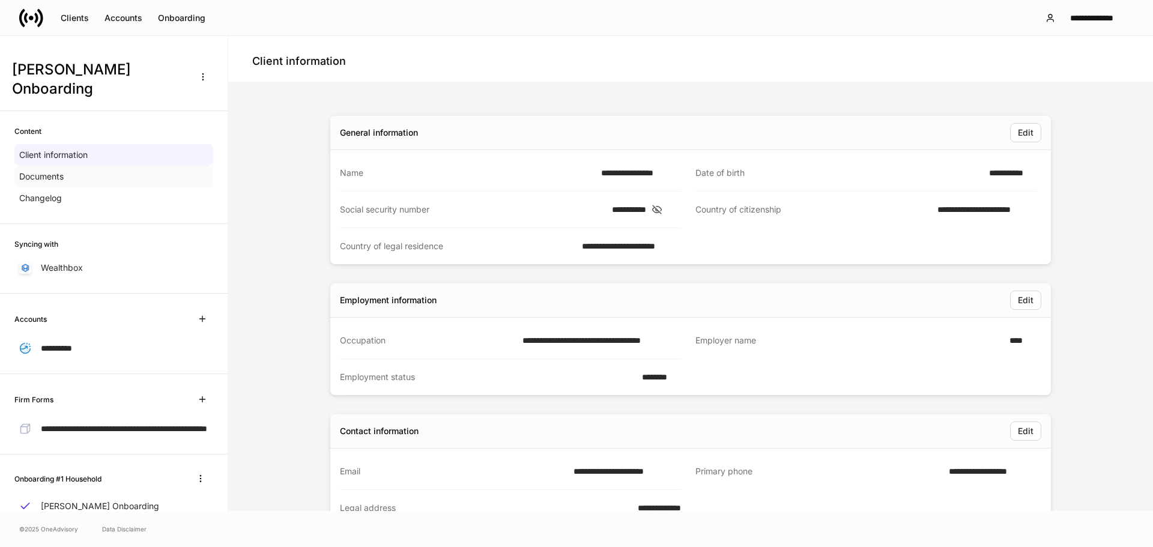
click at [150, 166] on div "Documents" at bounding box center [113, 177] width 199 height 22
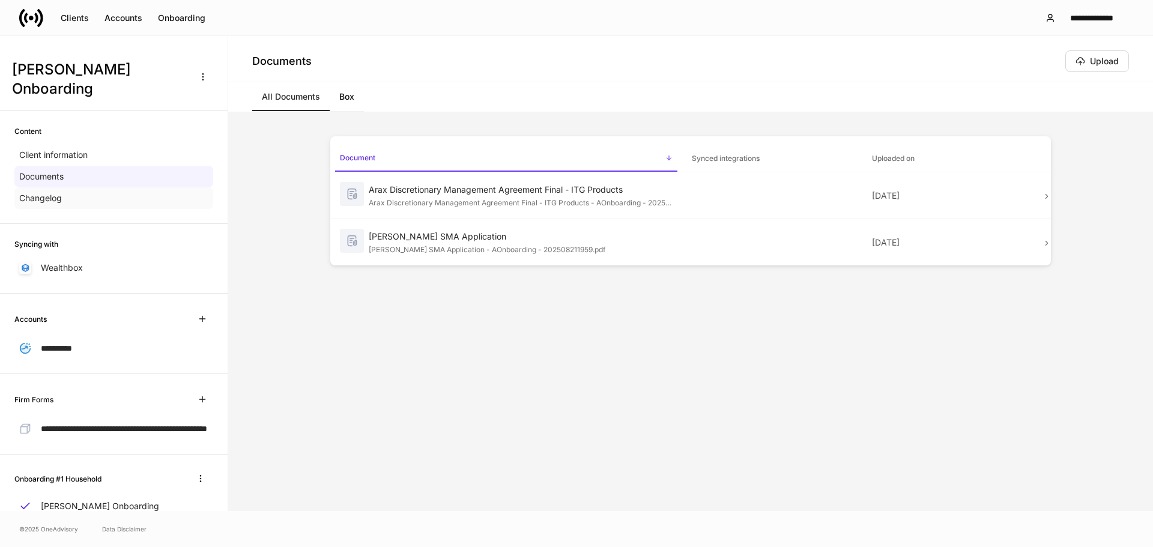
click at [118, 187] on div "Changelog" at bounding box center [113, 198] width 199 height 22
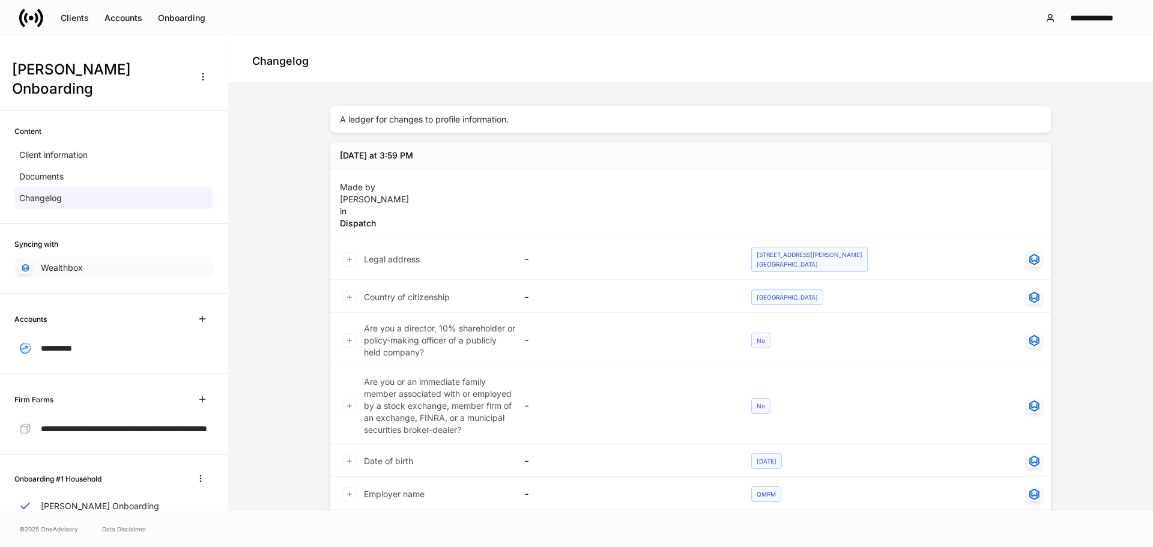
click at [114, 257] on div "Wealthbox" at bounding box center [113, 268] width 199 height 22
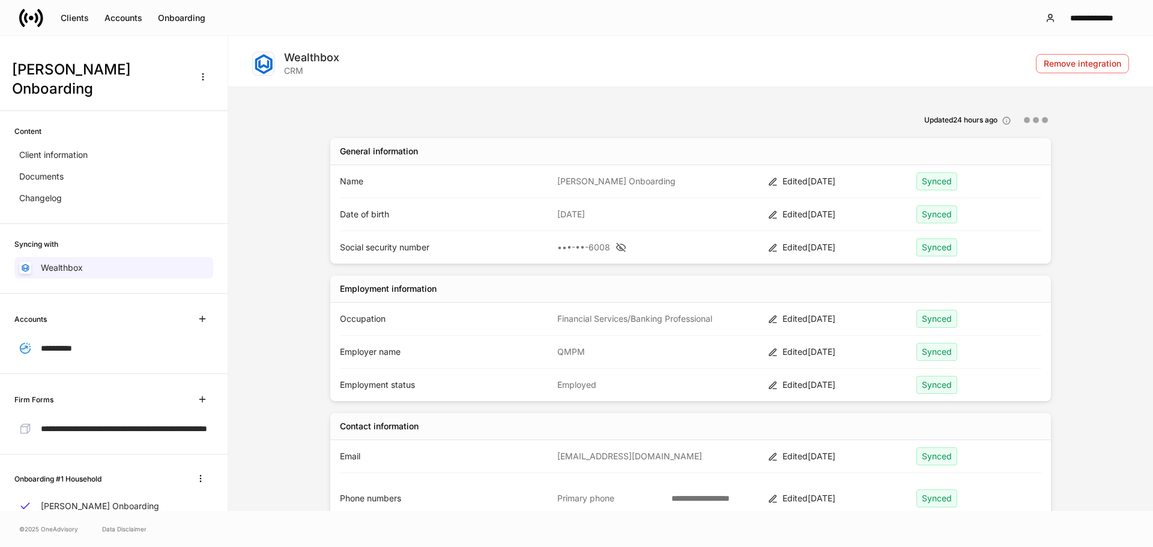
scroll to position [60, 0]
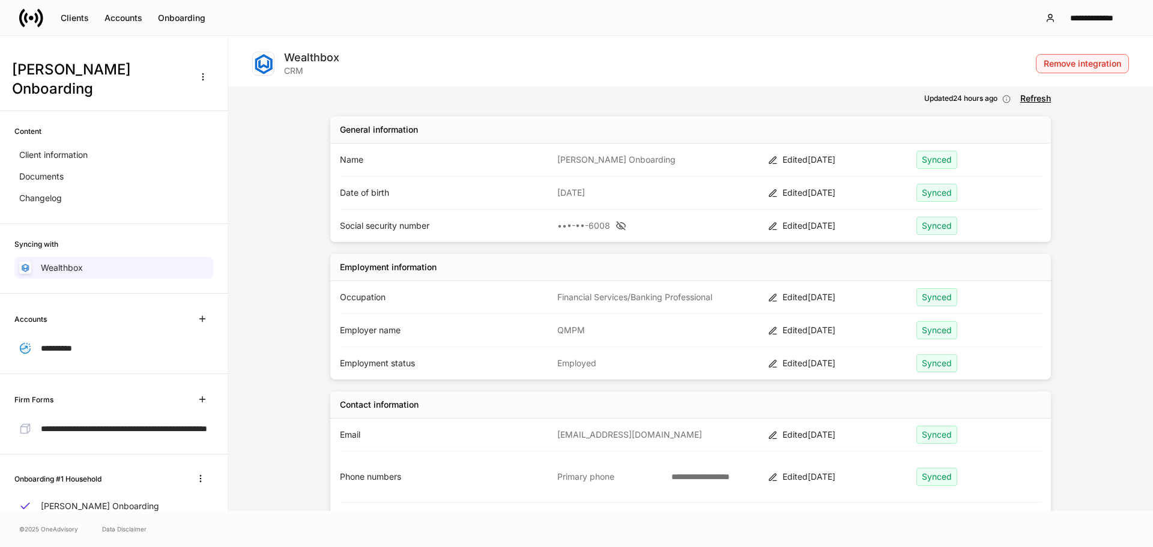
click at [1082, 60] on div "Remove integration" at bounding box center [1082, 63] width 77 height 8
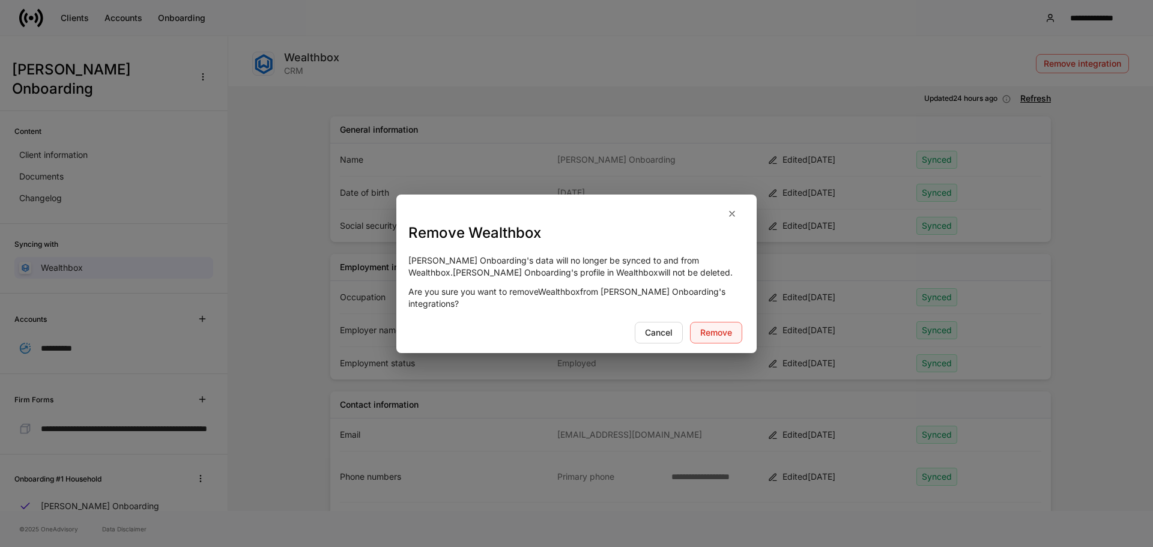
click at [712, 322] on button "Remove" at bounding box center [716, 333] width 52 height 22
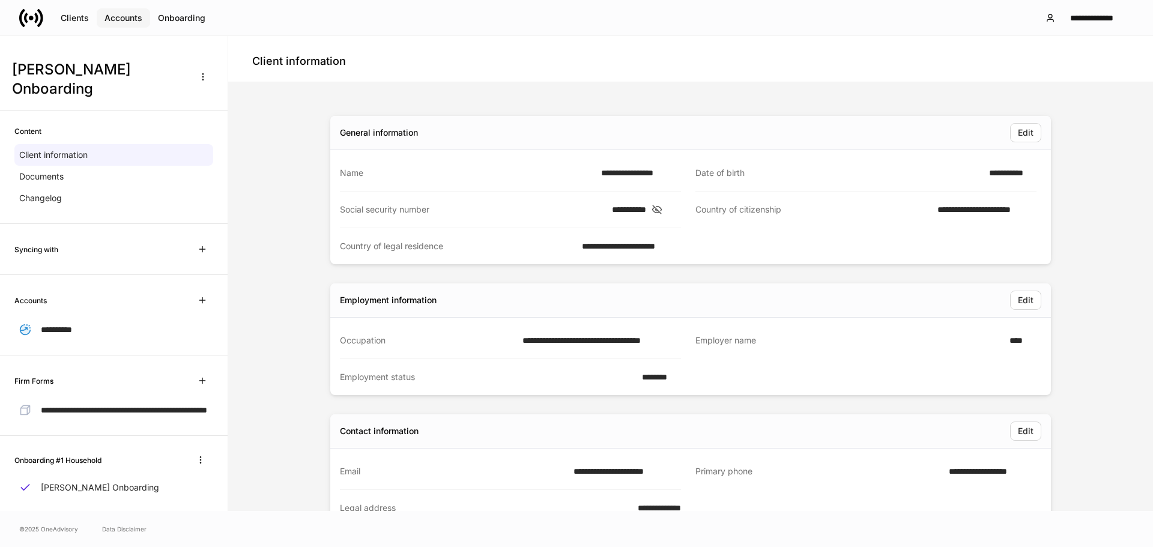
click at [123, 26] on button "Accounts" at bounding box center [123, 17] width 53 height 19
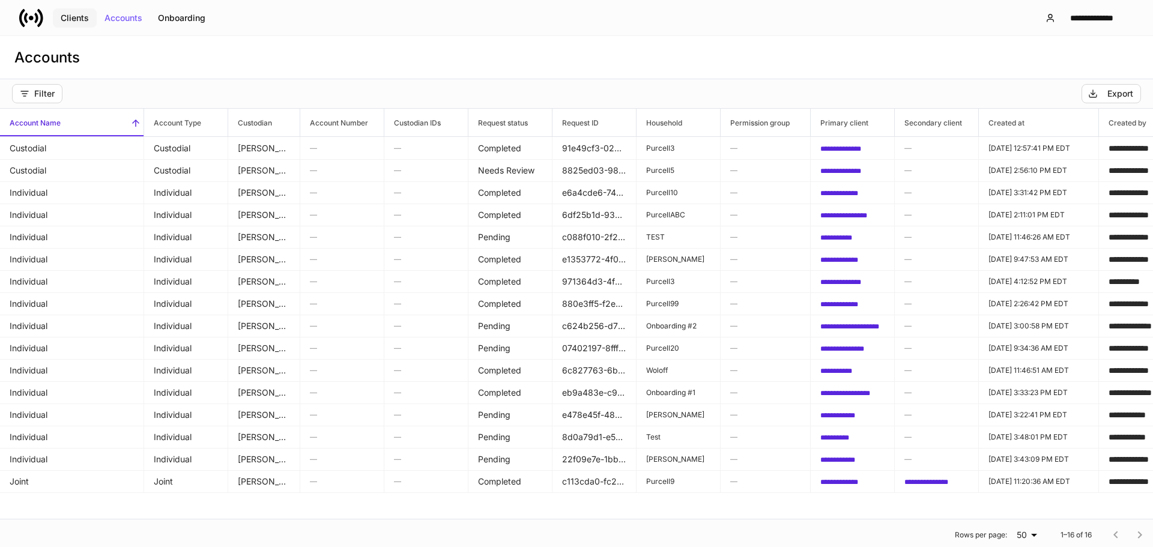
click at [87, 23] on button "Clients" at bounding box center [75, 17] width 44 height 19
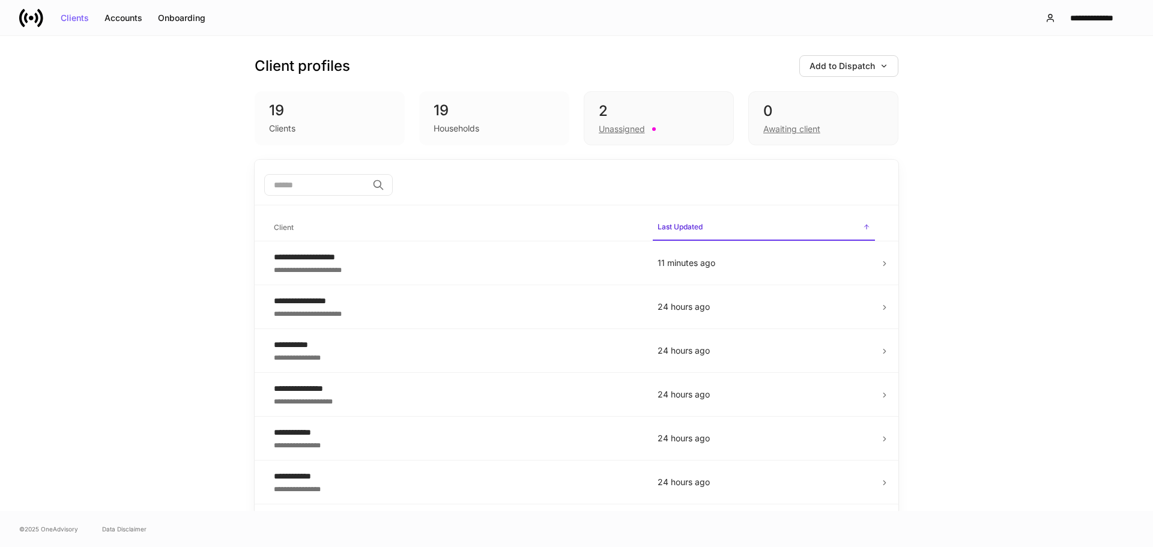
click at [25, 2] on div "**********" at bounding box center [576, 17] width 1153 height 35
click at [584, 298] on div "**********" at bounding box center [456, 301] width 365 height 12
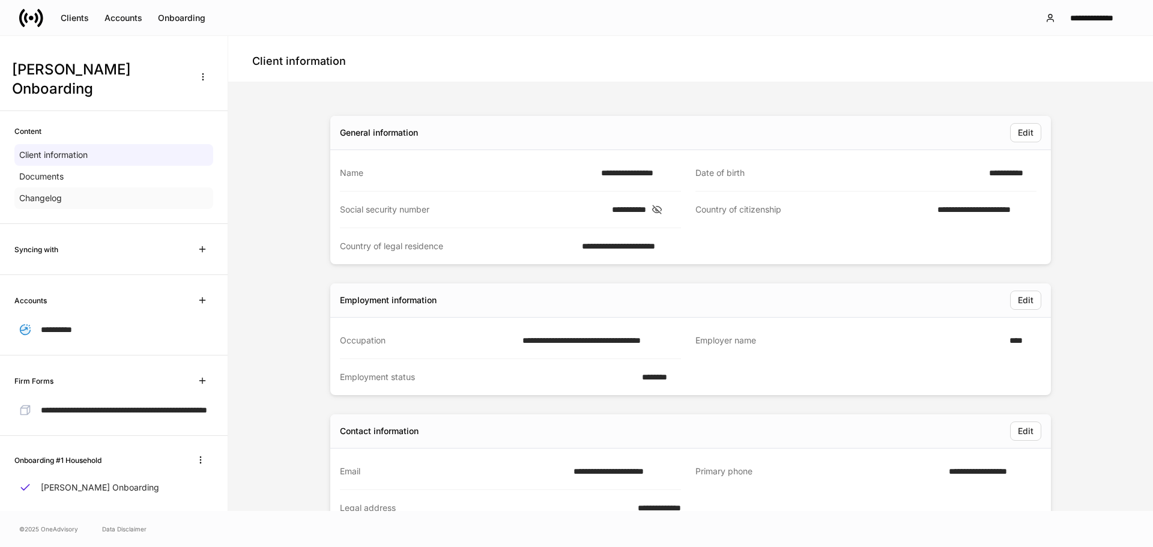
click at [100, 187] on div "Changelog" at bounding box center [113, 198] width 199 height 22
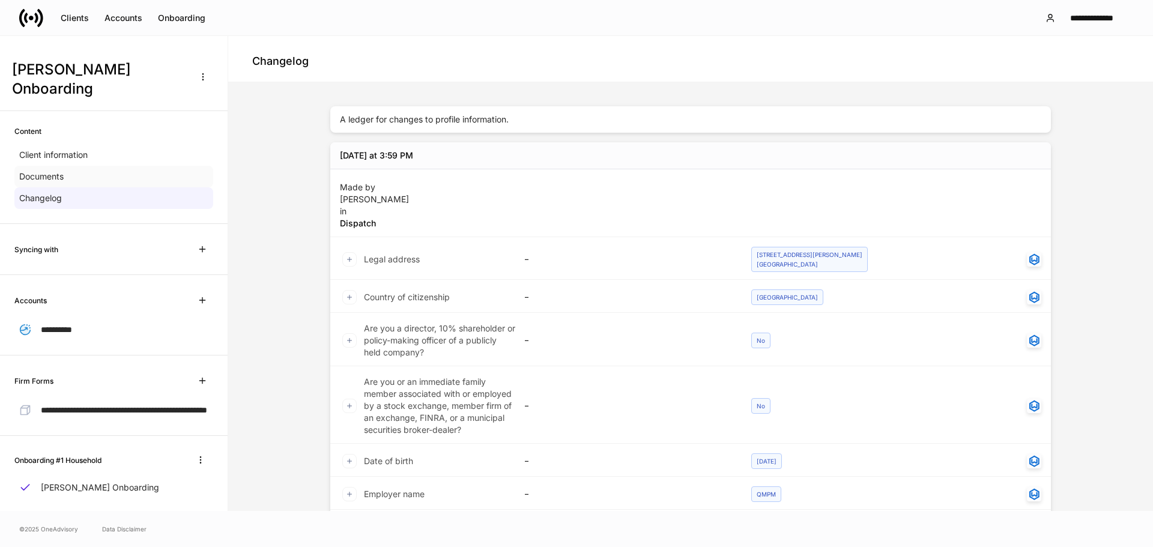
click at [108, 166] on div "Documents" at bounding box center [113, 177] width 199 height 22
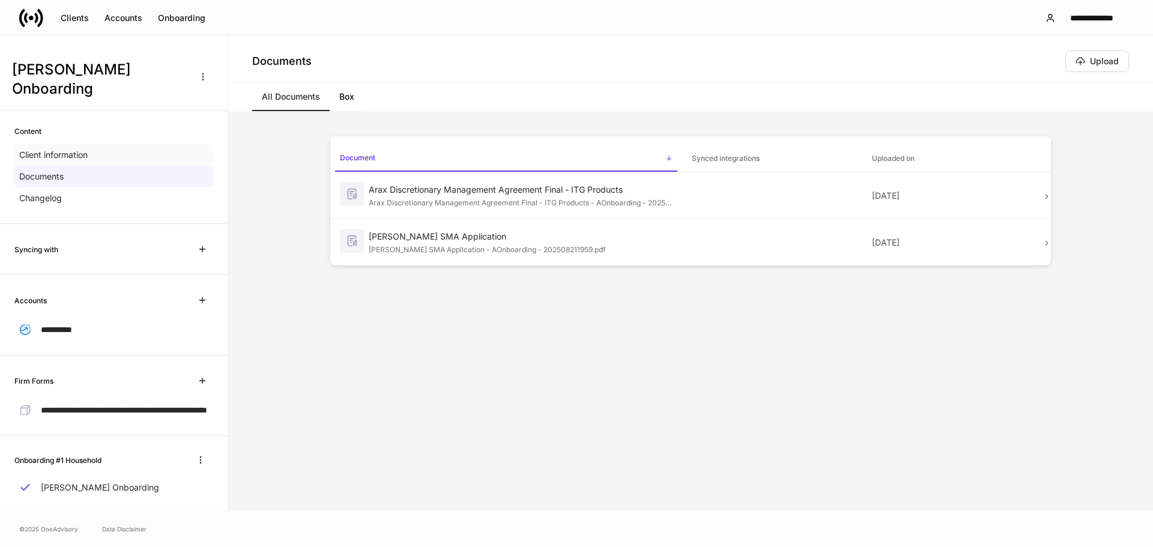
click at [99, 144] on div "Client information" at bounding box center [113, 155] width 199 height 22
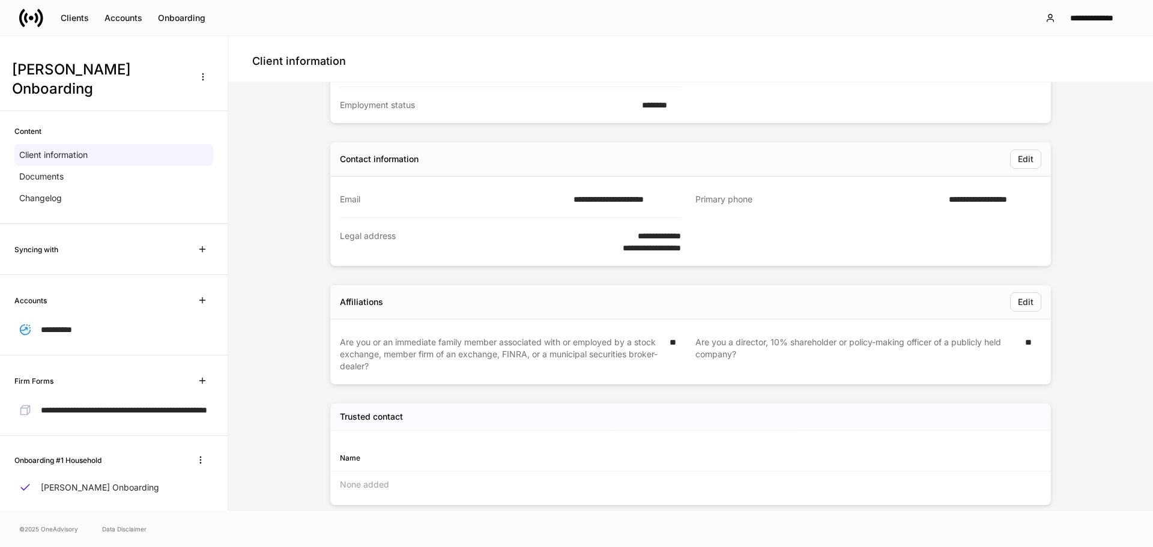
scroll to position [290, 0]
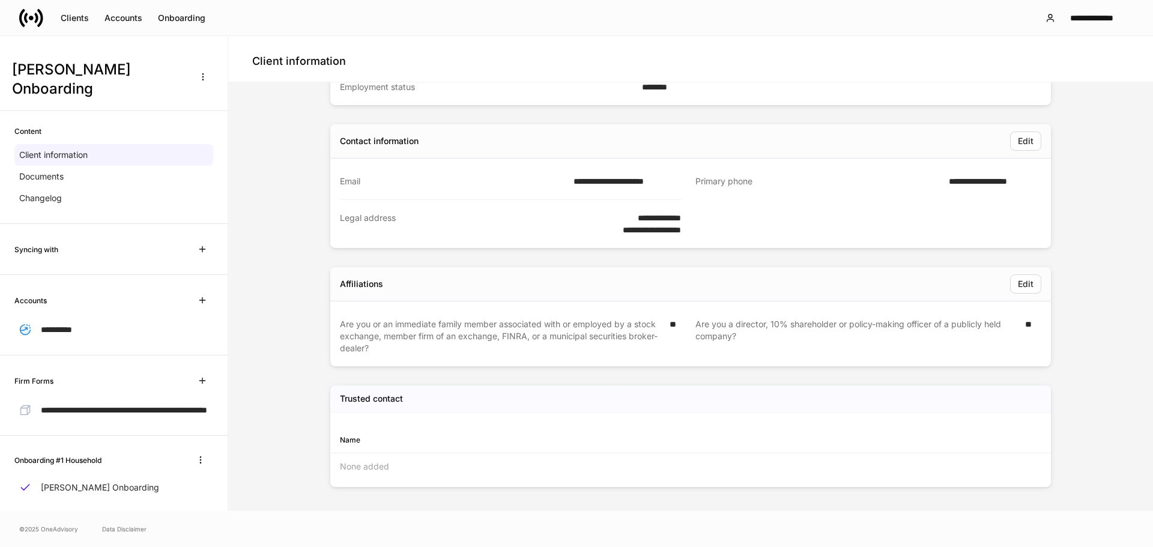
click at [97, 238] on div "Syncing with" at bounding box center [113, 249] width 199 height 22
click at [198, 244] on icon "button" at bounding box center [203, 249] width 10 height 10
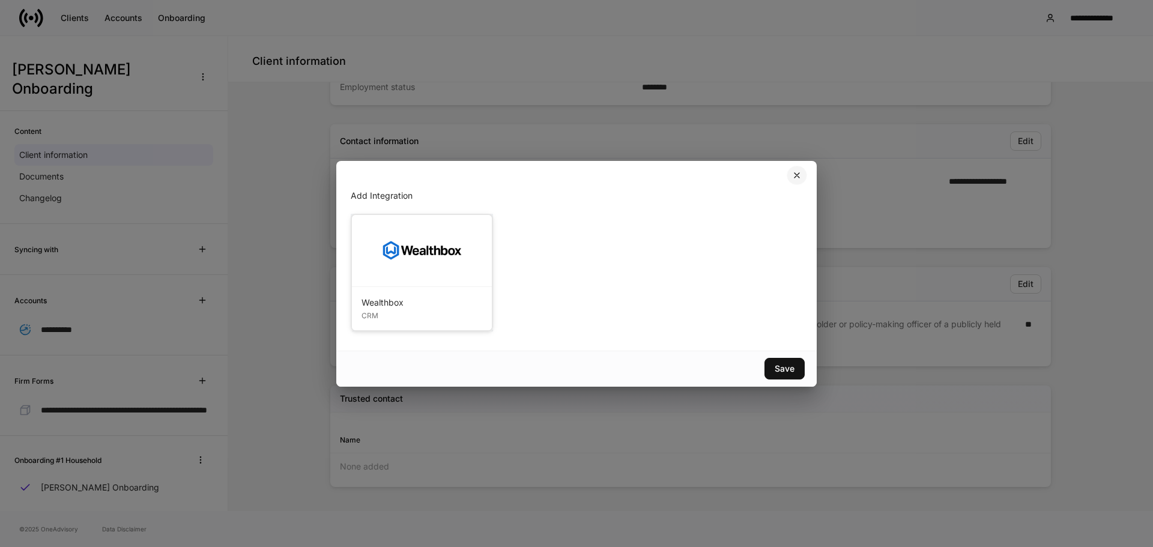
click at [801, 173] on icon "button" at bounding box center [797, 176] width 10 height 10
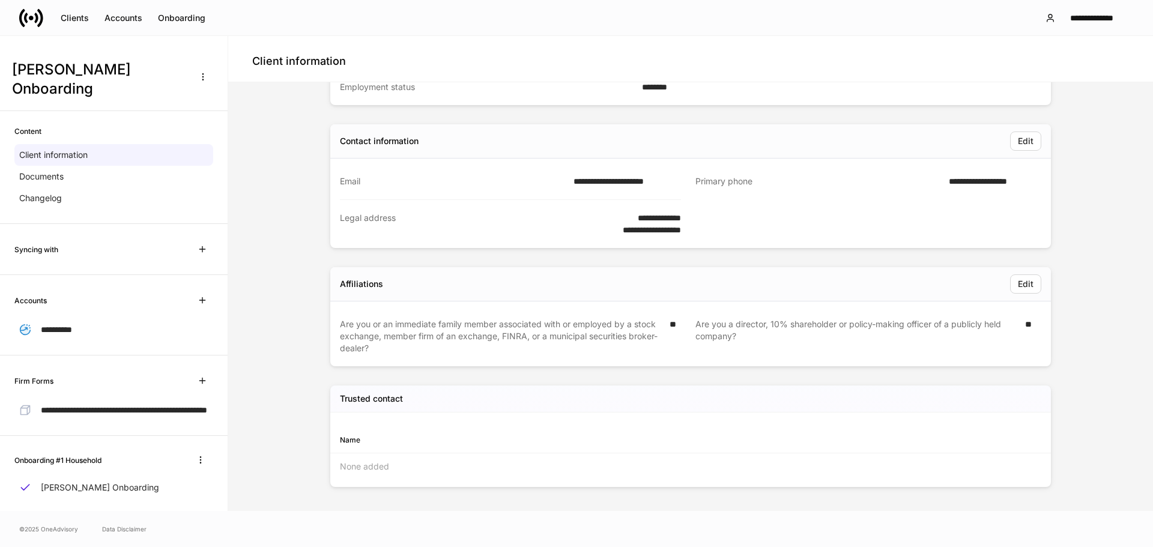
click at [123, 327] on div "**********" at bounding box center [114, 315] width 228 height 80
click at [106, 296] on div "**********" at bounding box center [114, 315] width 228 height 80
click at [108, 318] on div "**********" at bounding box center [113, 329] width 199 height 22
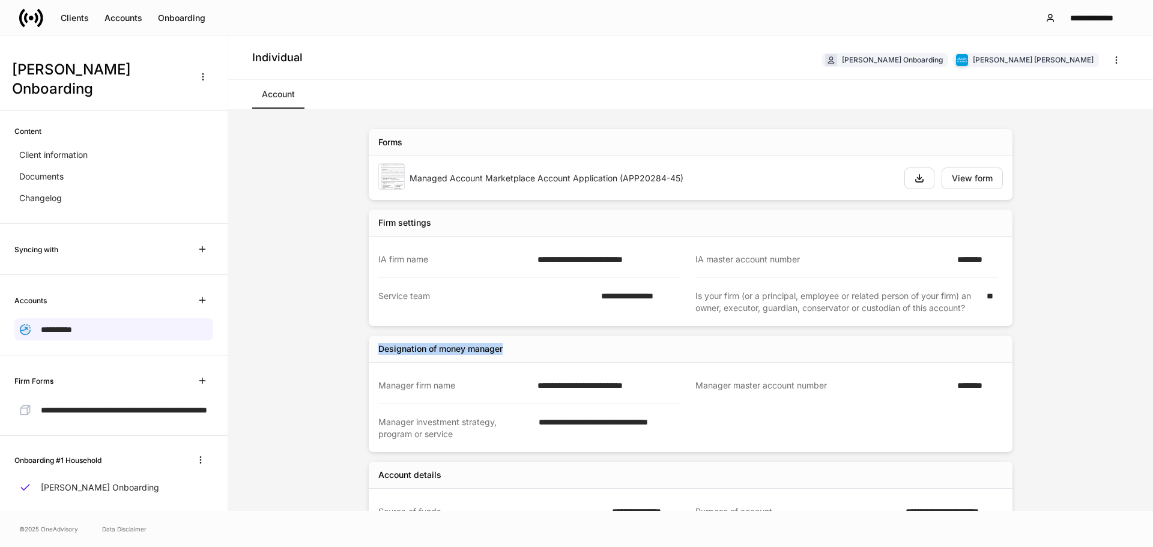
drag, startPoint x: 367, startPoint y: 349, endPoint x: 503, endPoint y: 347, distance: 136.4
click at [503, 348] on div "Designation of money manager" at bounding box center [691, 349] width 644 height 27
copy div "Designation of money manager"
drag, startPoint x: 693, startPoint y: 386, endPoint x: 849, endPoint y: 382, distance: 156.8
click at [851, 384] on div "Manager master account number" at bounding box center [823, 386] width 255 height 13
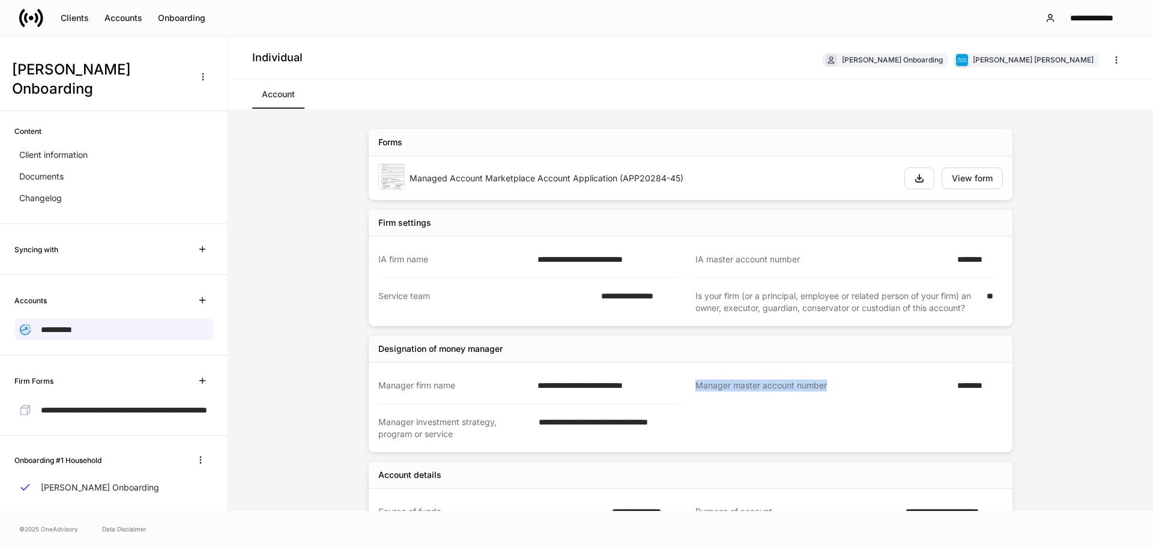
copy div "Manager master account number"
drag, startPoint x: 376, startPoint y: 422, endPoint x: 475, endPoint y: 438, distance: 99.9
click at [475, 438] on div "Manager investment strategy, program or service" at bounding box center [454, 428] width 153 height 24
copy div "Manager investment strategy, program or service"
click at [685, 382] on div "Manager master account number ********" at bounding box center [839, 386] width 317 height 37
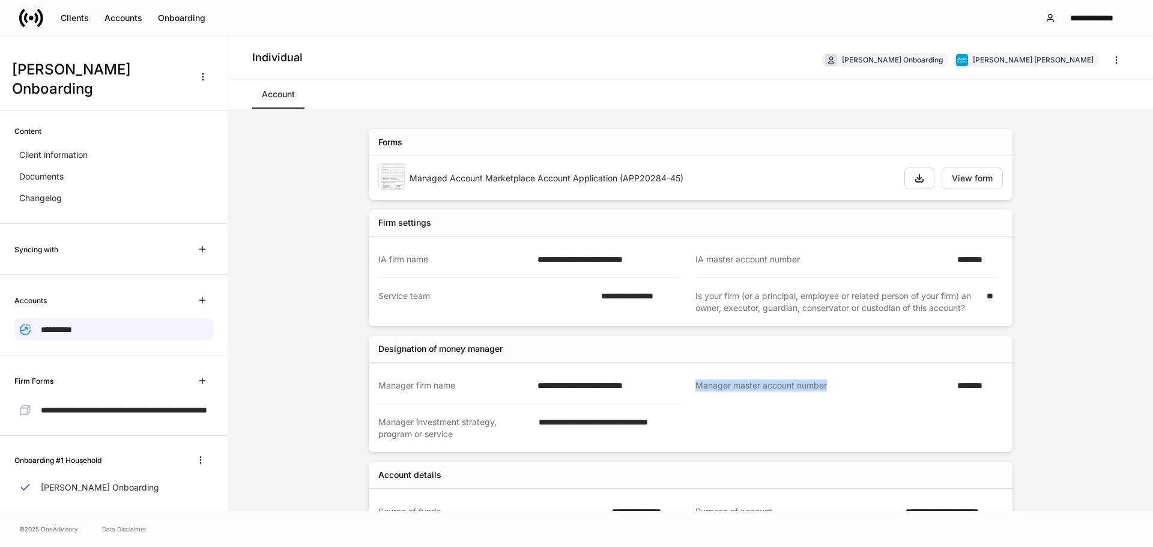
drag, startPoint x: 691, startPoint y: 385, endPoint x: 888, endPoint y: 374, distance: 197.4
click at [882, 390] on div "Manager master account number" at bounding box center [823, 386] width 255 height 13
copy div "Manager master account number"
click at [675, 384] on div "**********" at bounding box center [605, 386] width 151 height 12
drag, startPoint x: 463, startPoint y: 383, endPoint x: 366, endPoint y: 389, distance: 96.3
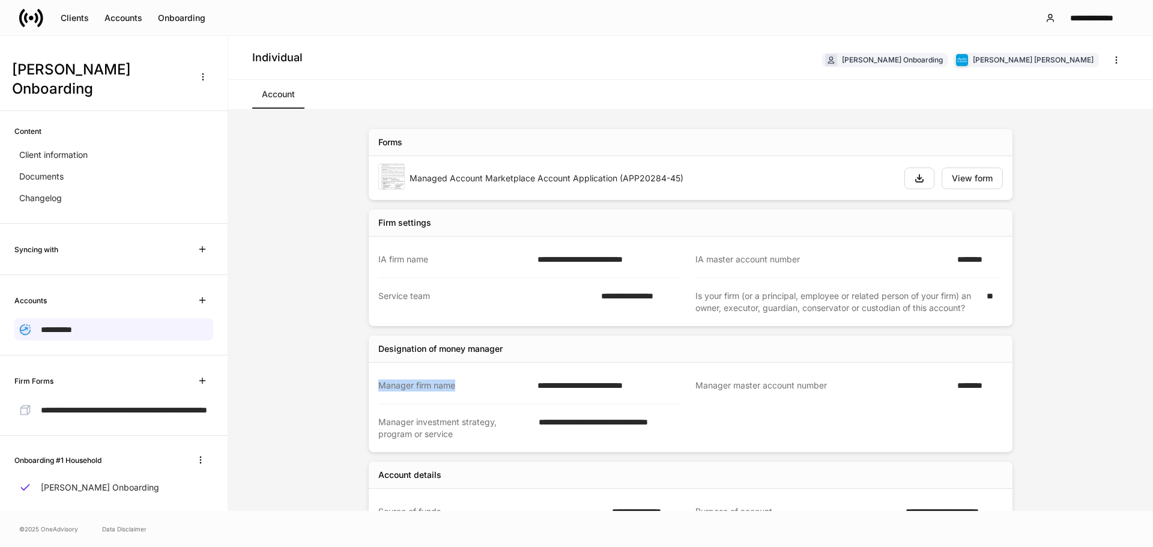
click at [366, 389] on div "**********" at bounding box center [522, 386] width 317 height 37
copy div "Manager firm name"
